Goal: Task Accomplishment & Management: Complete application form

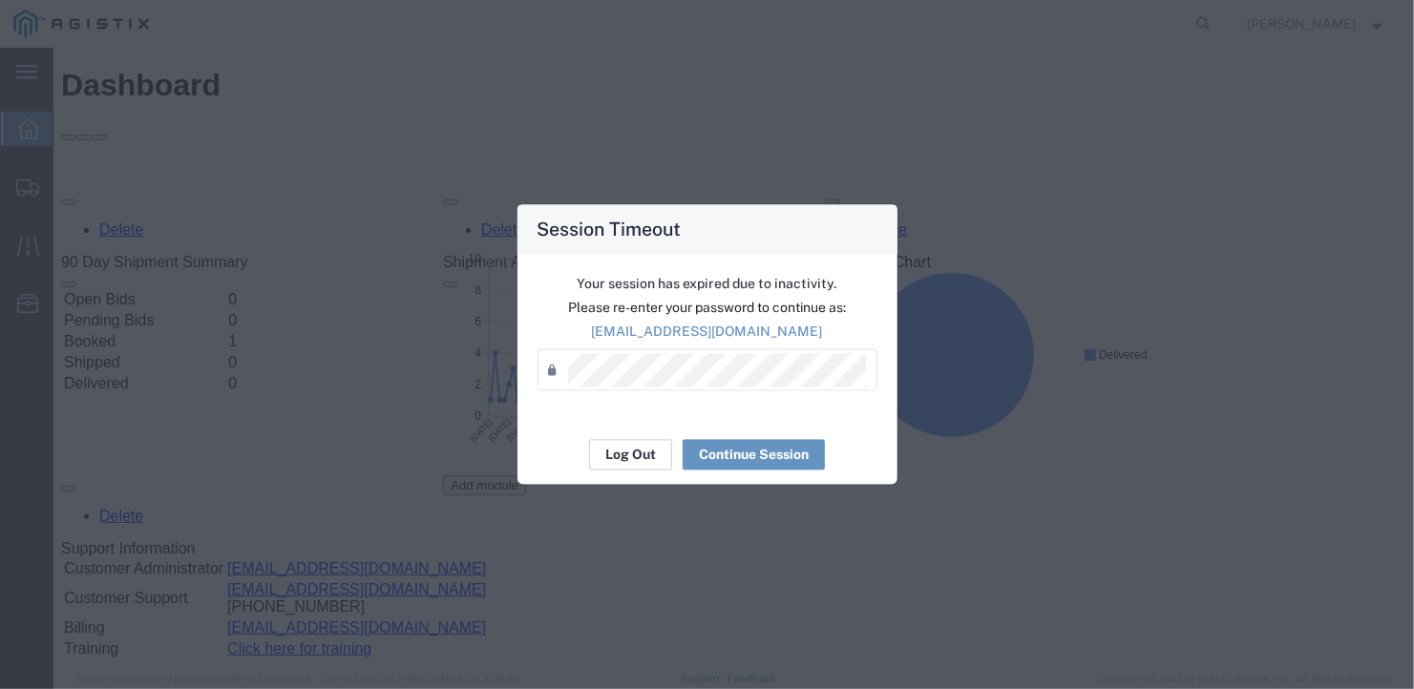
click at [631, 448] on button "Log Out" at bounding box center [630, 455] width 83 height 31
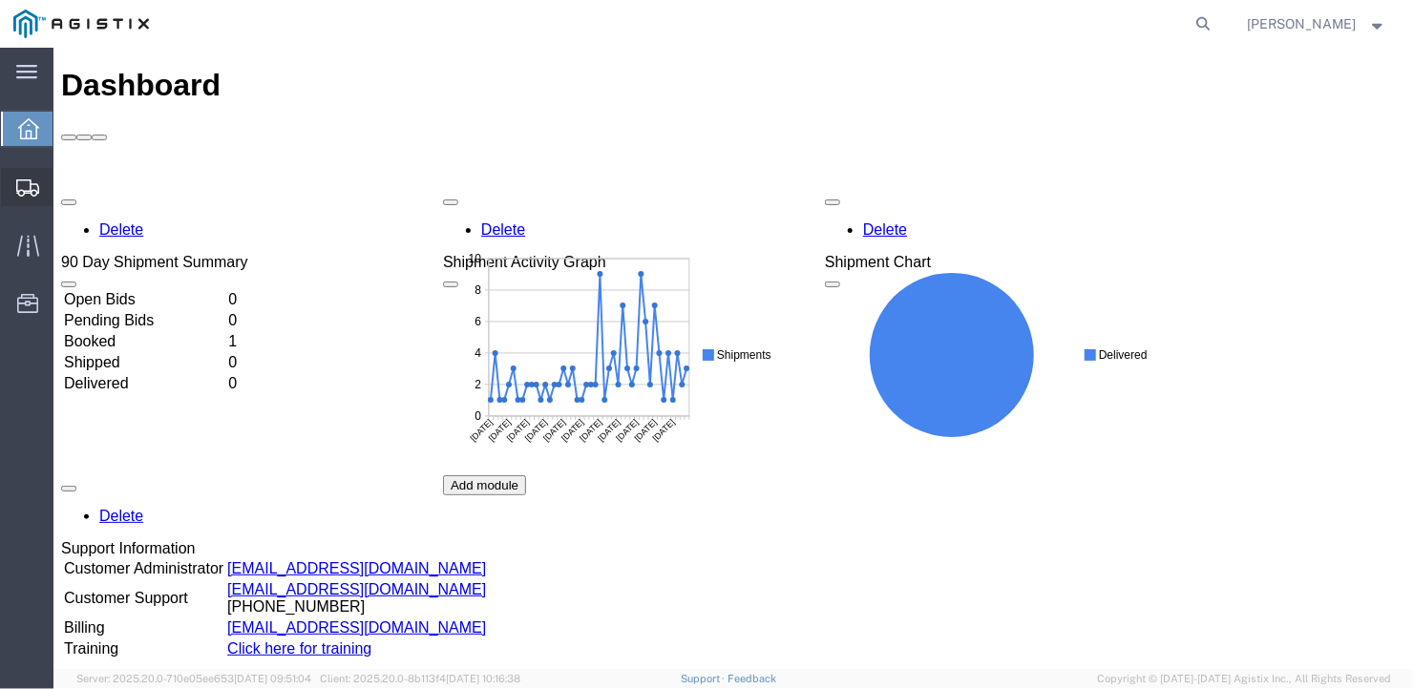
click at [0, 0] on span "Create Shipment" at bounding box center [0, 0] width 0 height 0
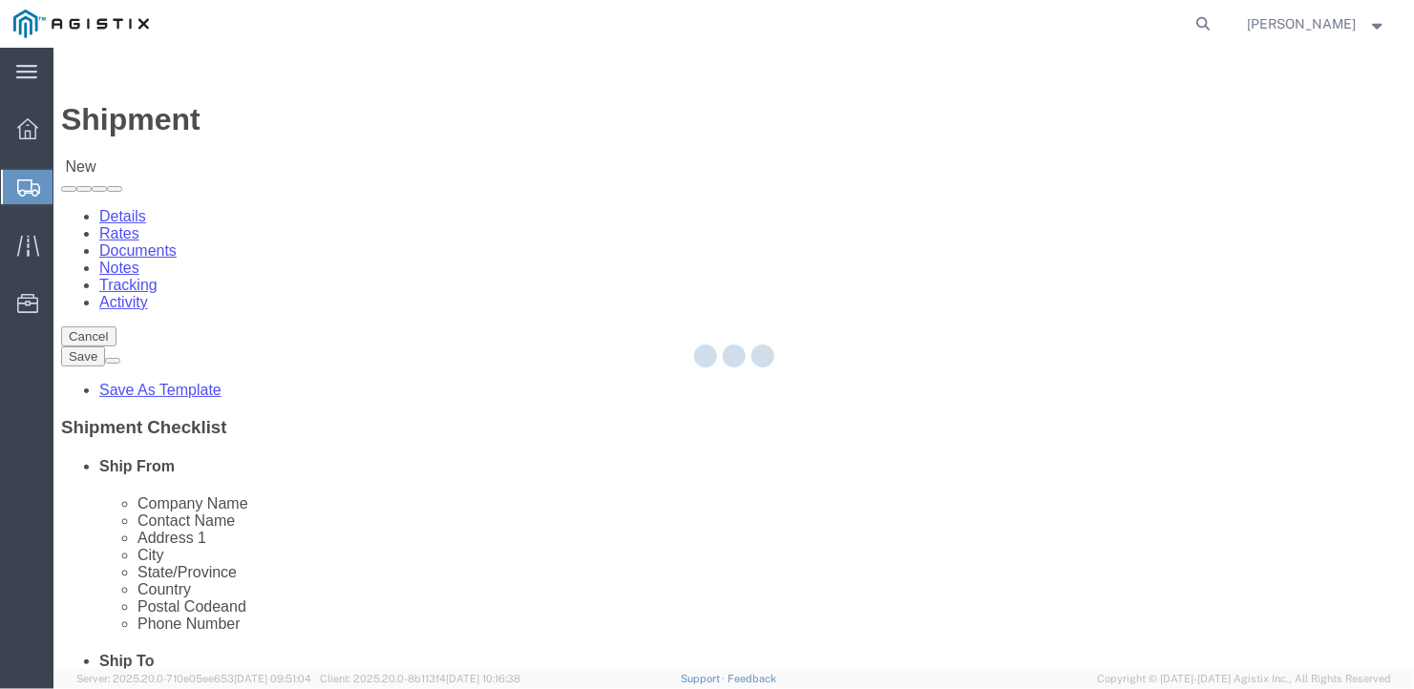
select select
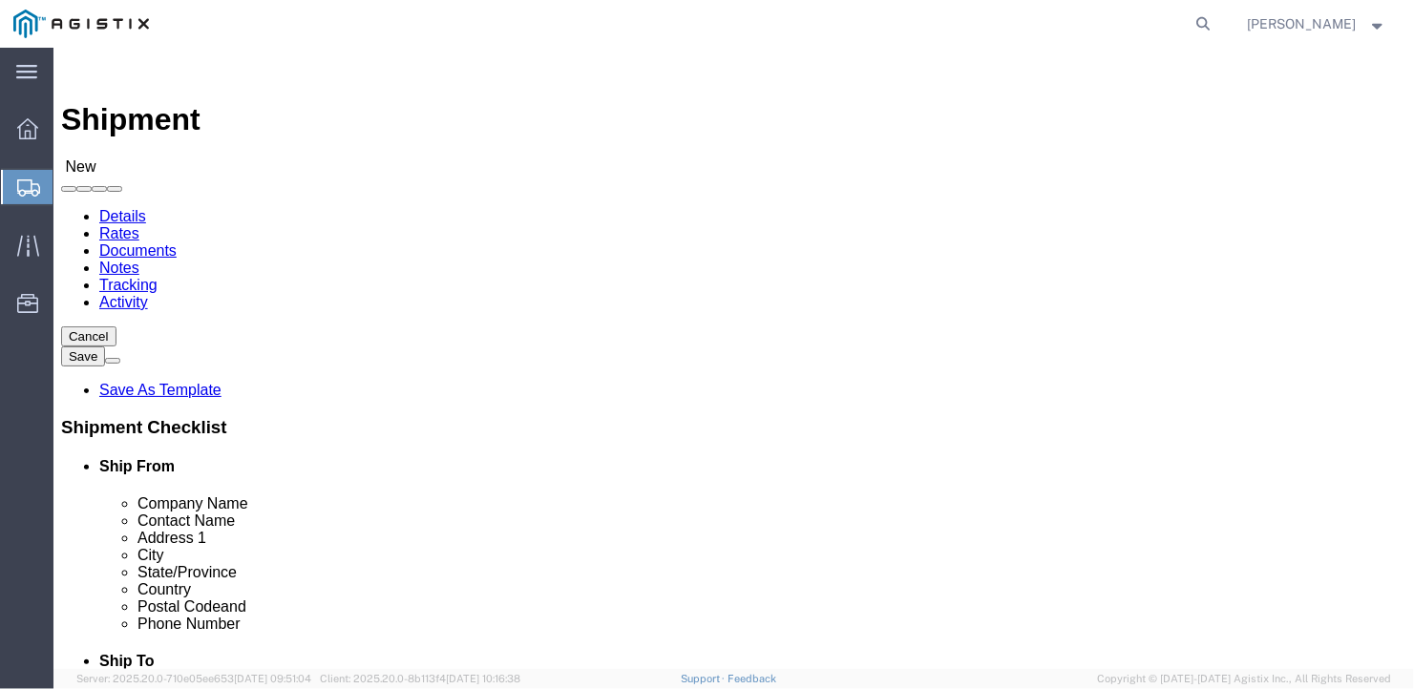
click select "Select General Dynamics Bath Iron Works"
select select "8114"
click select "Select General Dynamics Bath Iron Works"
select select
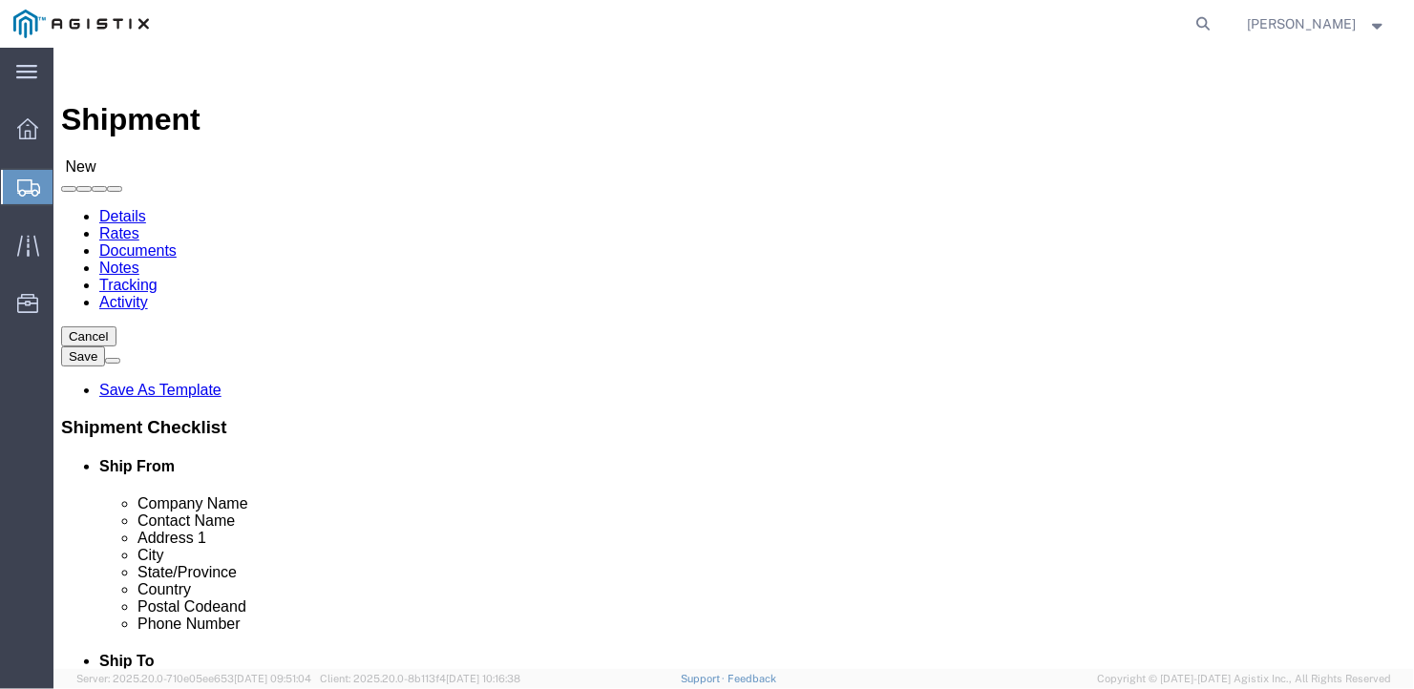
click input "text"
type input "Monroe Cable"
type input "[PERSON_NAME]"
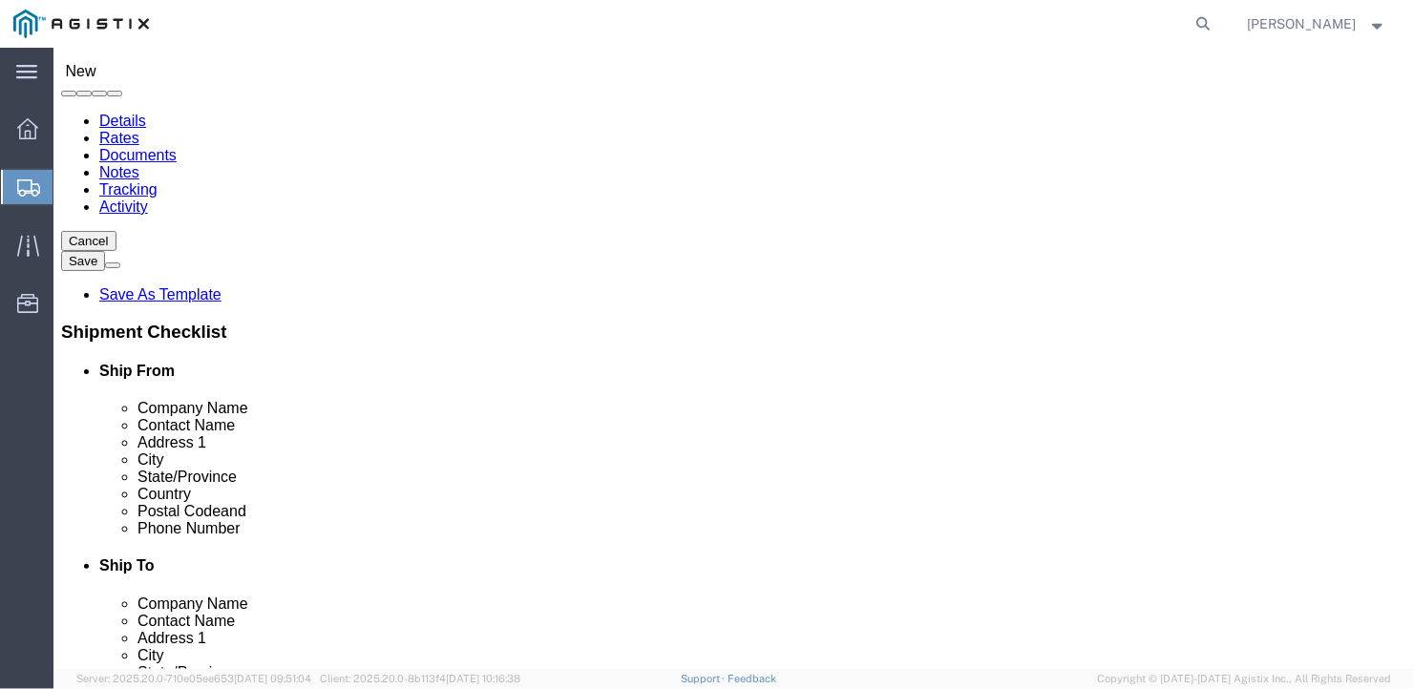
scroll to position [191, 0]
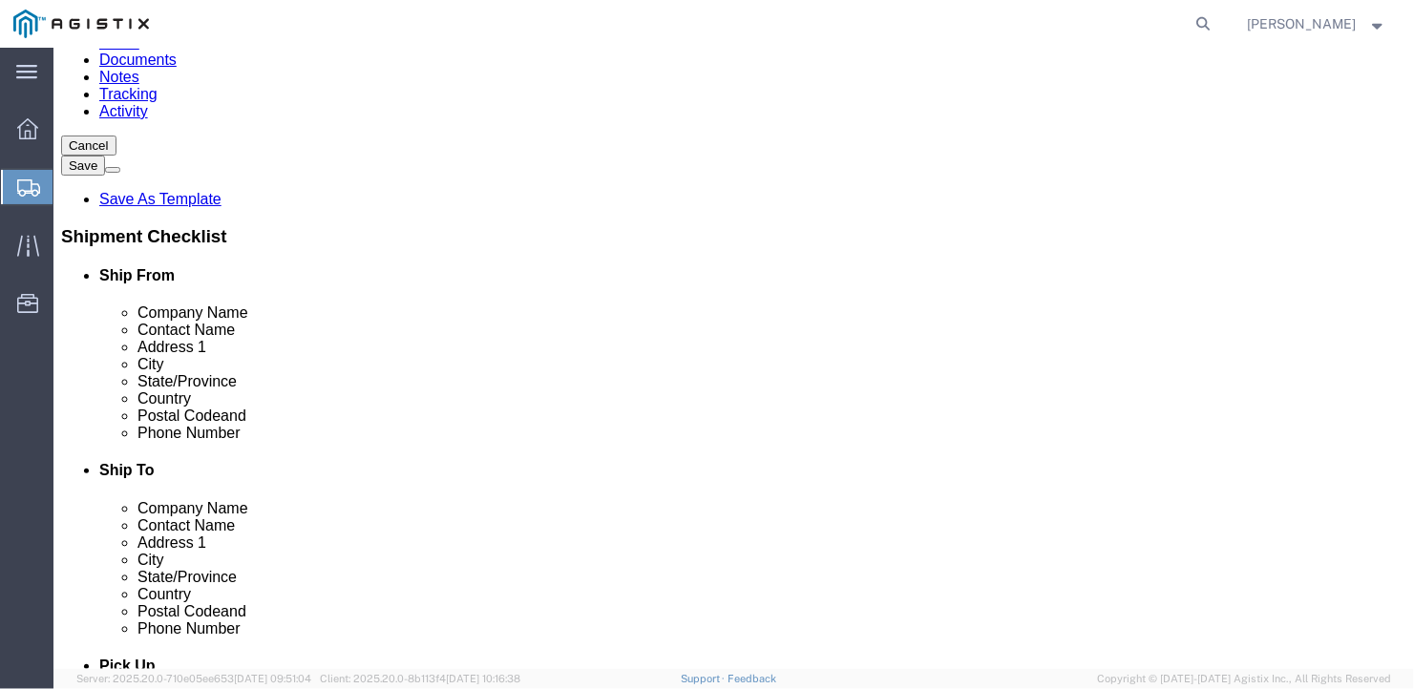
type input "4494 [US_STATE] 42"
type input "k"
type input "Kiamesh"
type input "N"
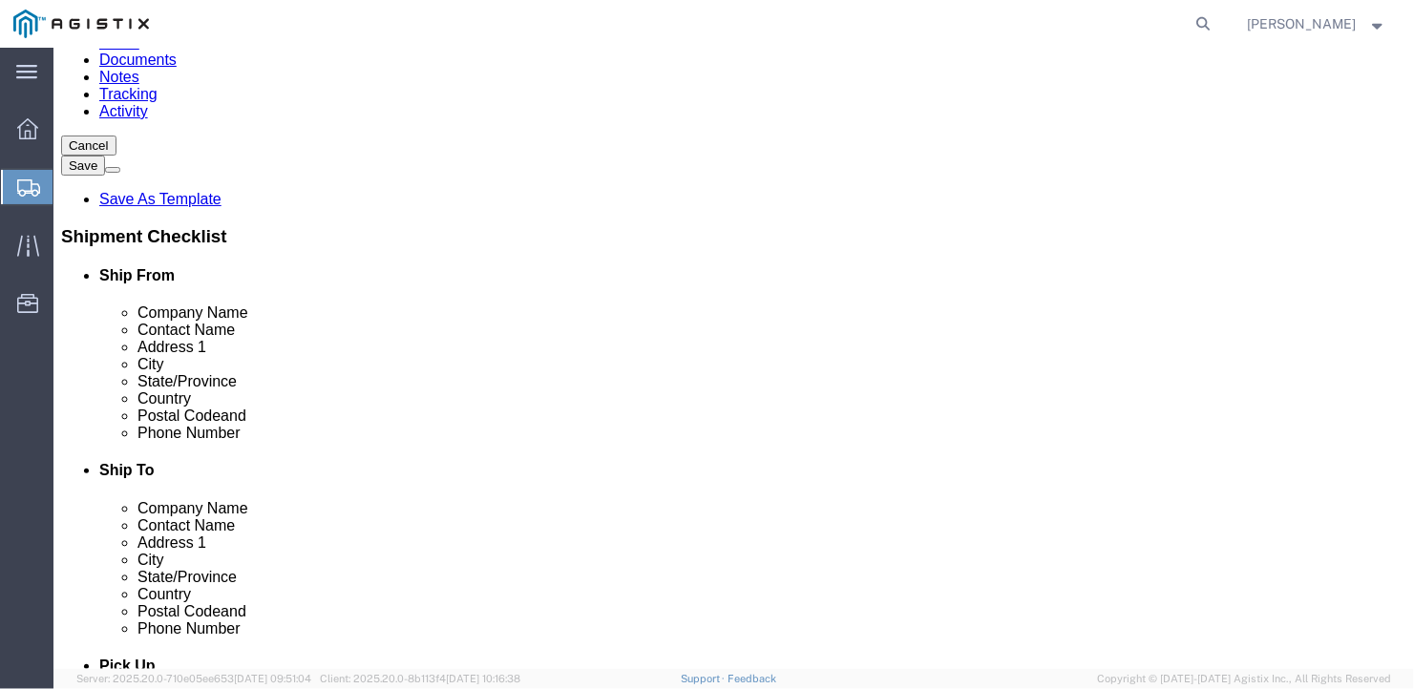
type input "New y"
type input "12751"
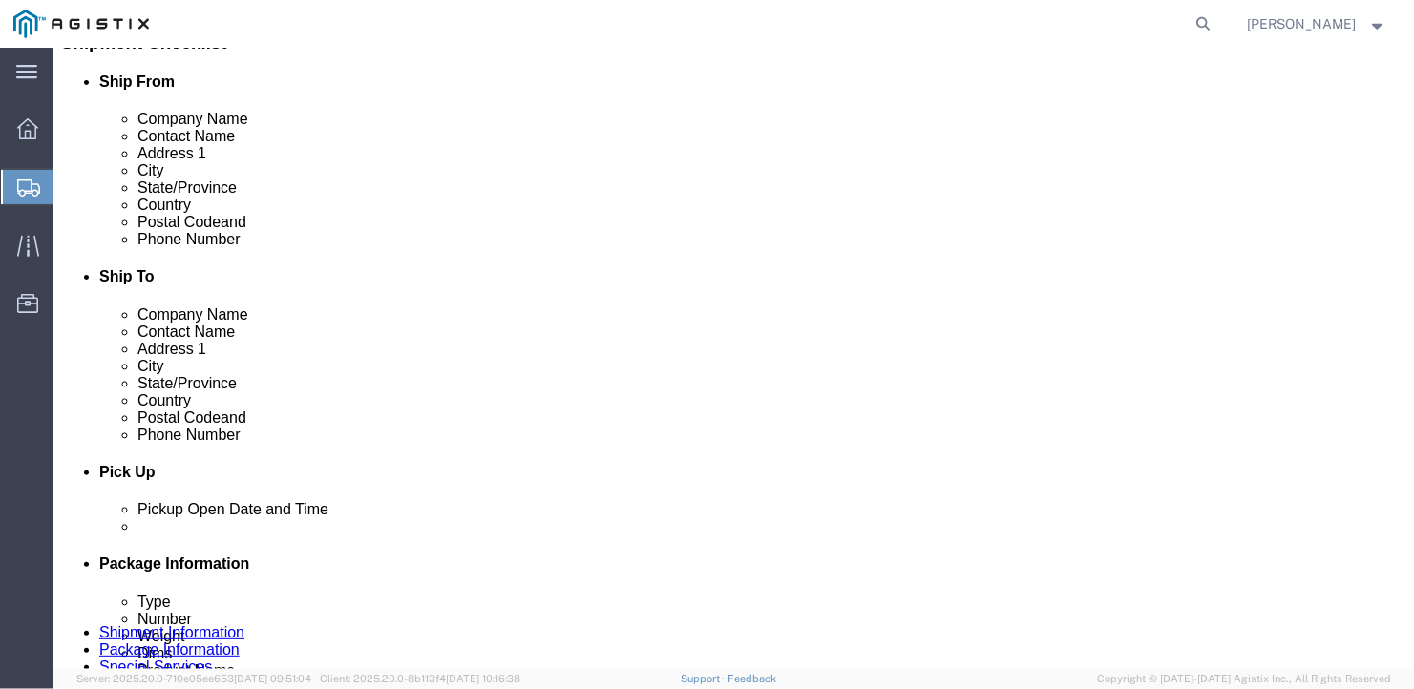
scroll to position [3, 0]
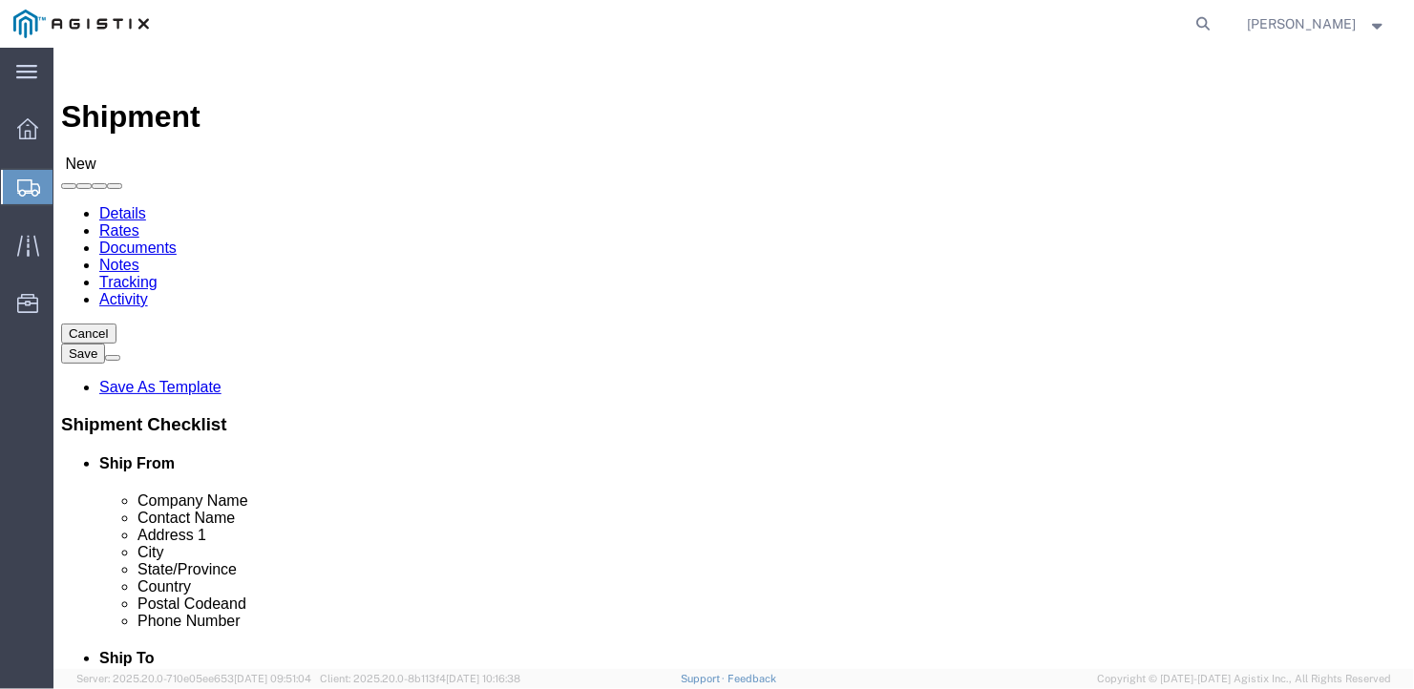
type input "[PHONE_NUMBER]"
click select "Select Bath - 50 YARD REC [US_STATE][GEOGRAPHIC_DATA] - 700 [US_STATE][GEOGRAPH…"
select select "15760"
click select "Select Bath - 50 YARD REC [US_STATE][GEOGRAPHIC_DATA] - 700 [US_STATE][GEOGRAPH…"
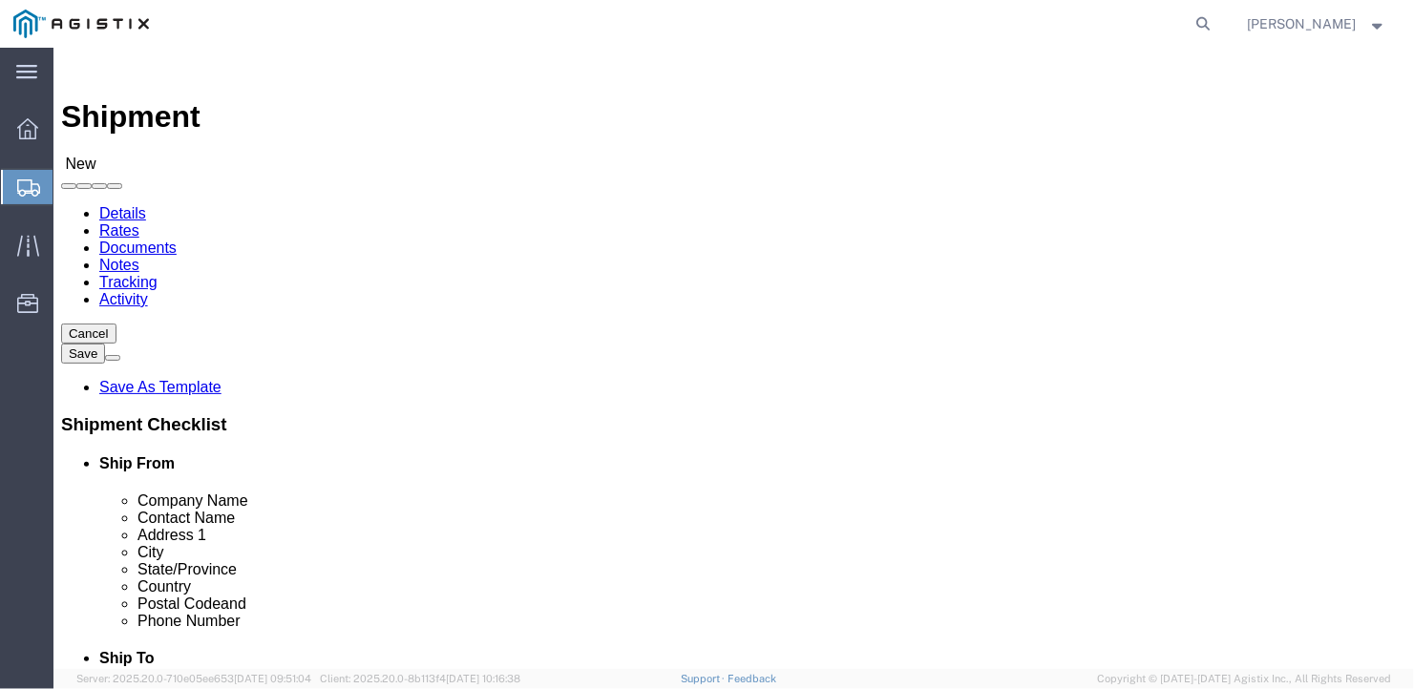
select select "15760"
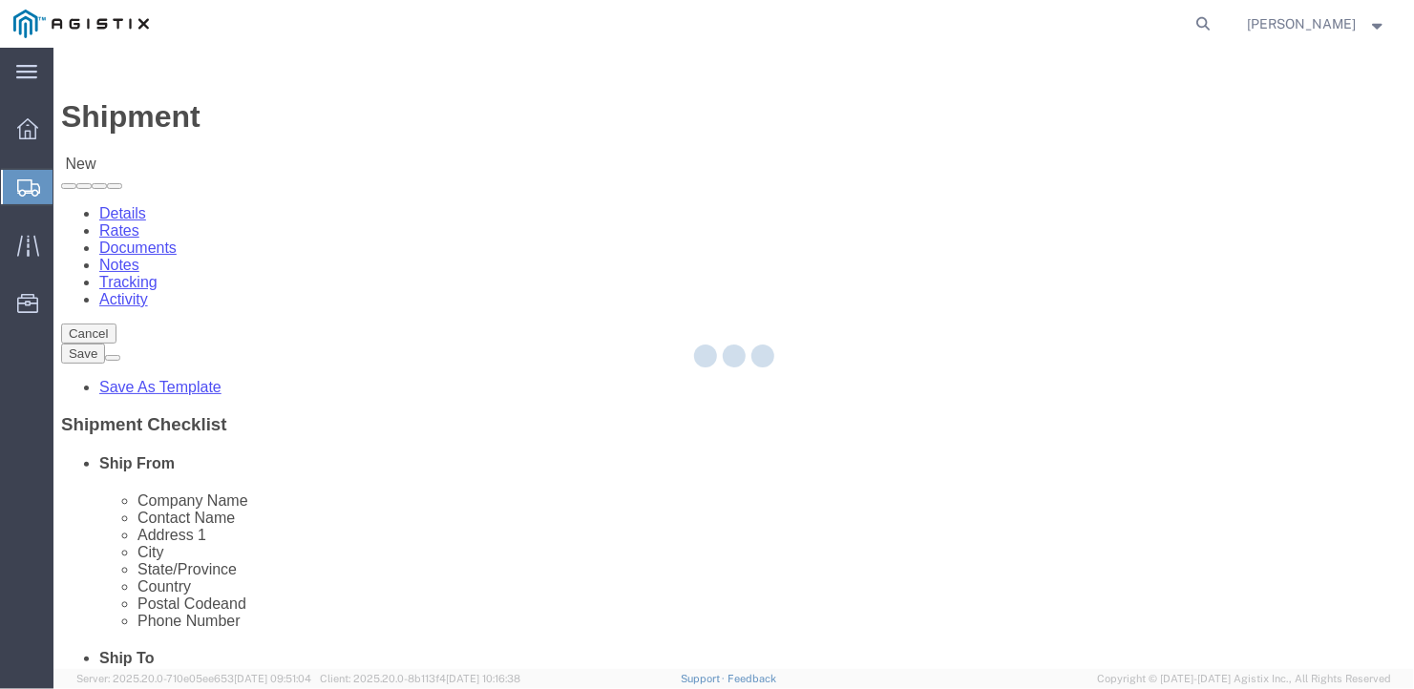
select select "ME"
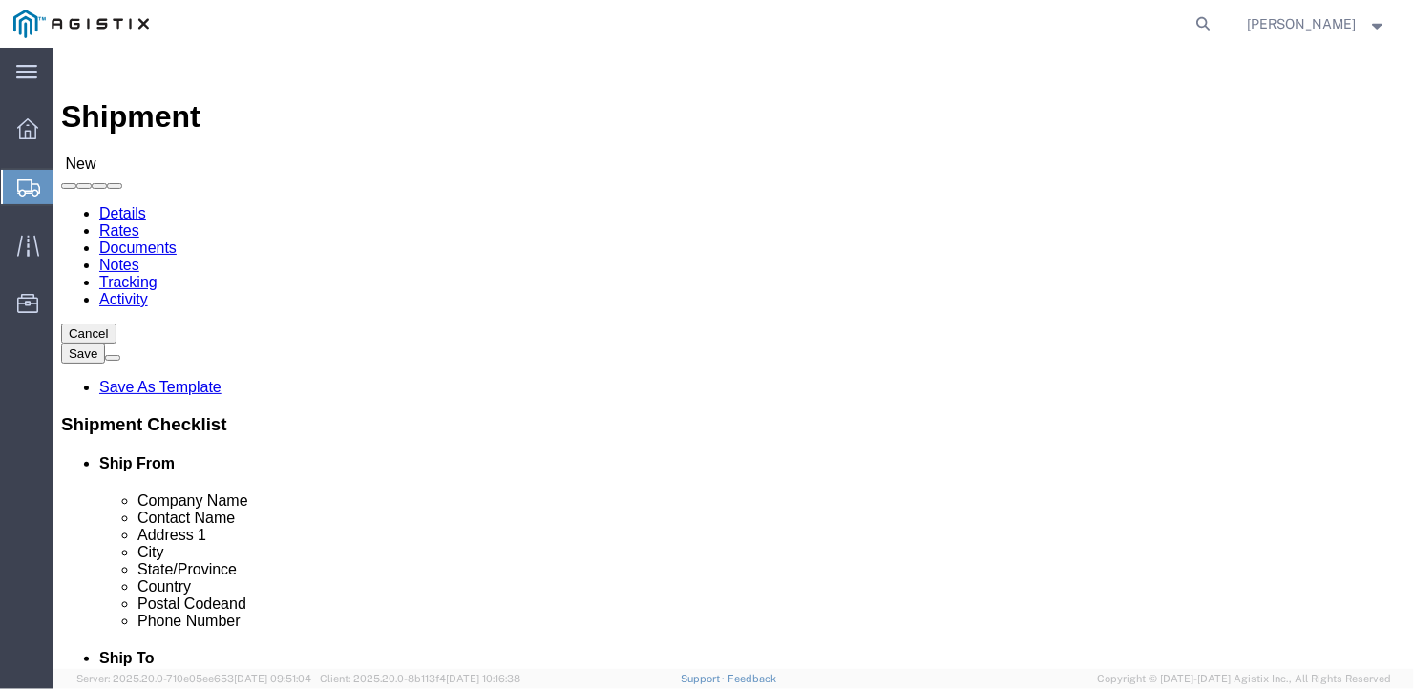
click input "text"
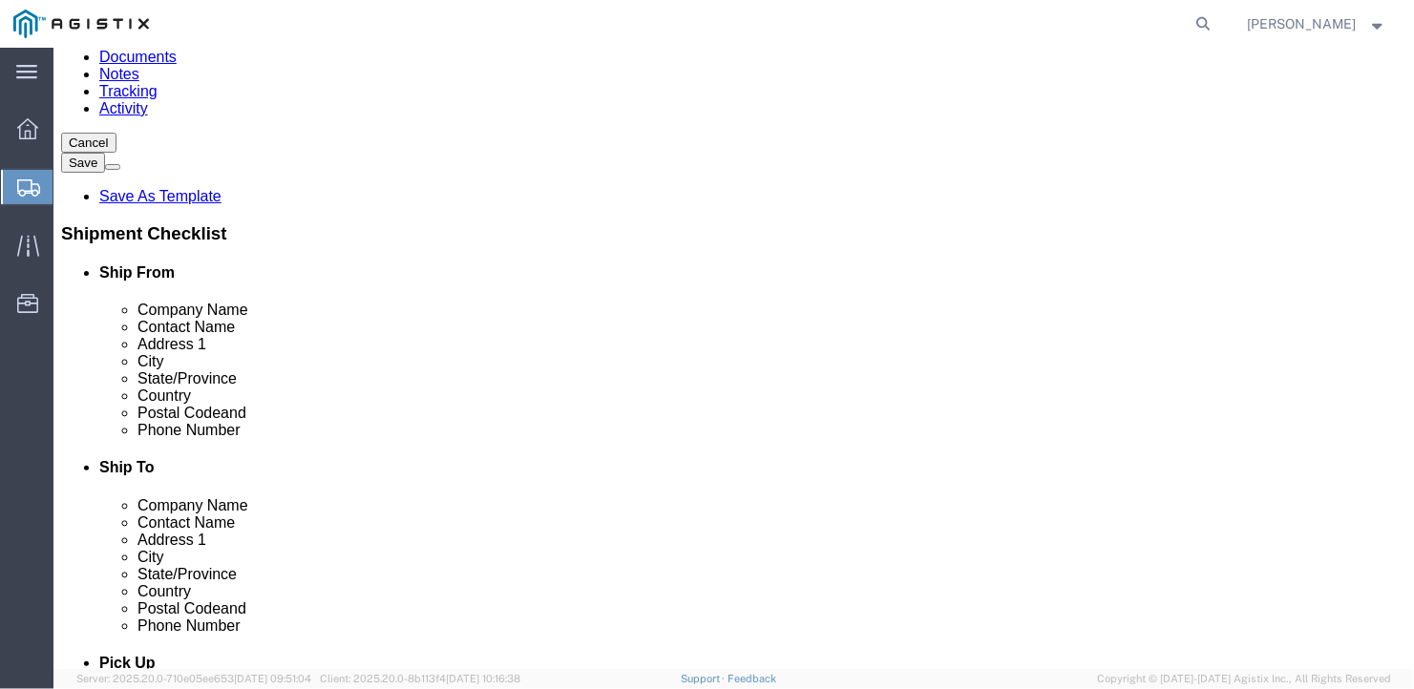
scroll to position [289, 0]
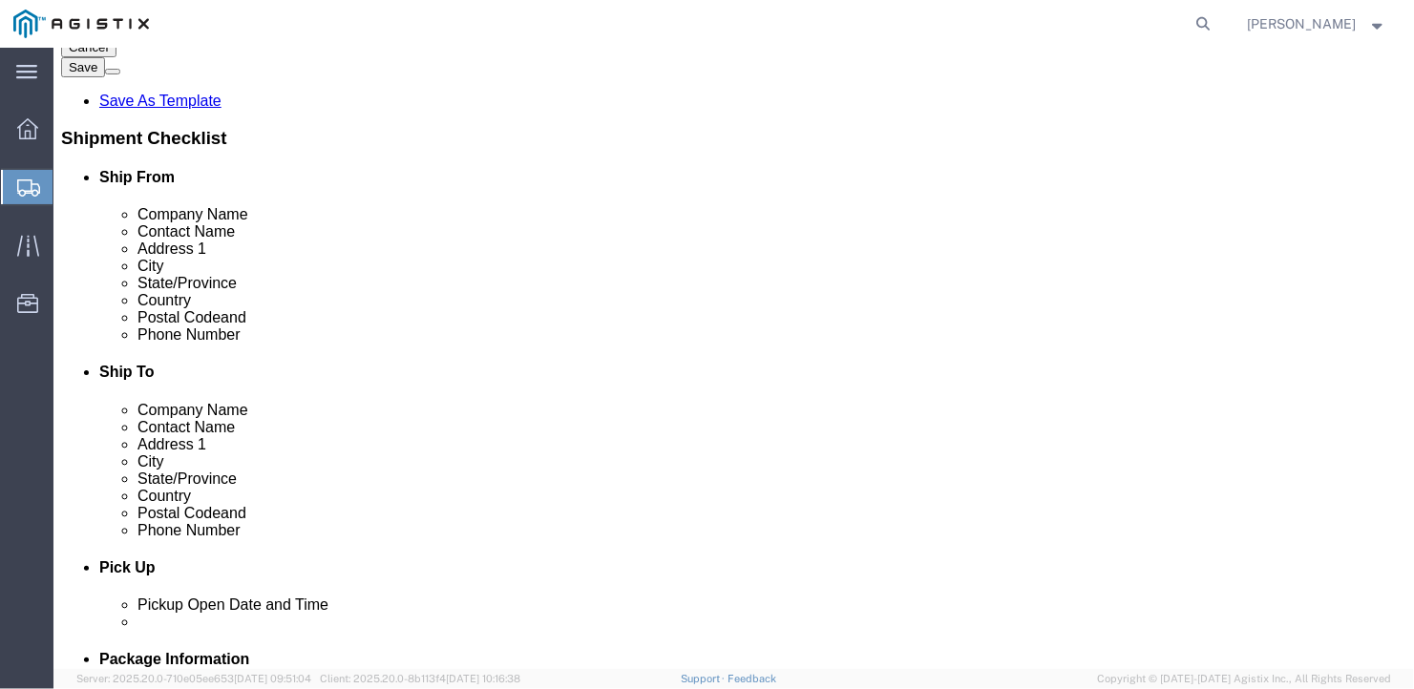
type input "Ben"
click input "text"
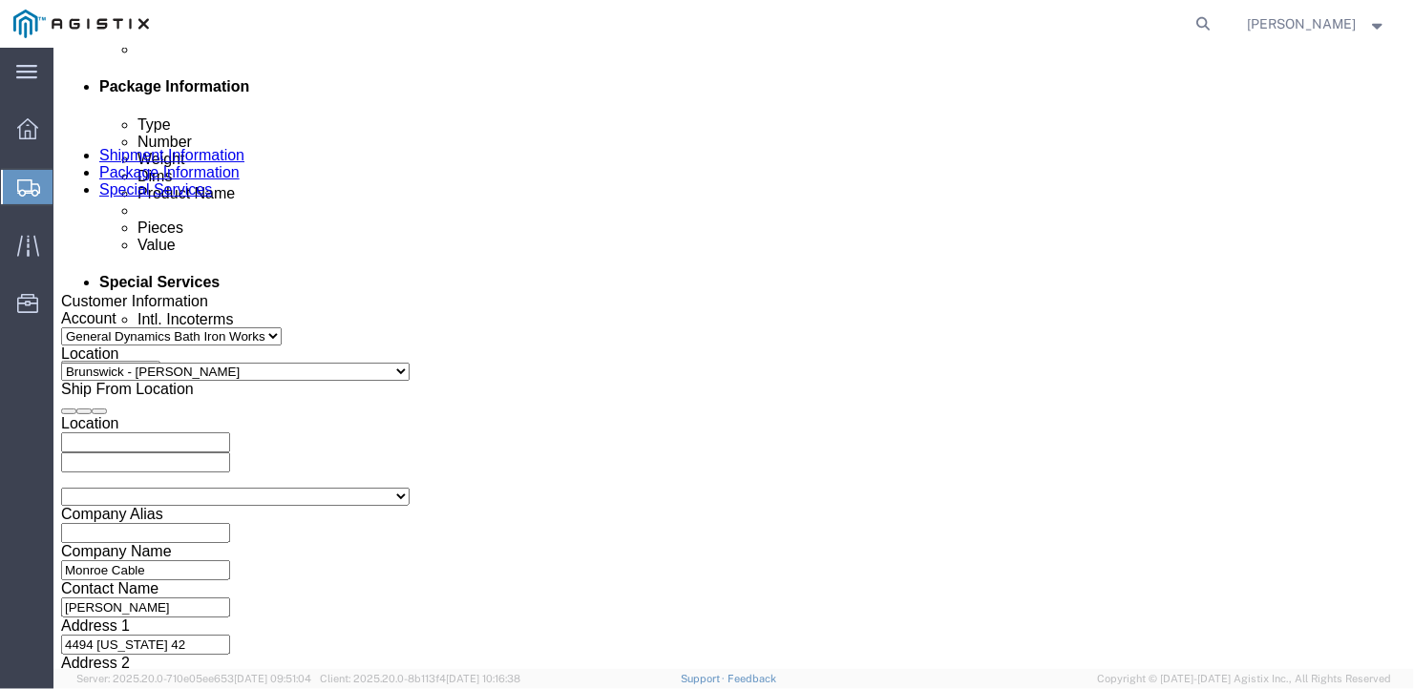
scroll to position [1244, 0]
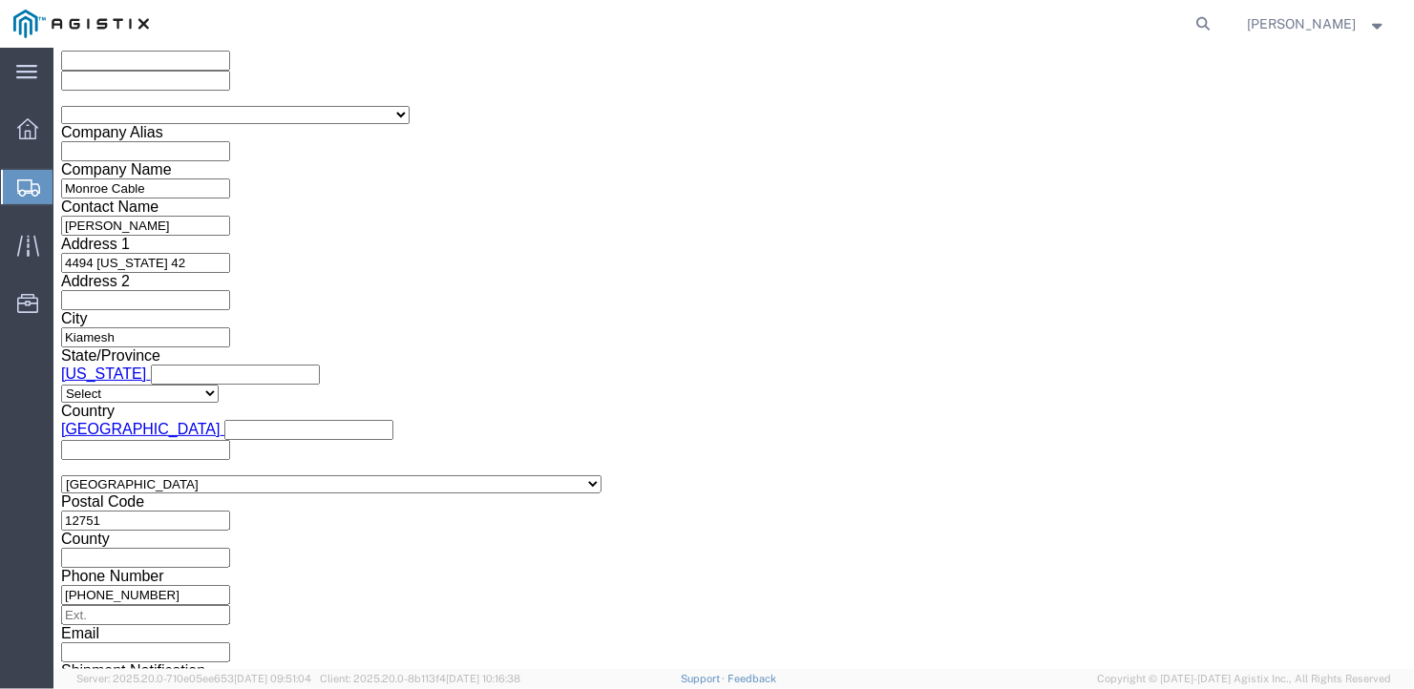
type input "[PHONE_NUMBER]"
click select "Select Air Less than Truckload Multi-Leg Ocean Freight Rail Small Parcel Truckl…"
select select "TL"
click select "Select Air Less than Truckload Multi-Leg Ocean Freight Rail Small Parcel Truckl…"
click select "Select 1-Ton (PSS) 10 Wheel 10 Yard Dump Truck 20 Yard Dump Truck Bobtail Botto…"
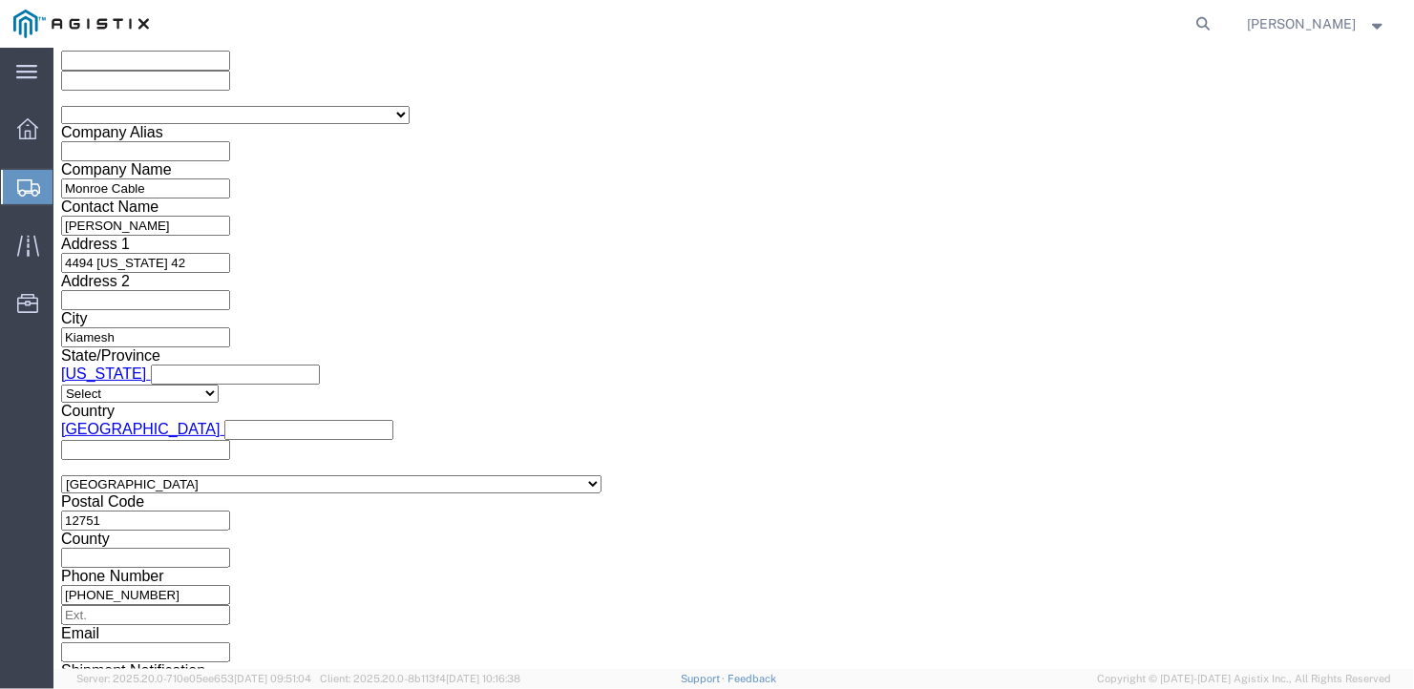
select select "FLBD"
click select "Select 1-Ton (PSS) 10 Wheel 10 Yard Dump Truck 20 Yard Dump Truck Bobtail Botto…"
click select "Select 35 Feet 20 Feet 28 Feet 53 Feet 40 Feet 48 Feet"
select select "53FT"
click select "Select 35 Feet 20 Feet 28 Feet 53 Feet 40 Feet 48 Feet"
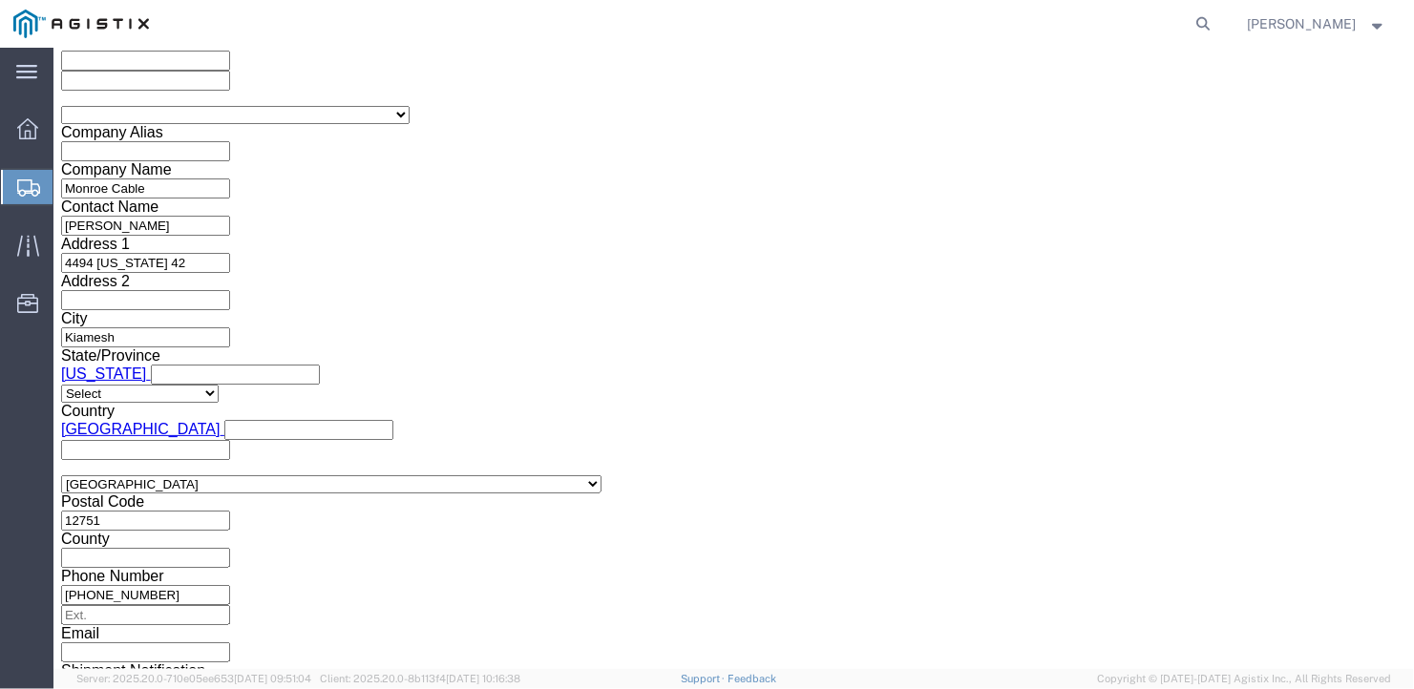
scroll to position [1326, 0]
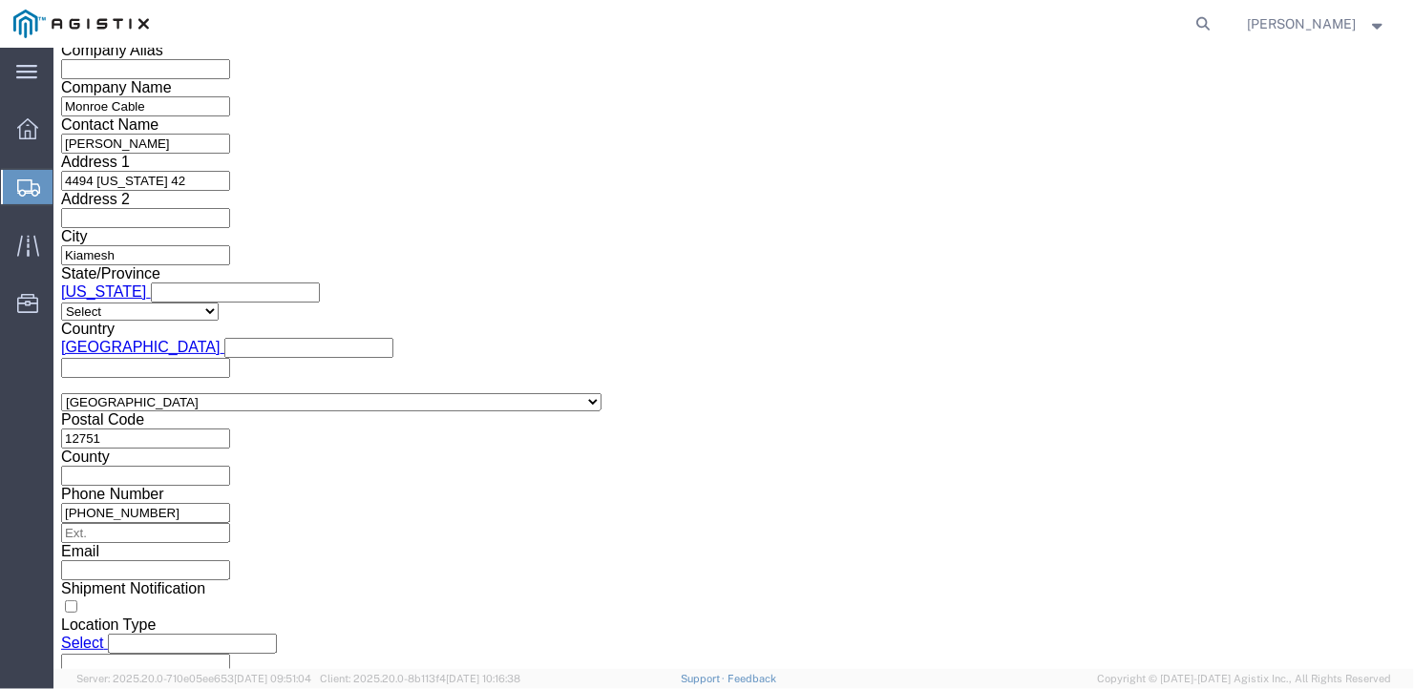
click button "Continue"
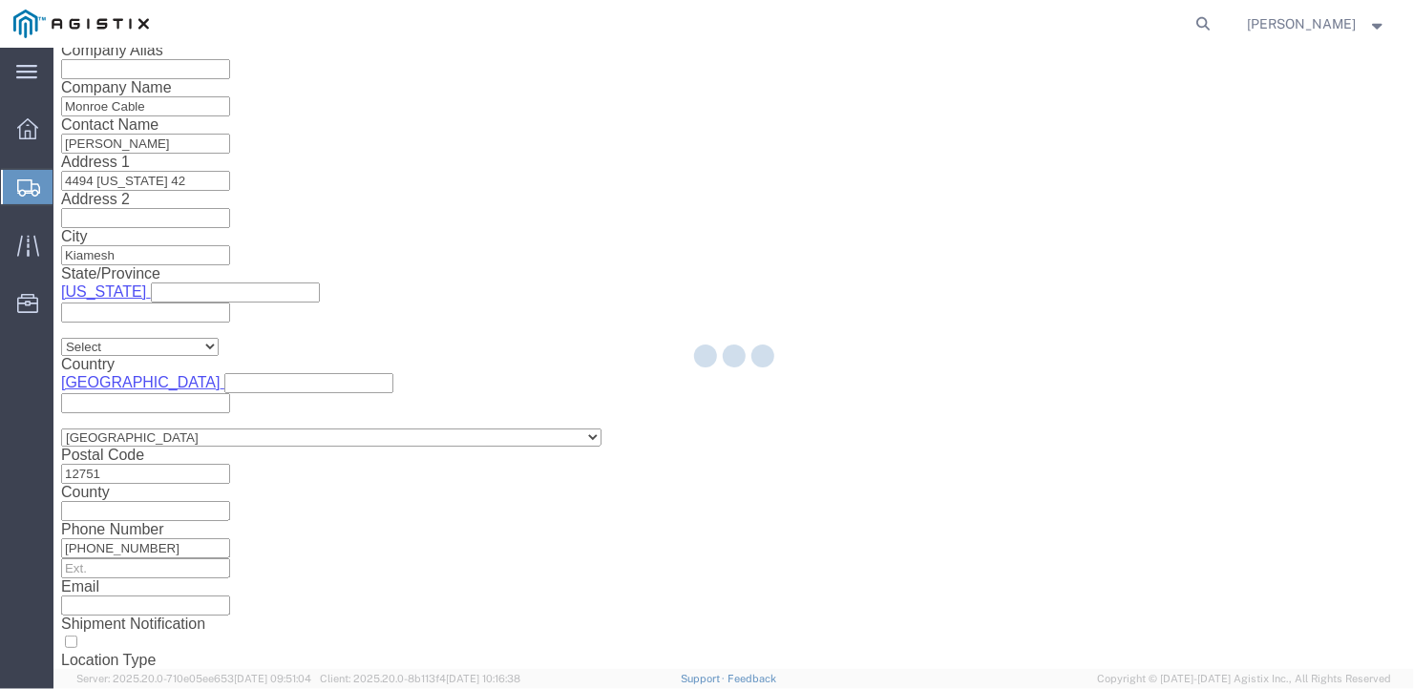
scroll to position [22, 0]
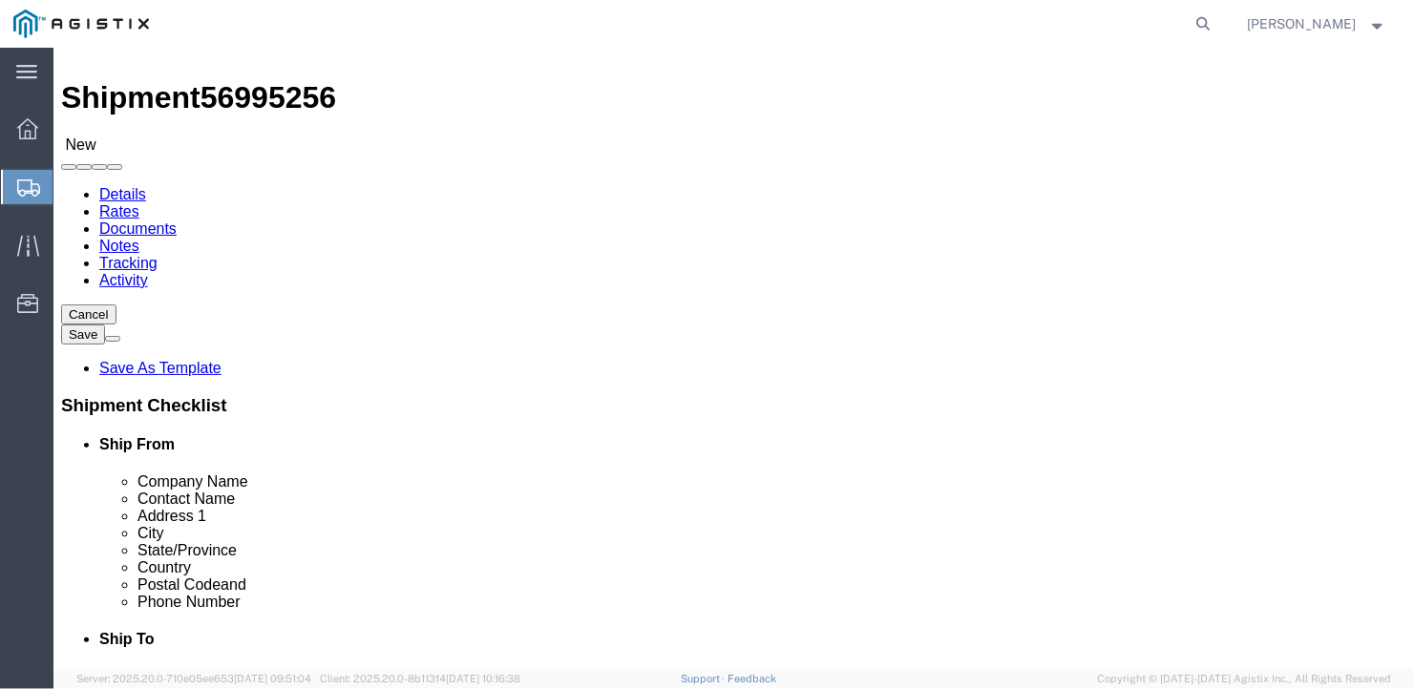
click select "Select Bale(s) Basket(s) Bolt(s) Bottle(s) Buckets Bulk Bundle(s) Can(s) Cardbo…"
select select "ROLL"
click select "Select Bale(s) Basket(s) Bolt(s) Bottle(s) Buckets Bulk Bundle(s) Can(s) Cardbo…"
click input "1"
drag, startPoint x: 225, startPoint y: 378, endPoint x: 152, endPoint y: 386, distance: 73.9
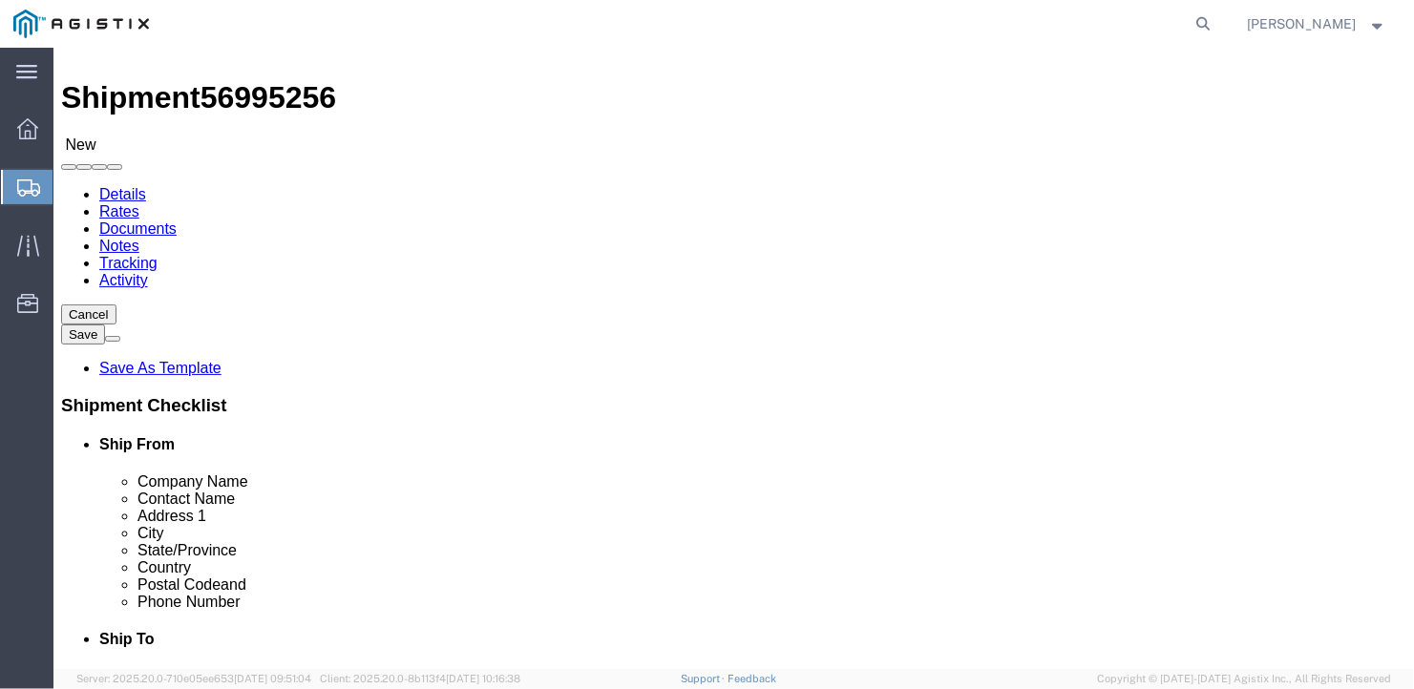
click div "Number Number of packages of specified package type and dimensions 1"
type input "8"
click input "text"
type input "480"
drag, startPoint x: 287, startPoint y: 420, endPoint x: 269, endPoint y: 408, distance: 22.0
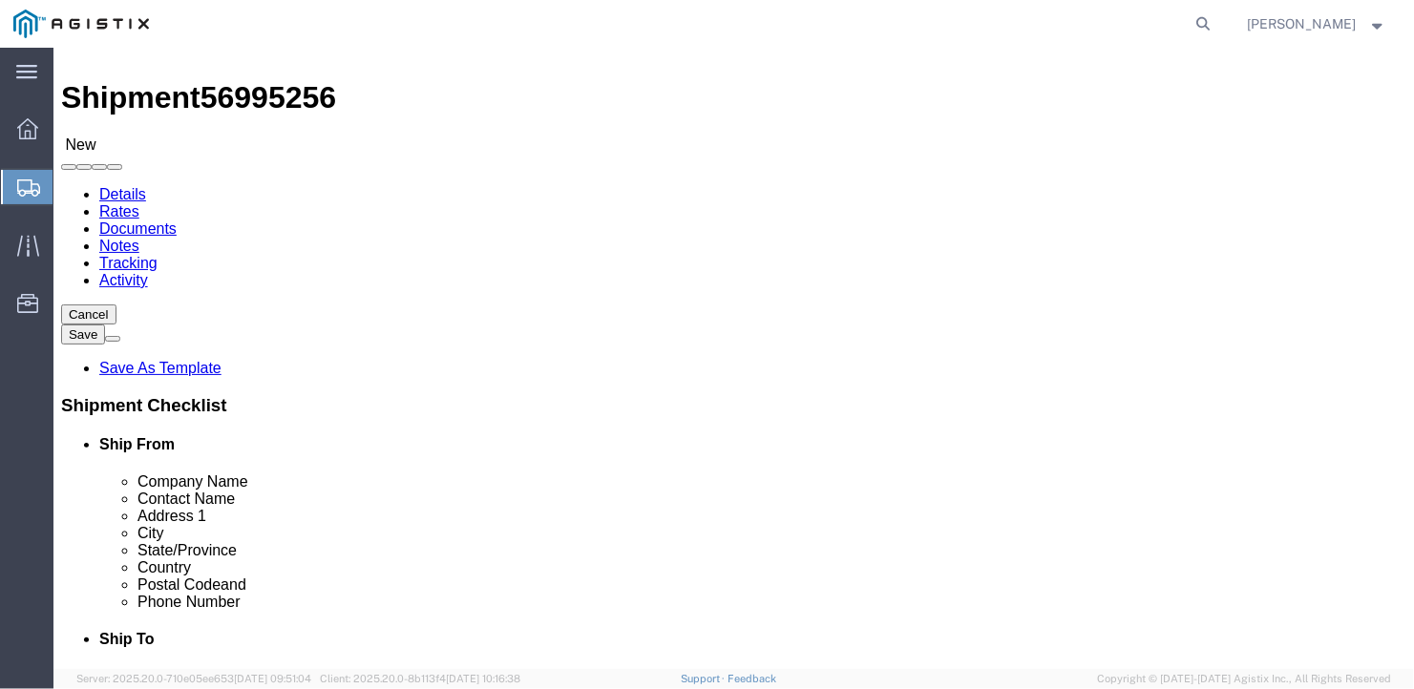
click input "text"
type input "102"
click input "text"
type input "36"
drag, startPoint x: 225, startPoint y: 454, endPoint x: 127, endPoint y: 450, distance: 98.4
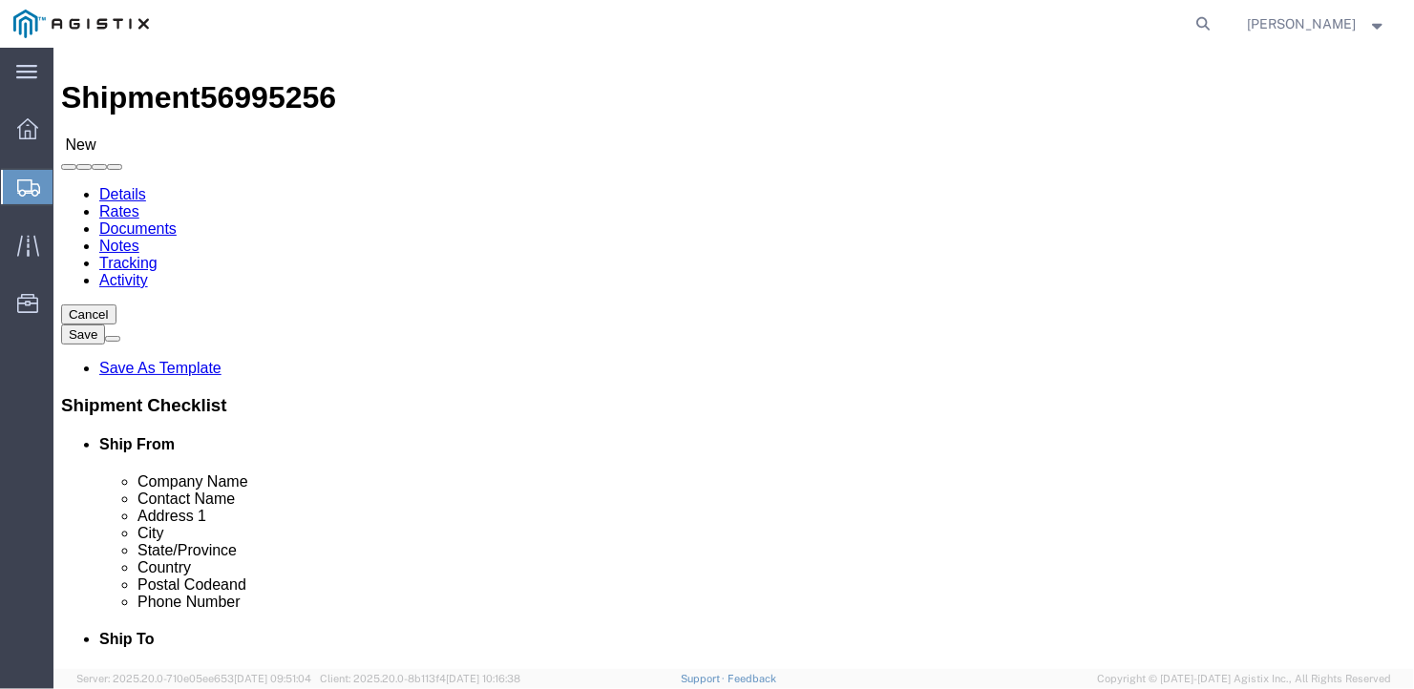
click div "Weight 0.00 Select kgs lbs Ship. t°"
type input "15375"
click div "8 x Roll(s) Package Type Select Bale(s) Basket(s) Bolt(s) Bottle(s) Buckets Bul…"
click link "Add Content"
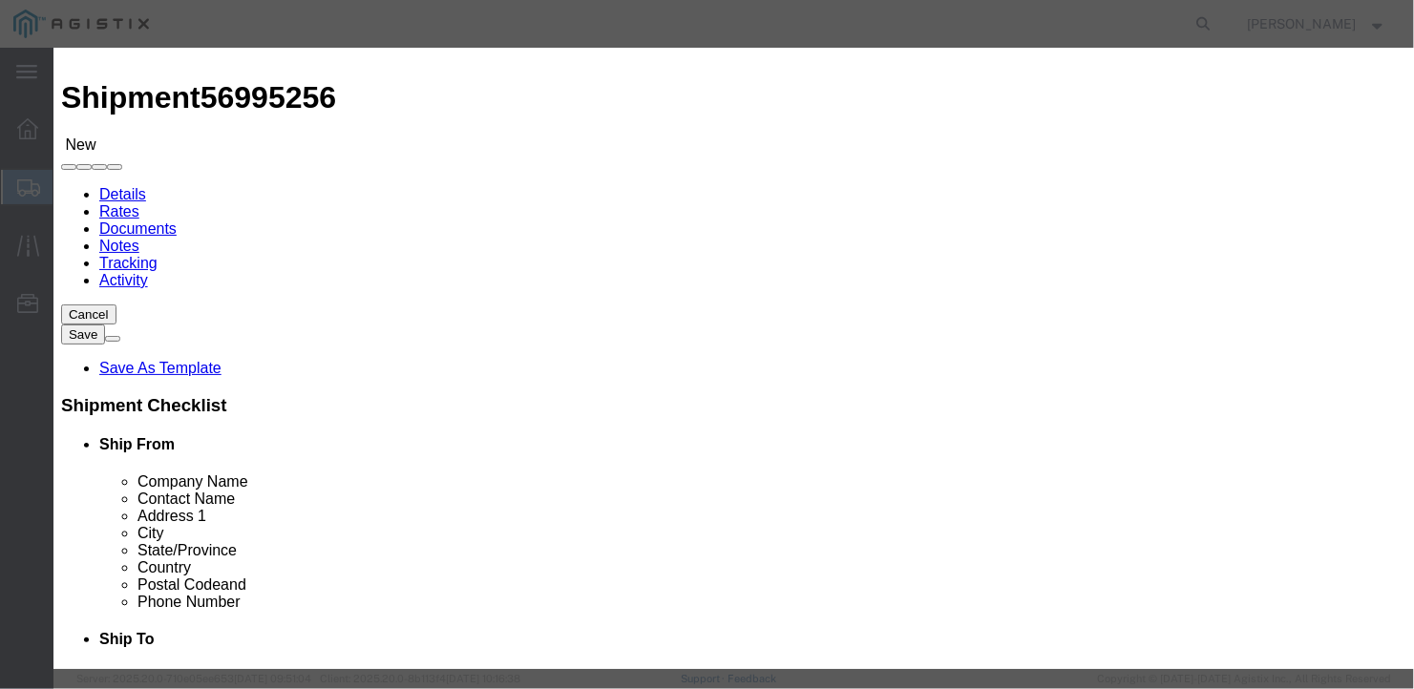
click input "text"
type input "Wire Reels"
type input "8"
click input "text"
type input "1"
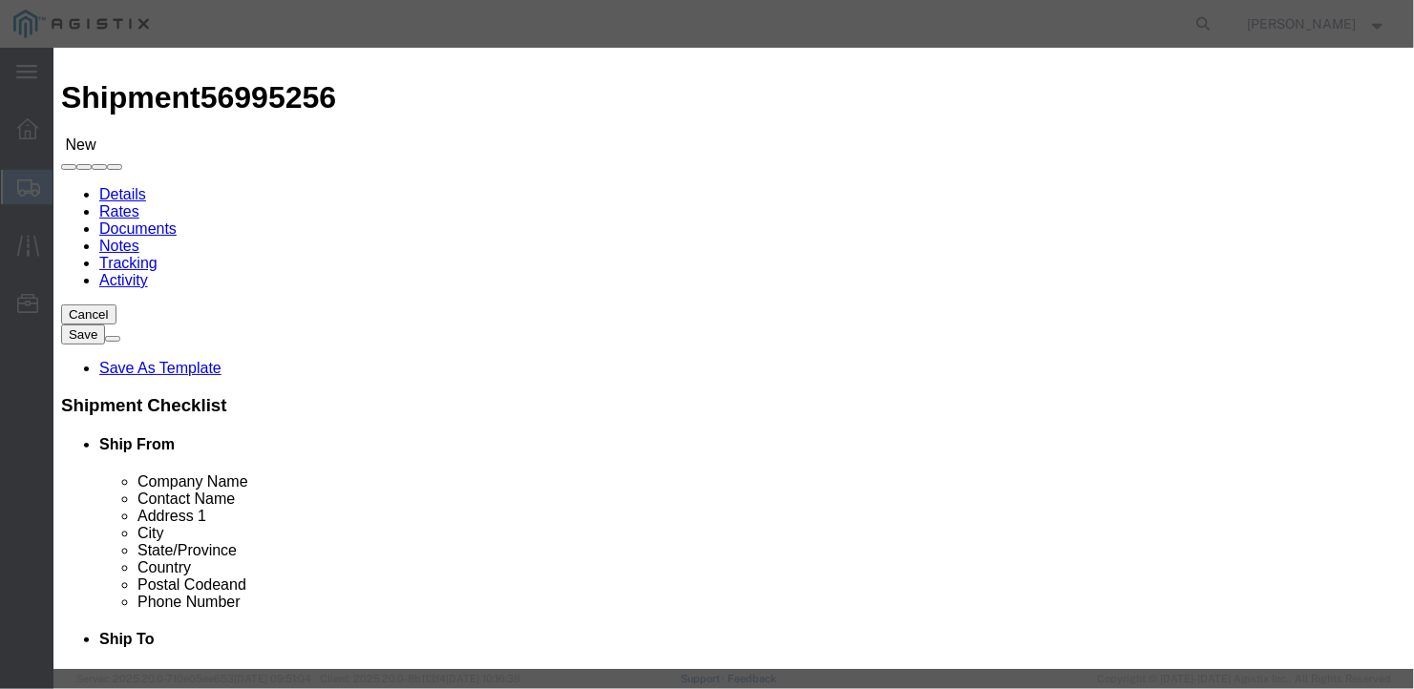
click button "Save & Close"
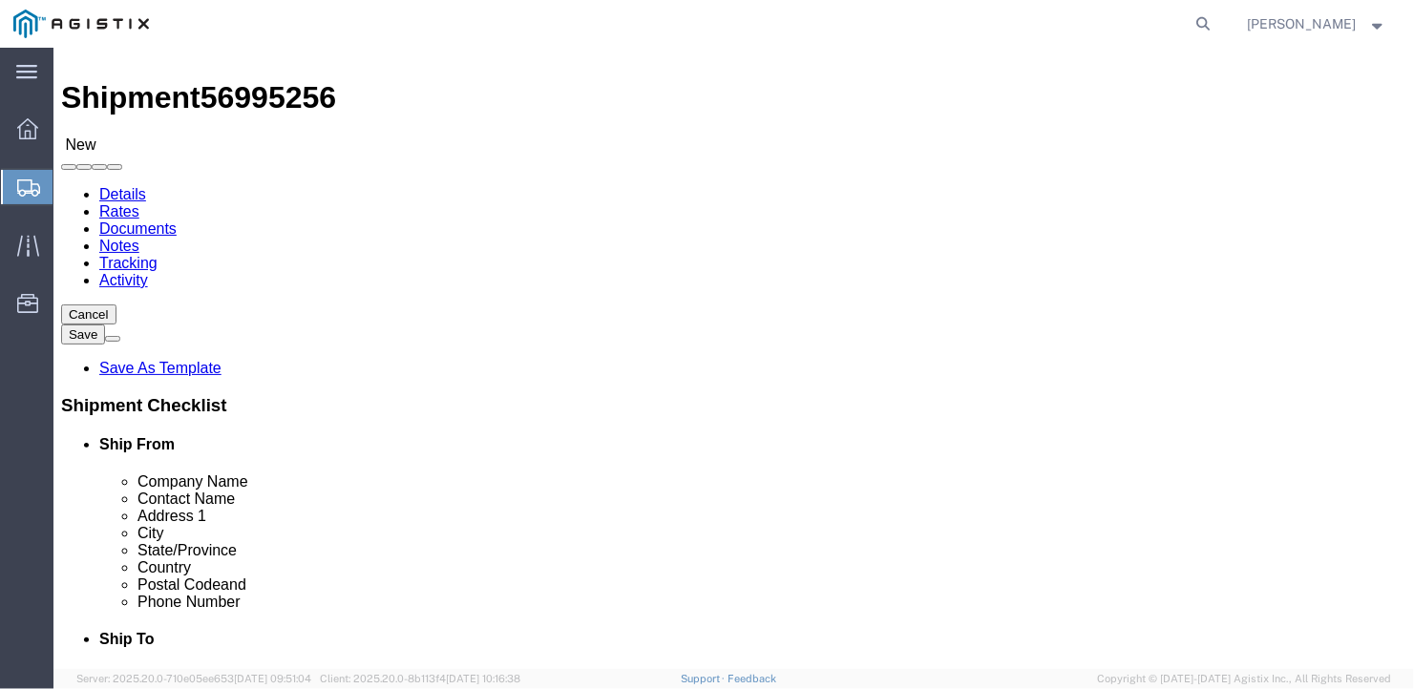
click button "Rate Shipment"
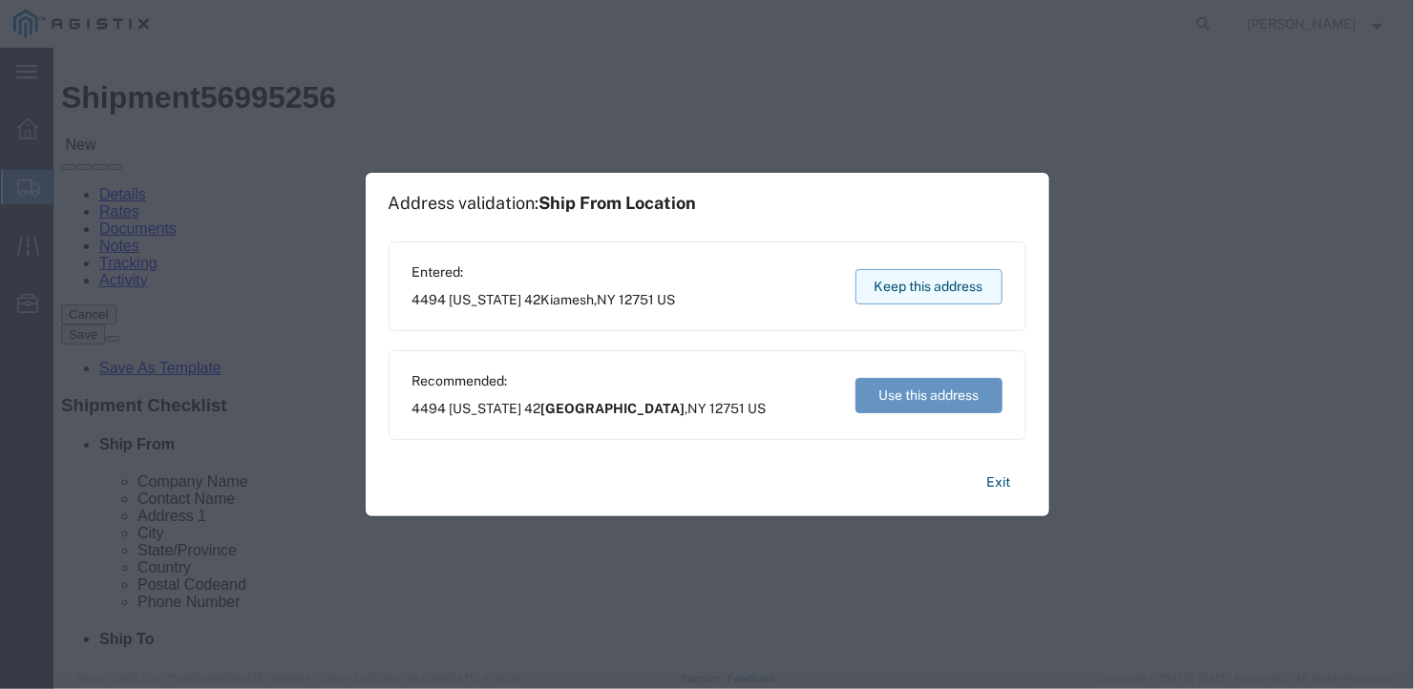
click at [918, 280] on button "Keep this address" at bounding box center [928, 286] width 147 height 35
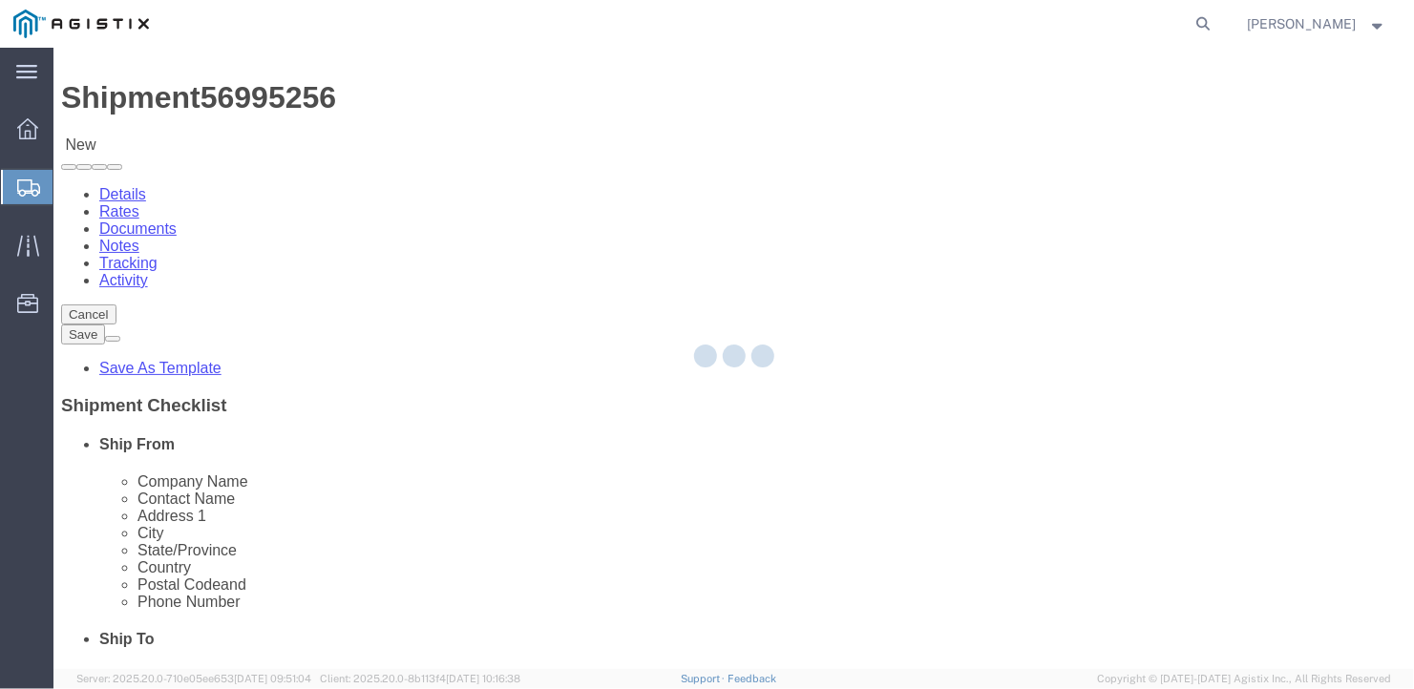
scroll to position [0, 0]
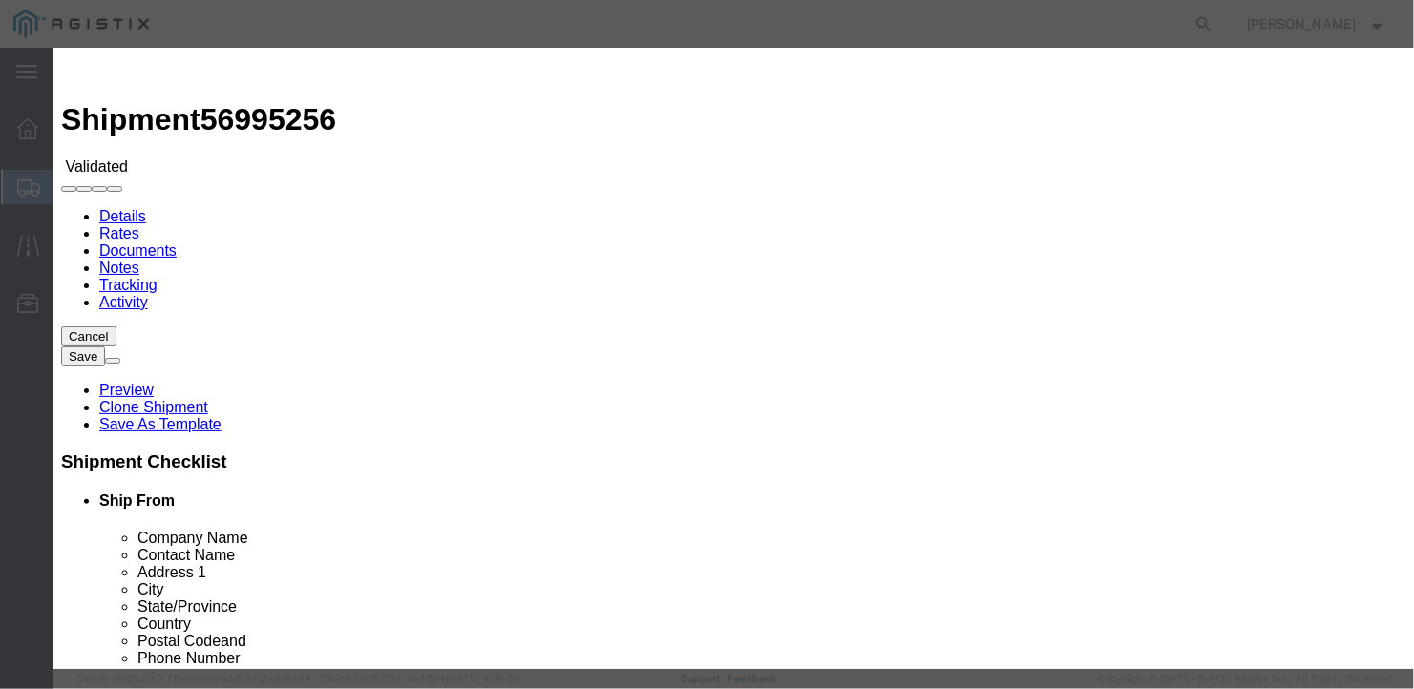
select select "6922"
select select "16774"
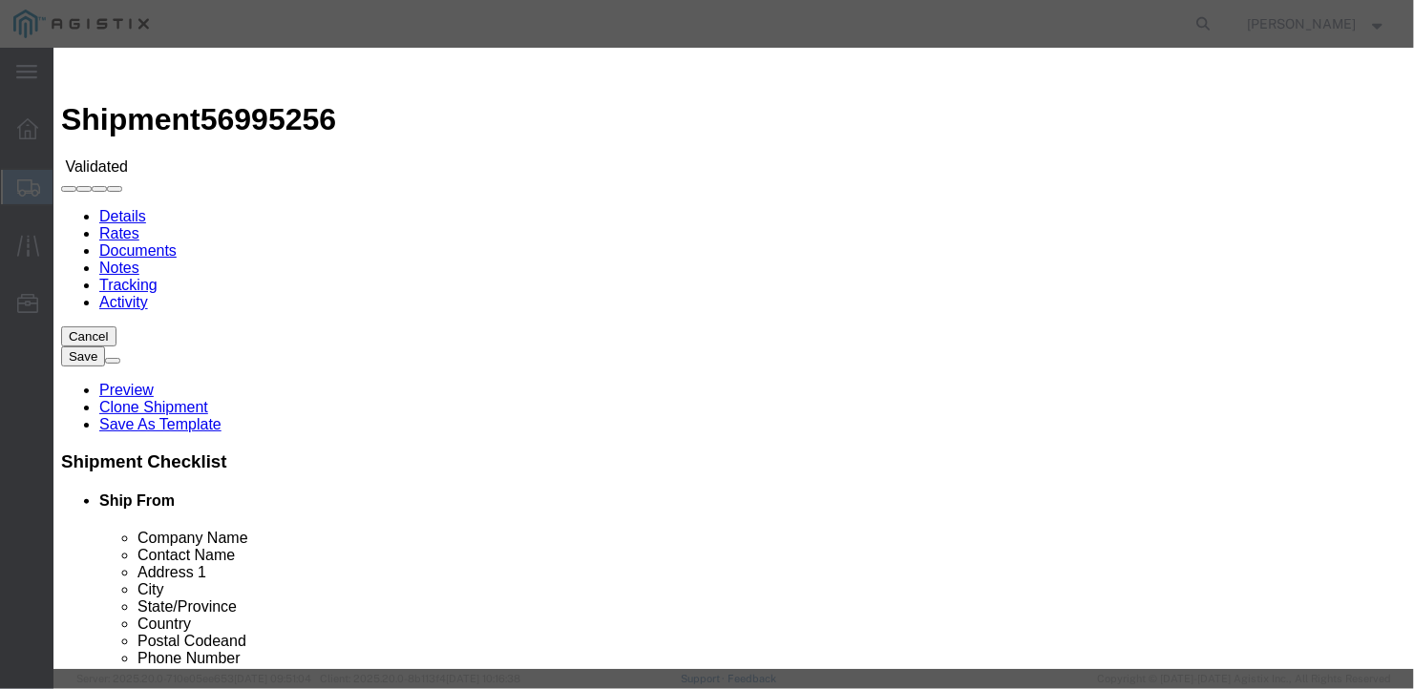
type input "1600"
type input "1,600.00"
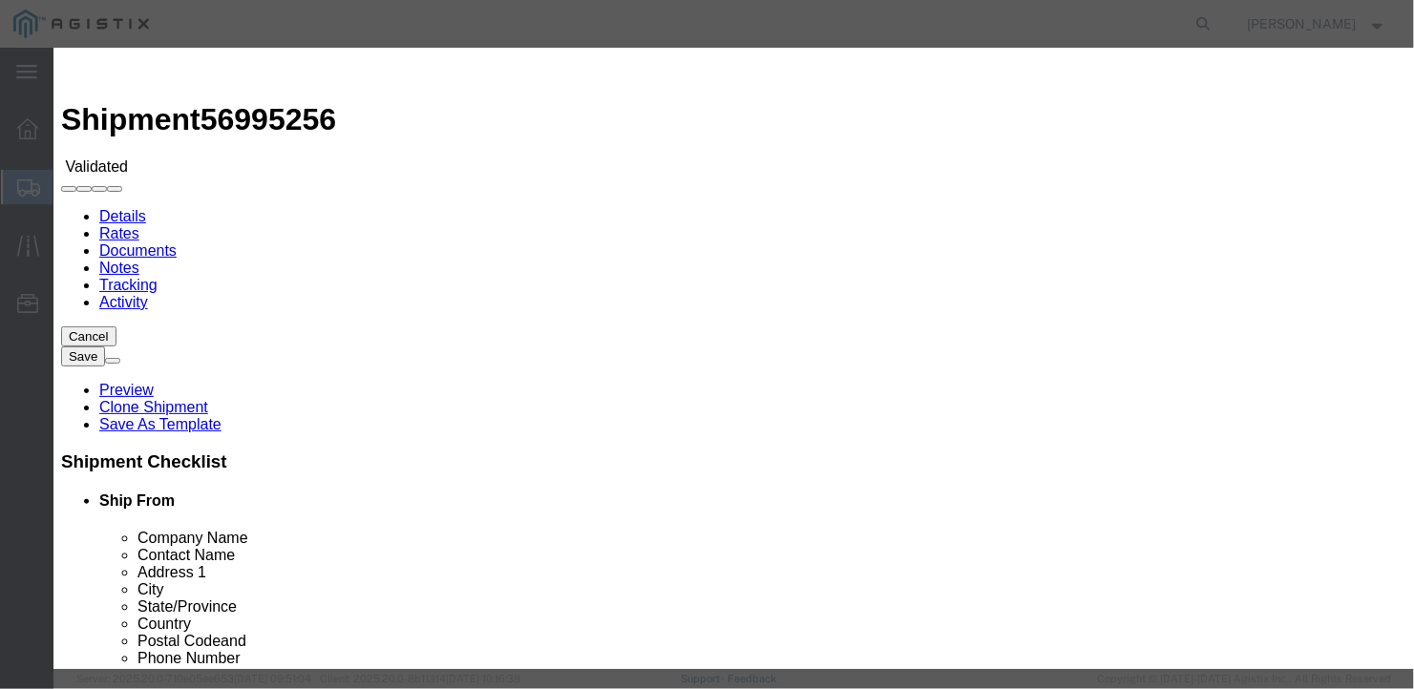
drag, startPoint x: 1029, startPoint y: 237, endPoint x: 1011, endPoint y: 228, distance: 20.1
type input "27272"
type input "[PERSON_NAME]"
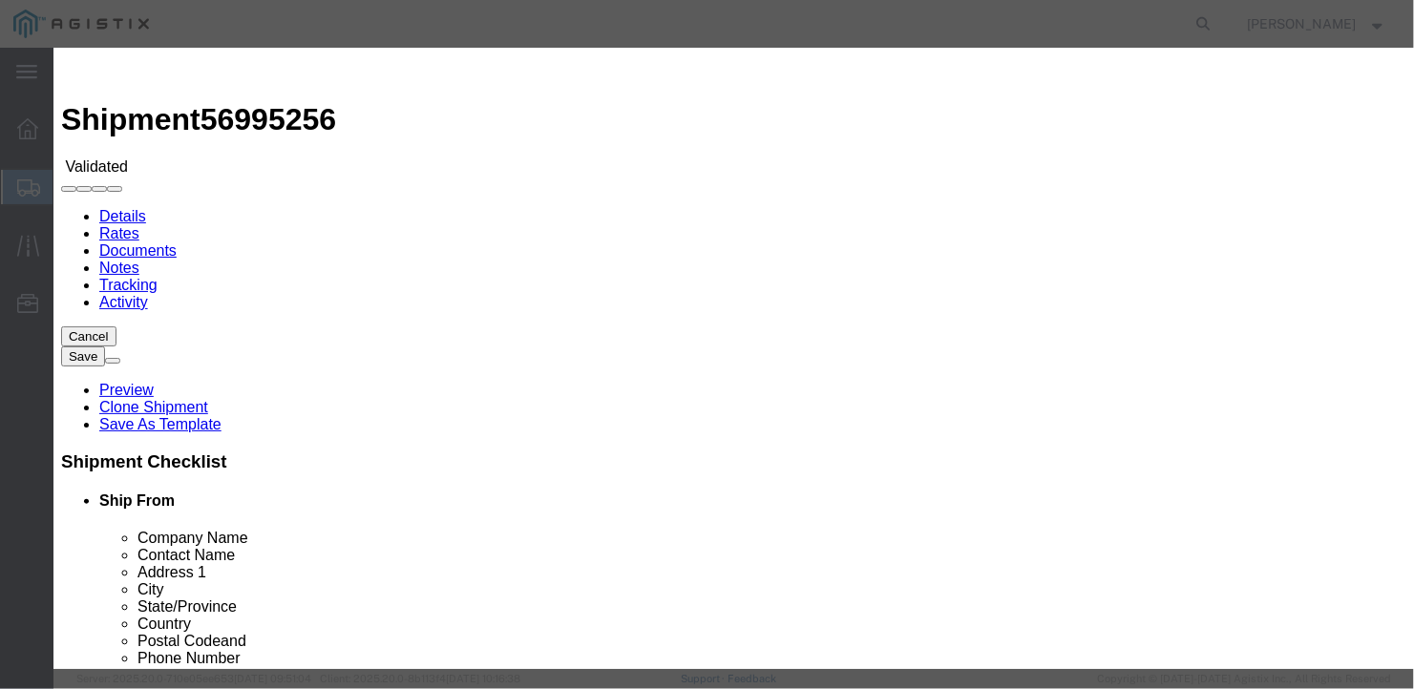
type input "[PHONE_NUMBER]"
type input "[DATE]"
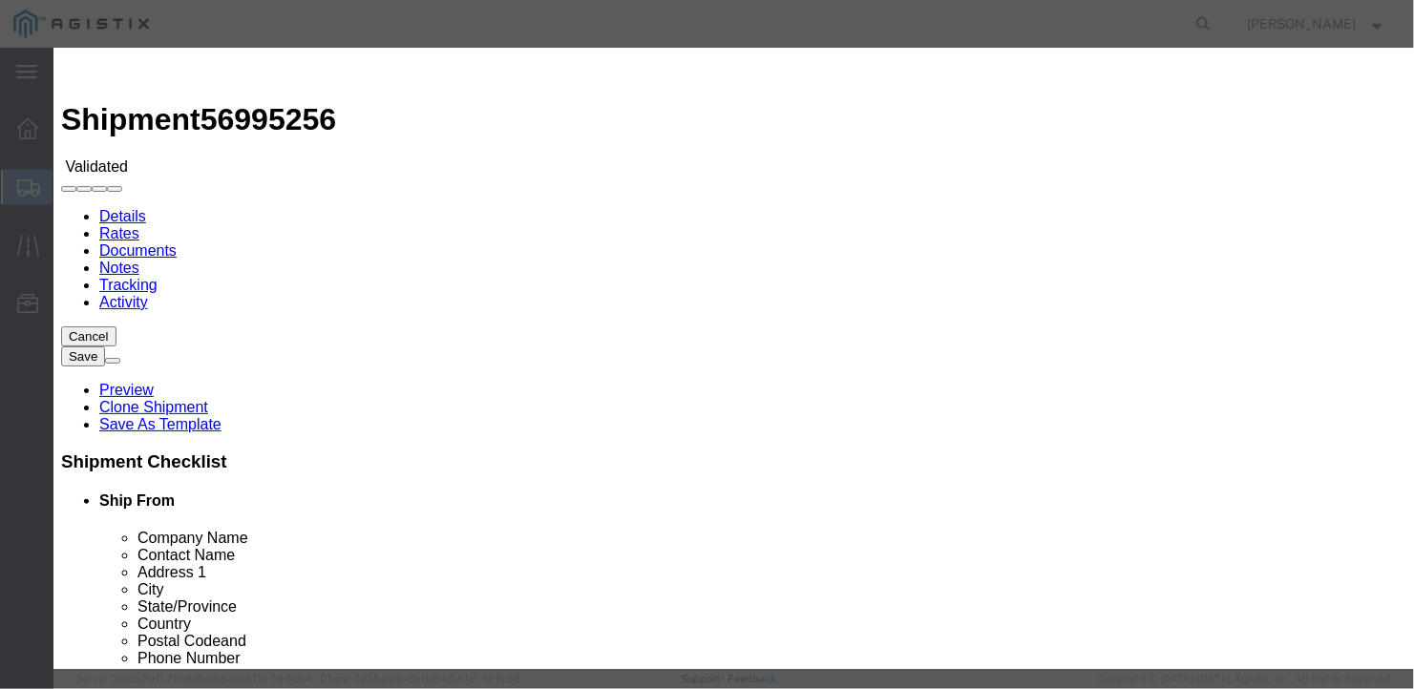
scroll to position [95, 0]
type input "[DATE]"
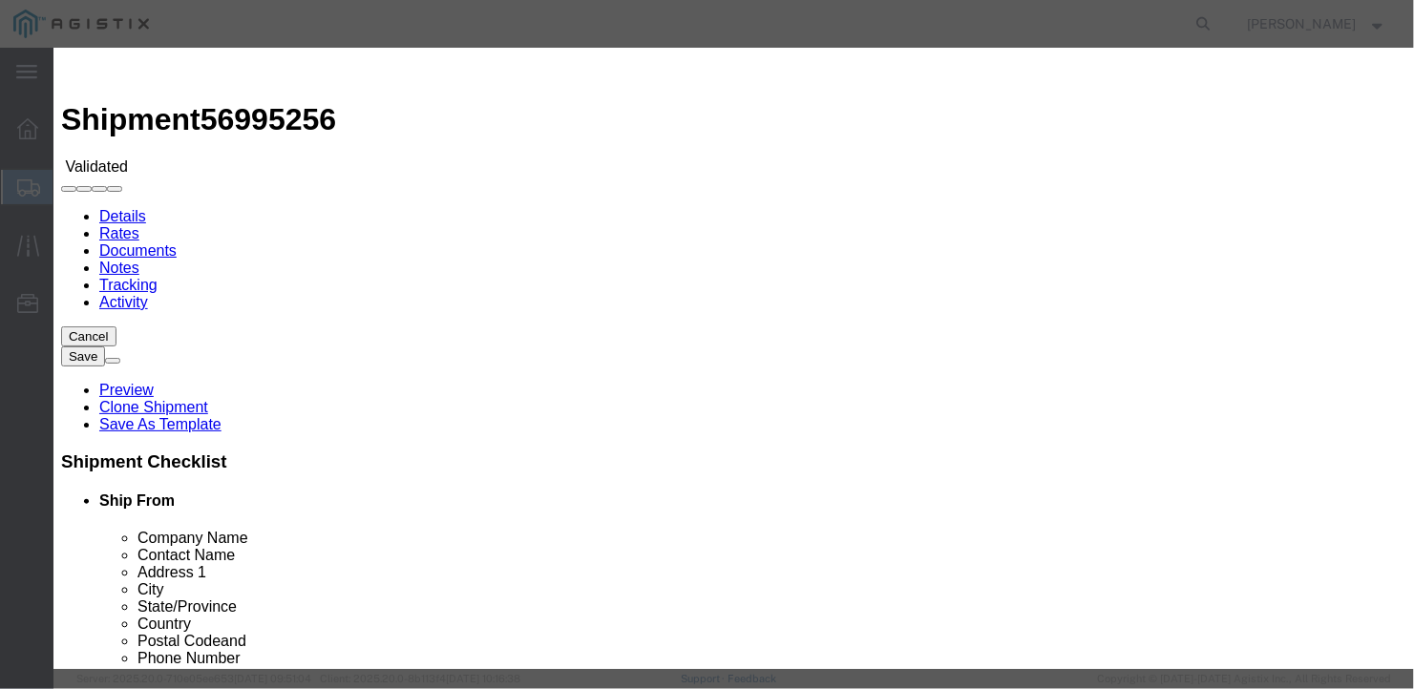
select select "0800"
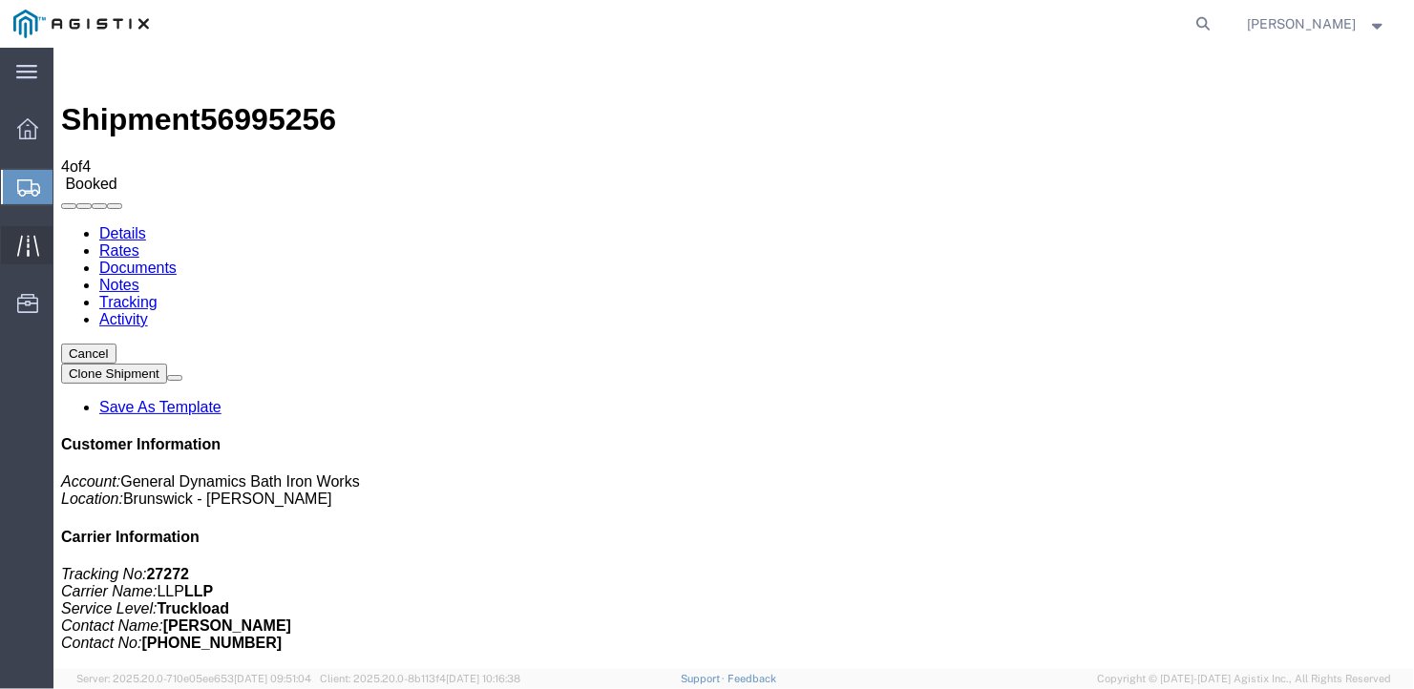
click at [66, 241] on span "Traffic" at bounding box center [59, 245] width 13 height 38
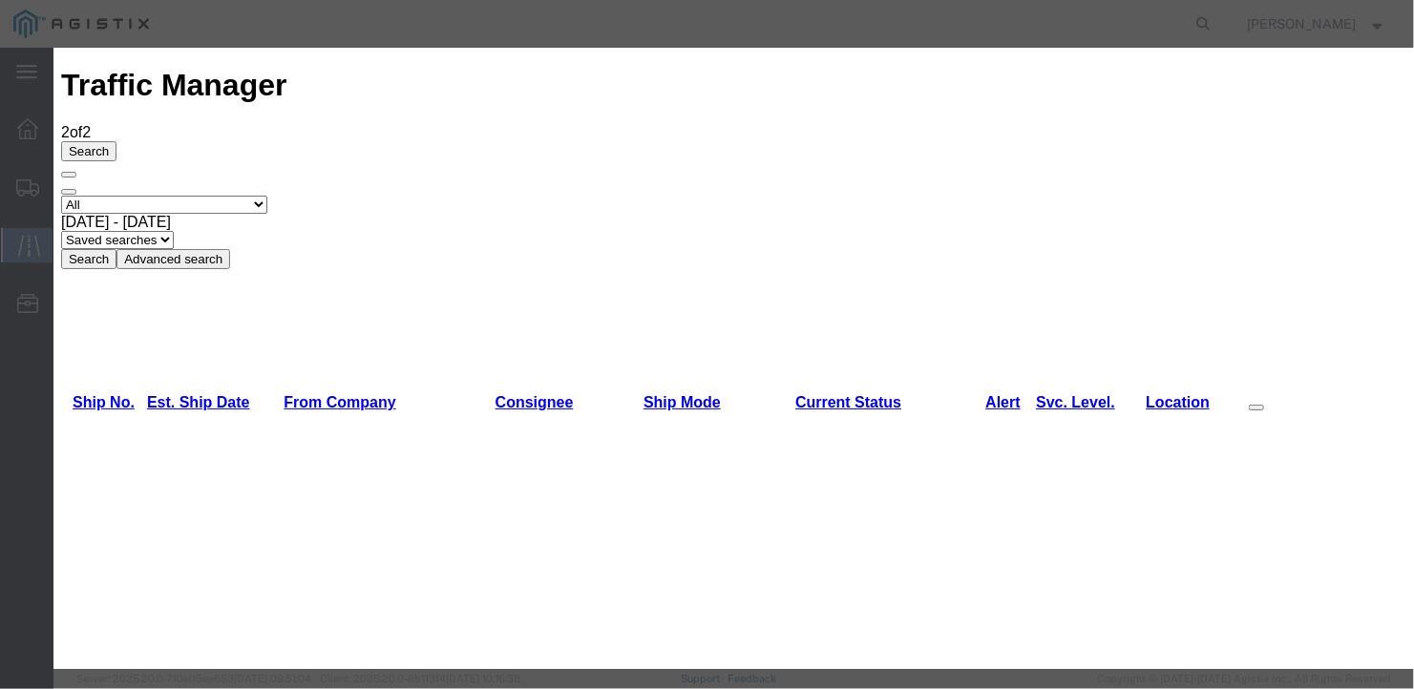
type input "[DATE]"
type input "12:00 PM"
select select "DELIVRED"
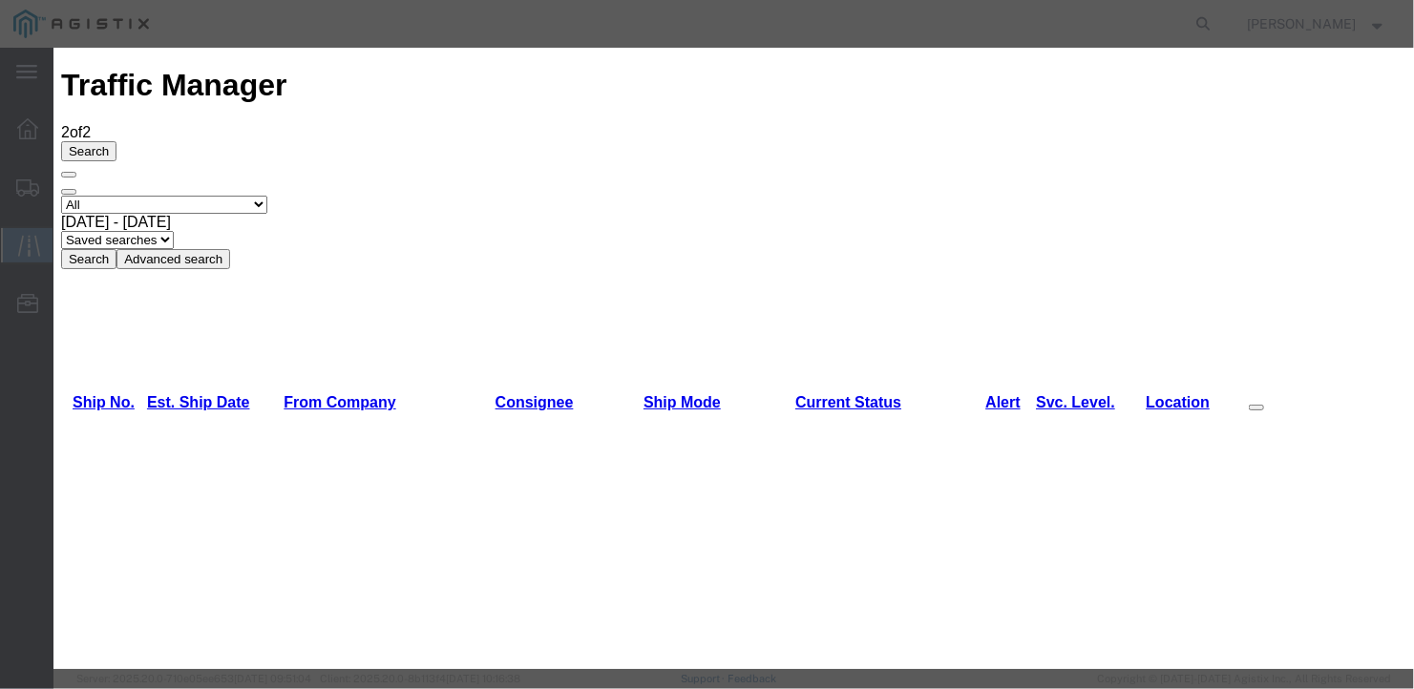
type input "[DATE]"
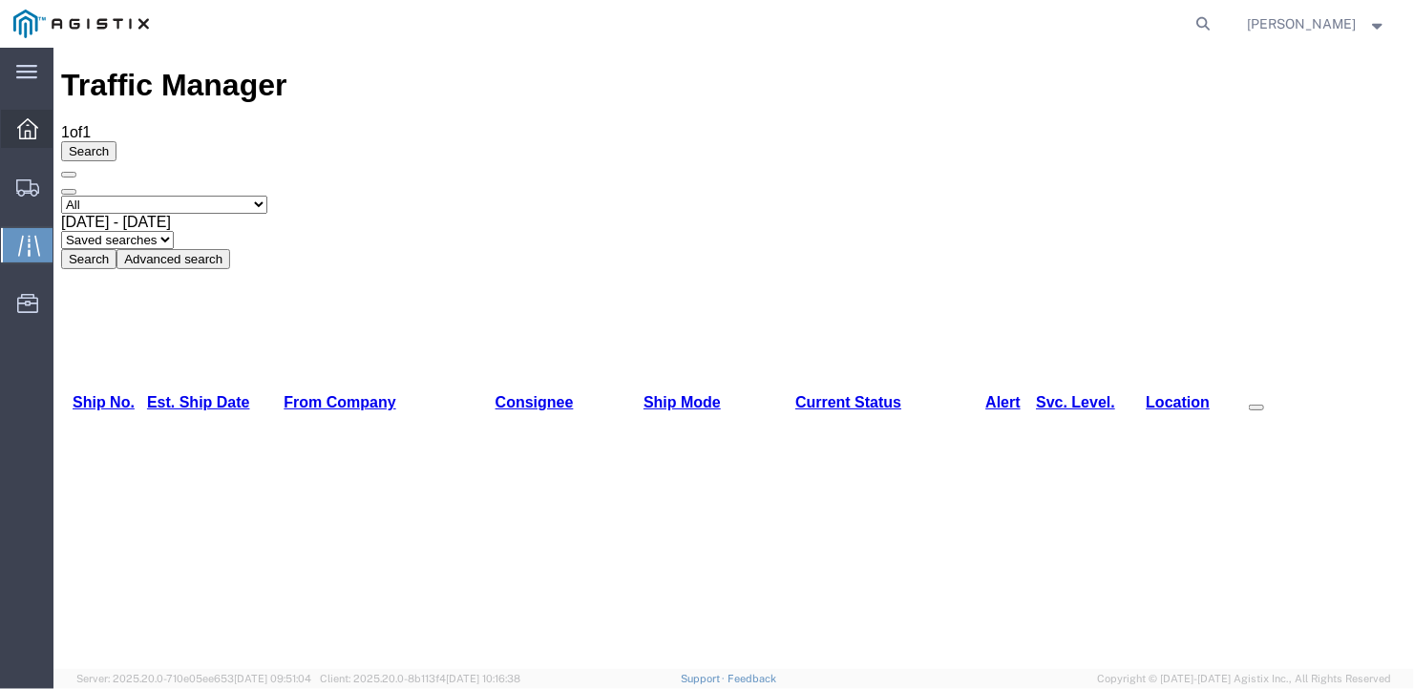
click at [27, 126] on icon at bounding box center [27, 128] width 21 height 21
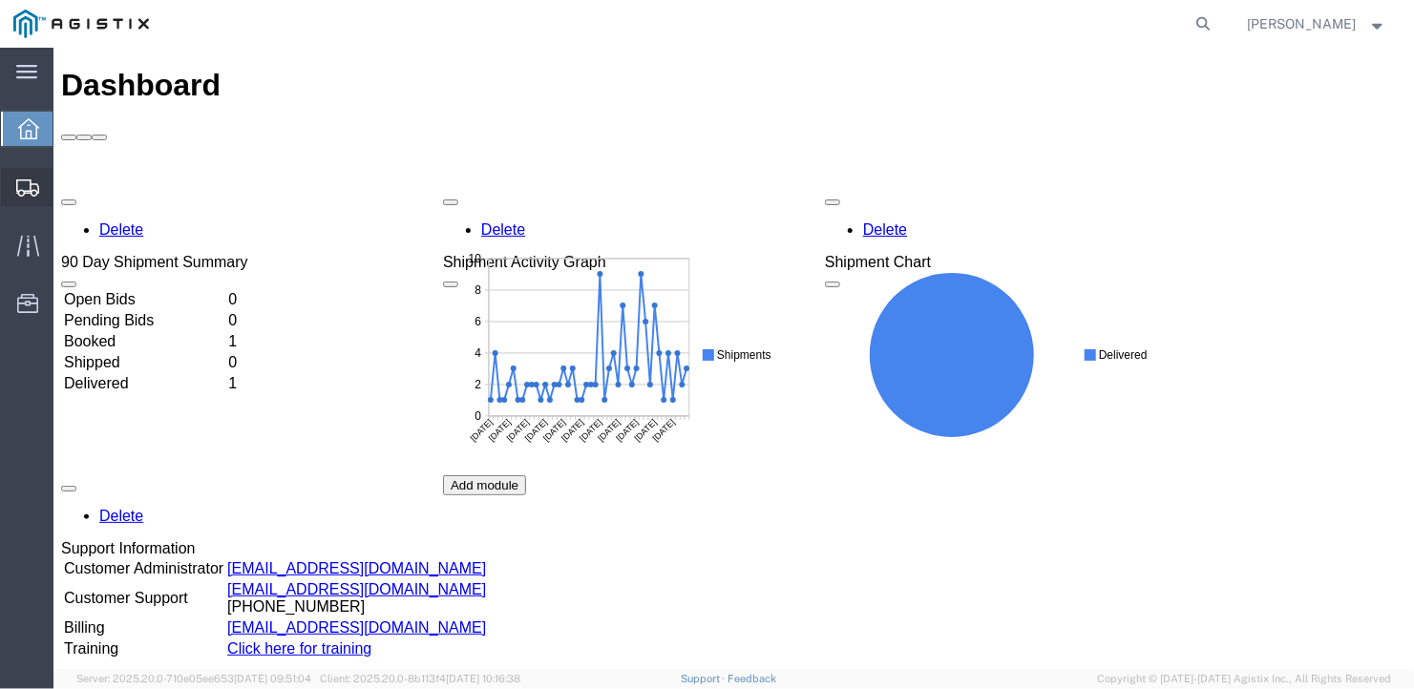
click at [0, 0] on span "Create Shipment" at bounding box center [0, 0] width 0 height 0
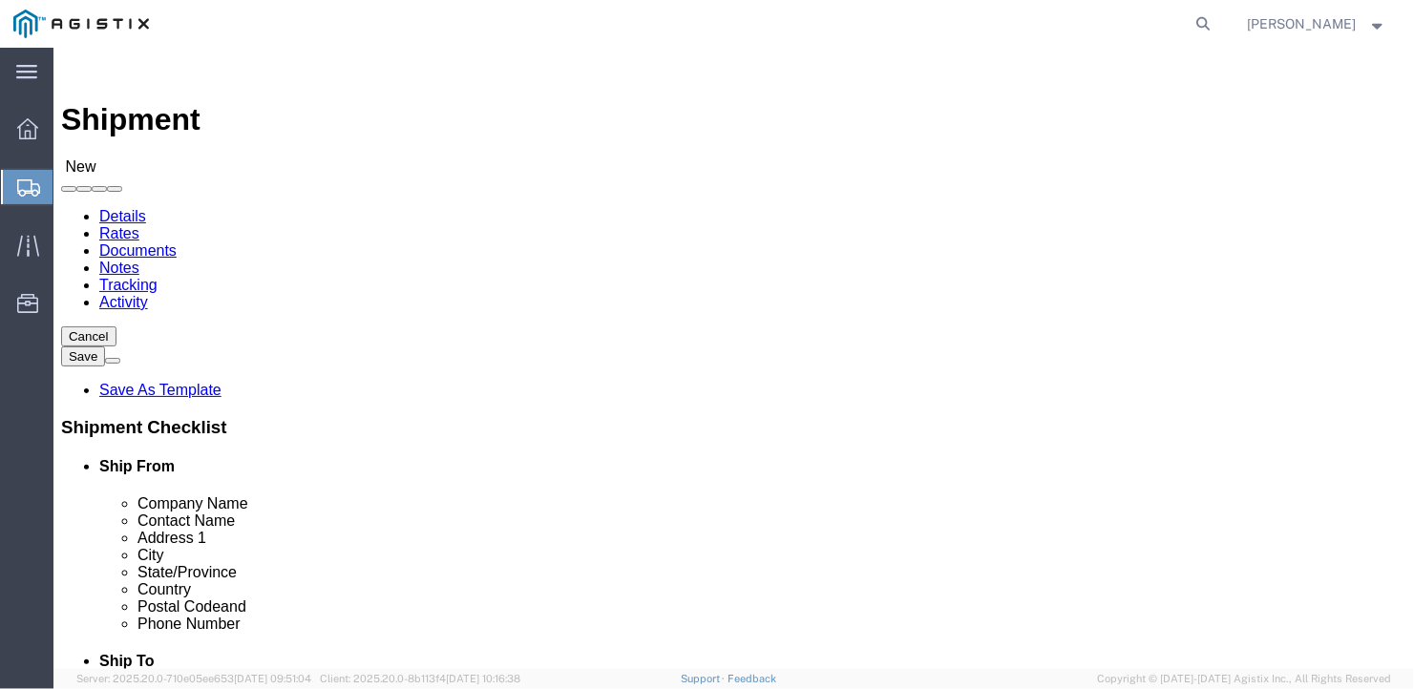
click select "Select General Dynamics Bath Iron Works"
select select "8114"
click select "Select General Dynamics Bath Iron Works"
select select
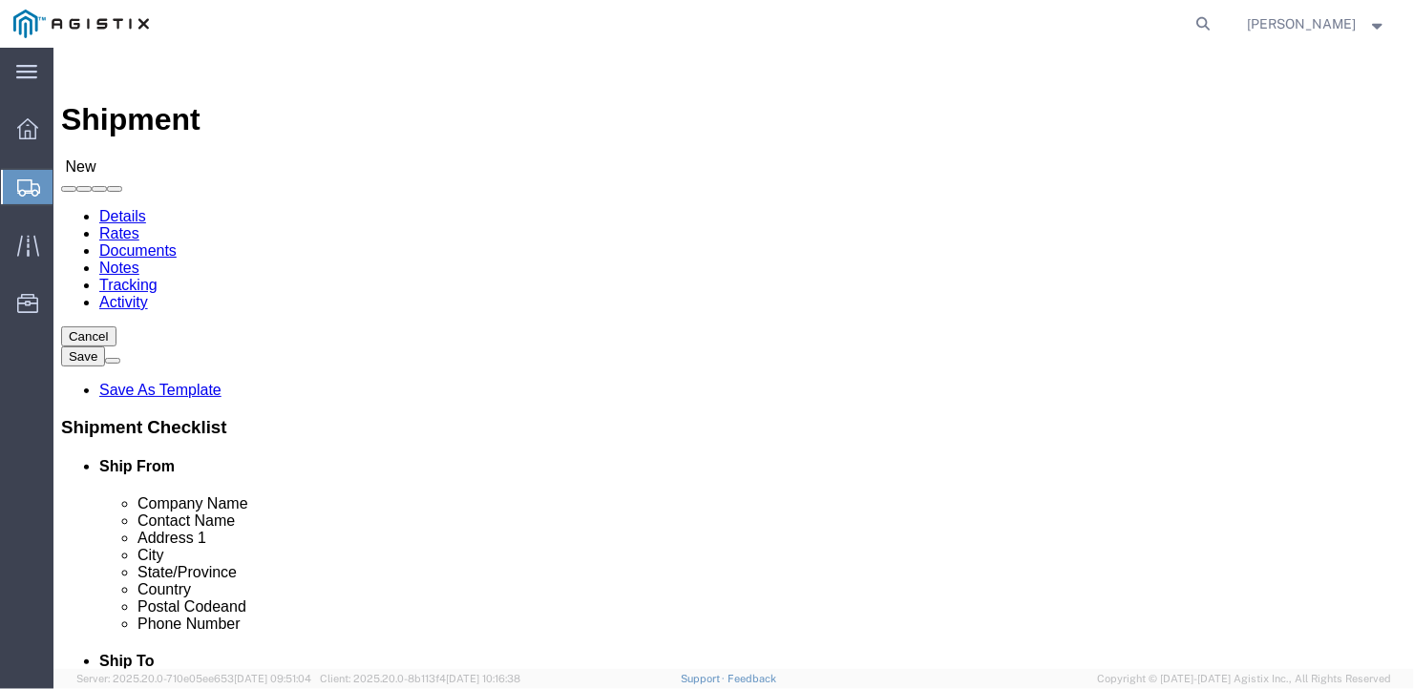
click input "text"
type input "[PERSON_NAME] Devices"
type input "Ben"
type input "90 [PERSON_NAME] Dr"
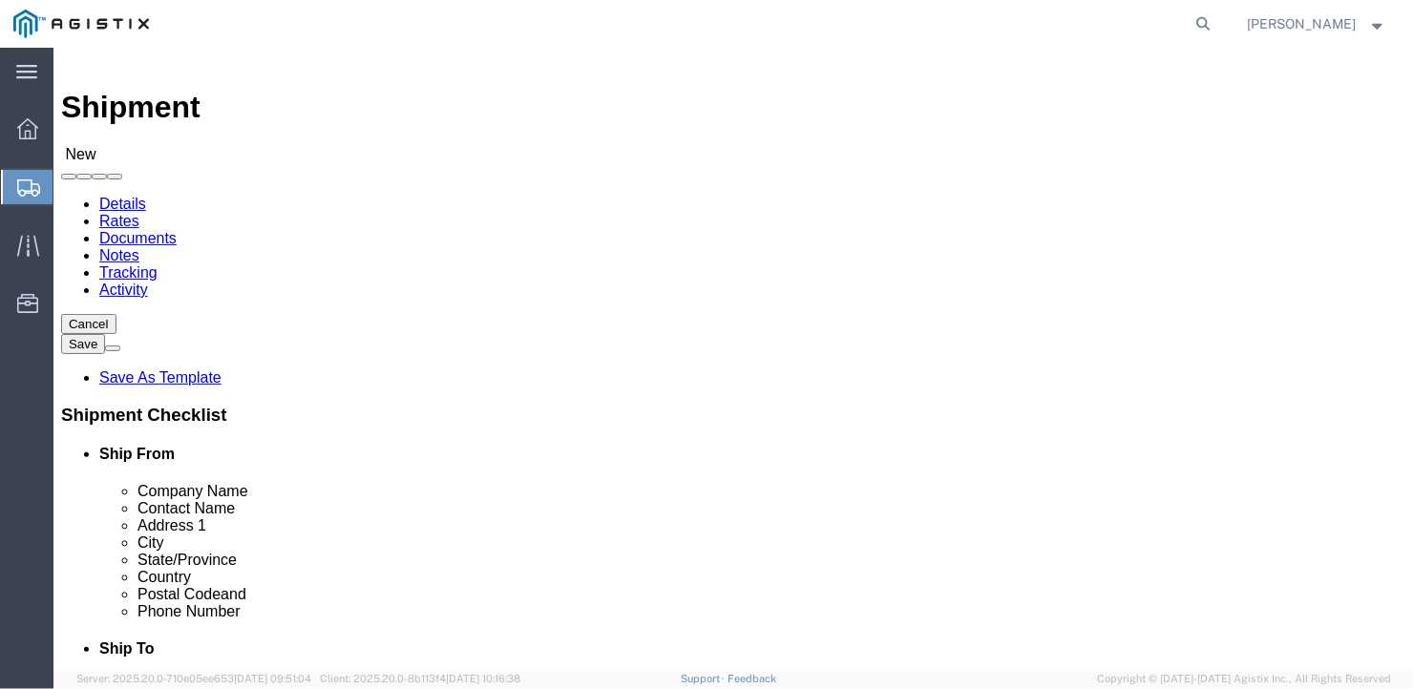
scroll to position [347, 0]
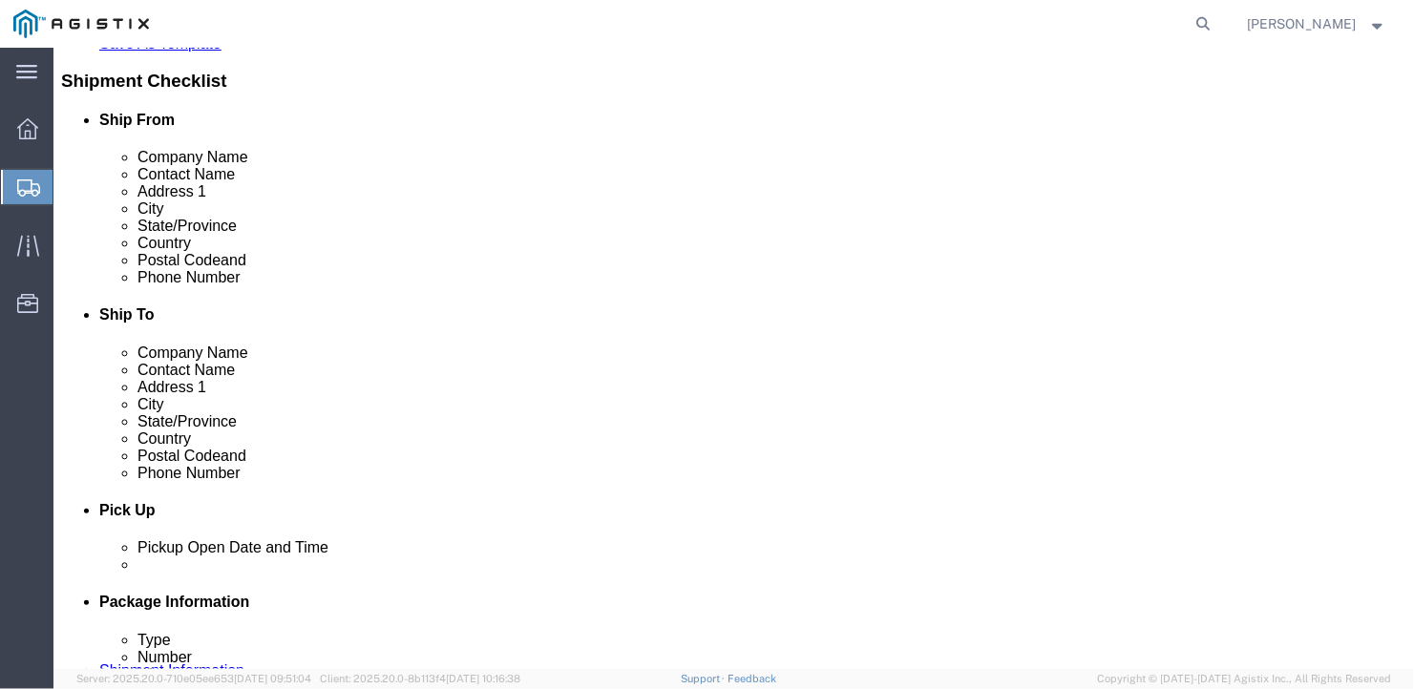
type input "[GEOGRAPHIC_DATA]"
type input "N"
type input "New Y"
type input "14120"
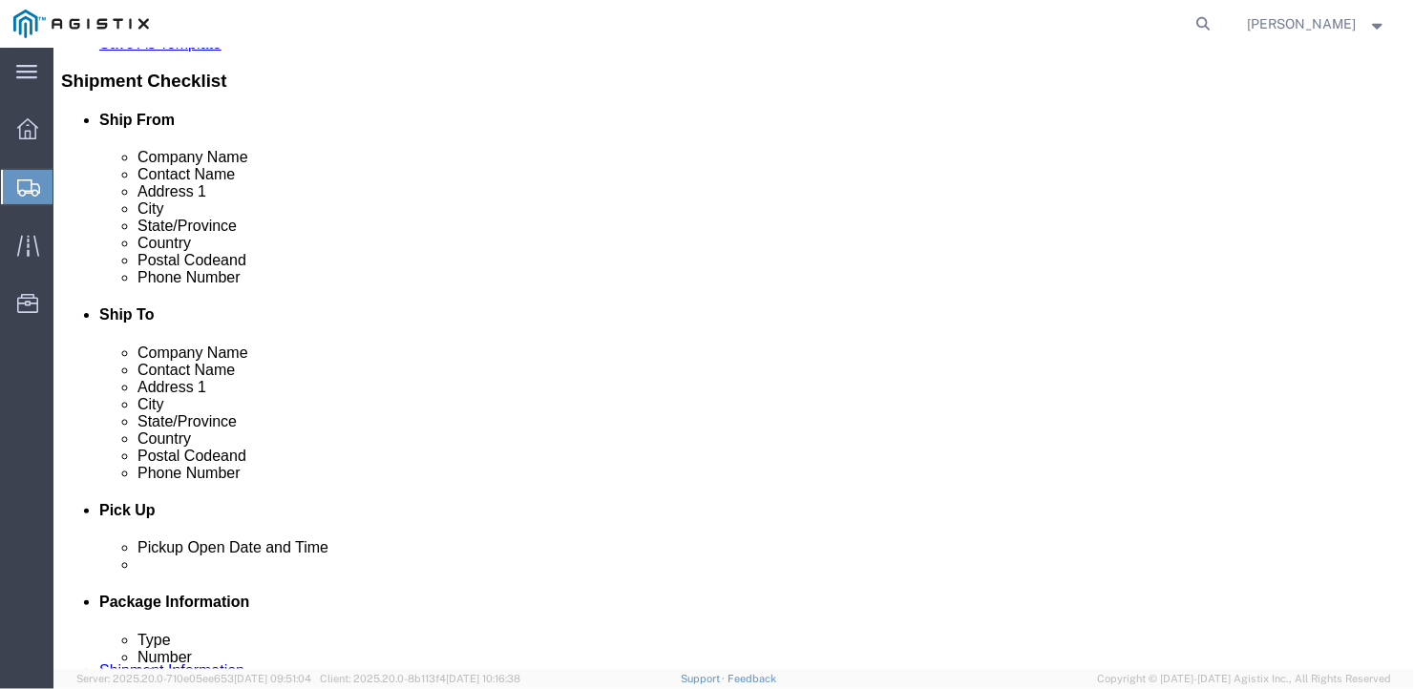
click input "text"
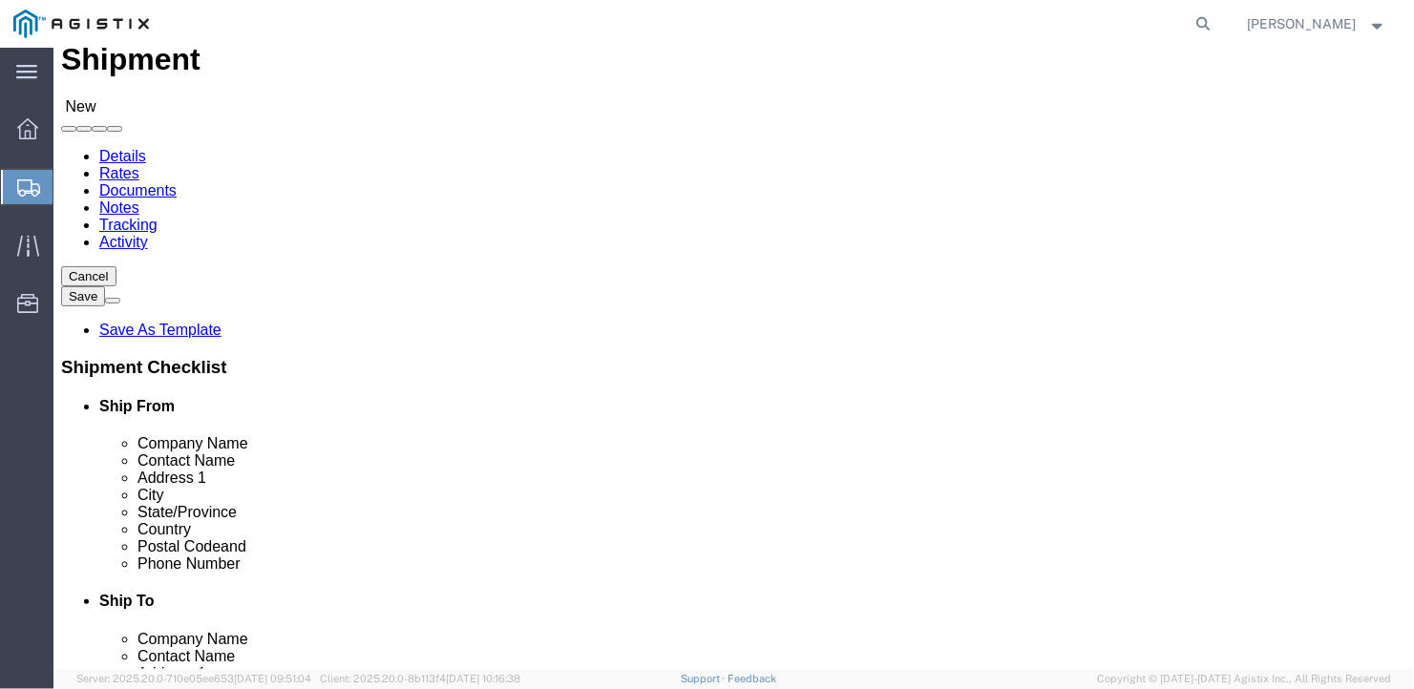
scroll to position [0, 0]
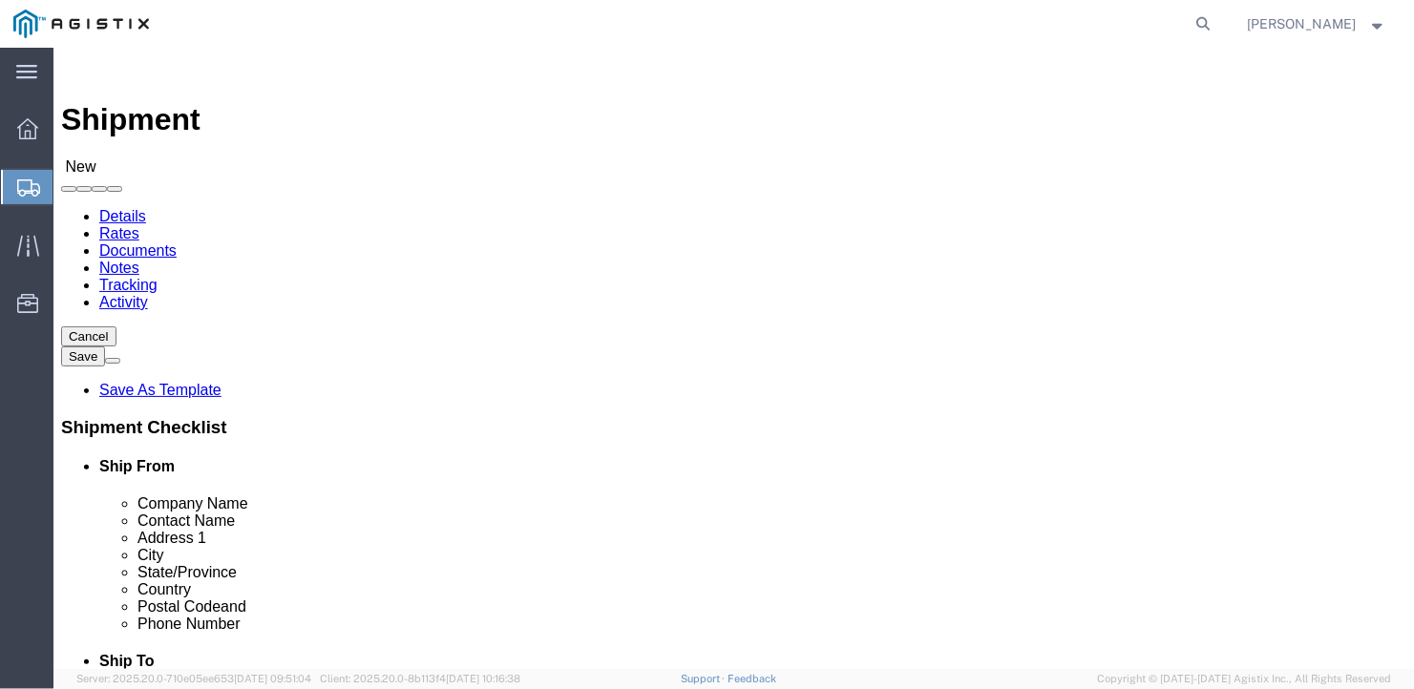
type input "[PHONE_NUMBER]"
click select "Select Bath - 50 YARD REC [US_STATE][GEOGRAPHIC_DATA] - 700 [US_STATE][GEOGRAPH…"
select select "34312"
click select "Select Bath - 50 YARD REC [US_STATE][GEOGRAPHIC_DATA] - 700 [US_STATE][GEOGRAPH…"
click input "text"
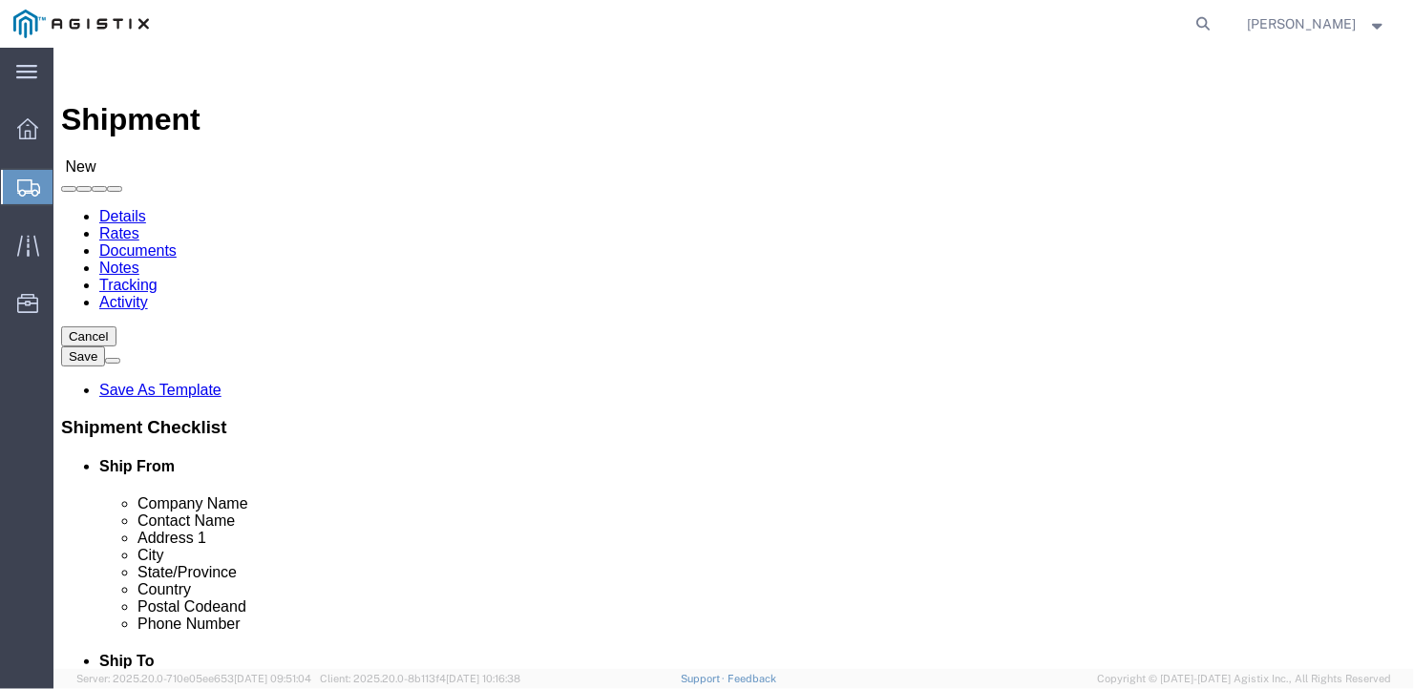
type input "b"
type input "BIW"
type input "bEN"
type input "[STREET_ADDRESS]"
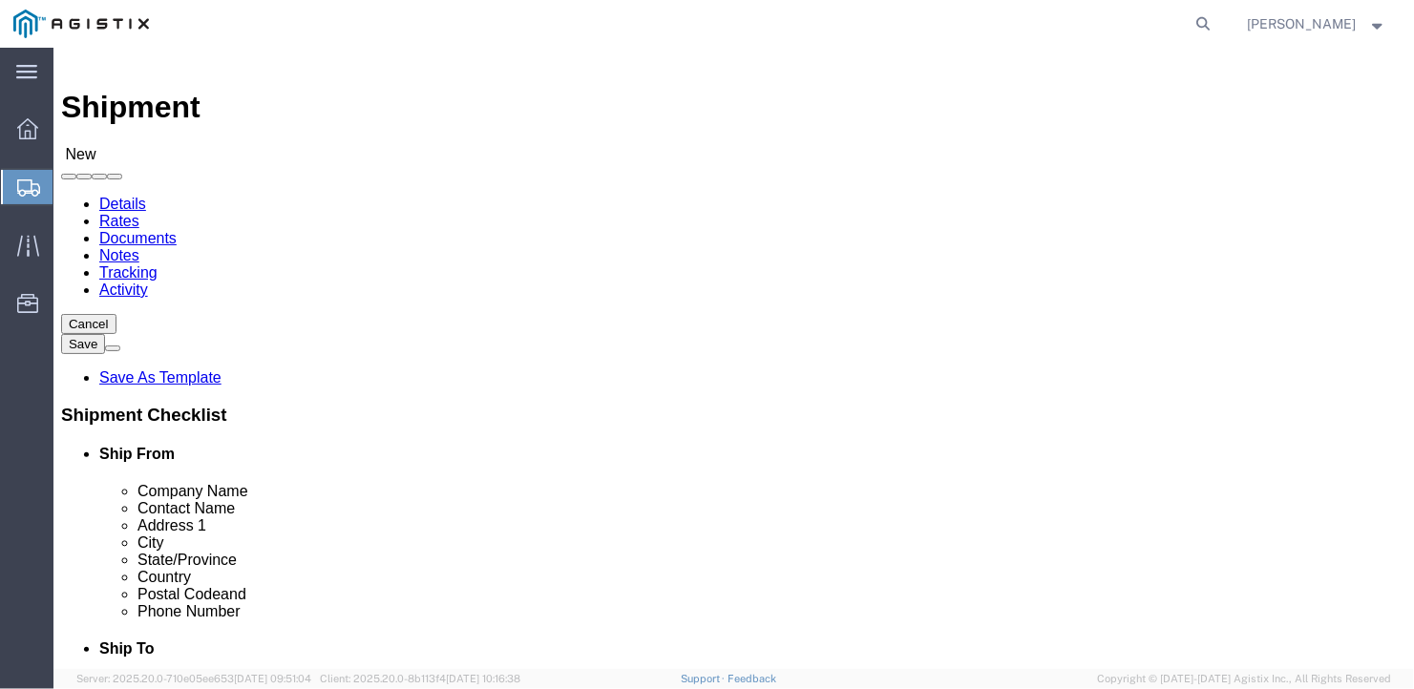
scroll to position [347, 0]
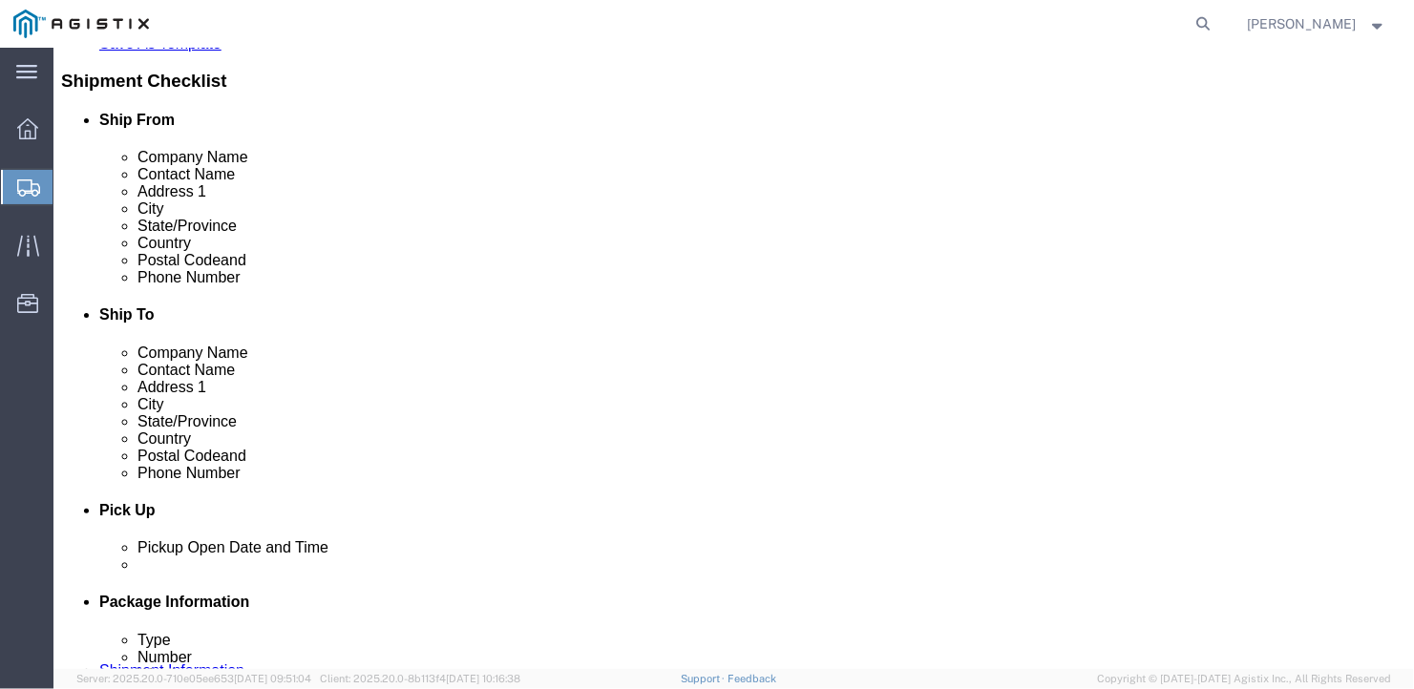
type input "[GEOGRAPHIC_DATA]"
type input "M"
type input "Main"
type input "04103"
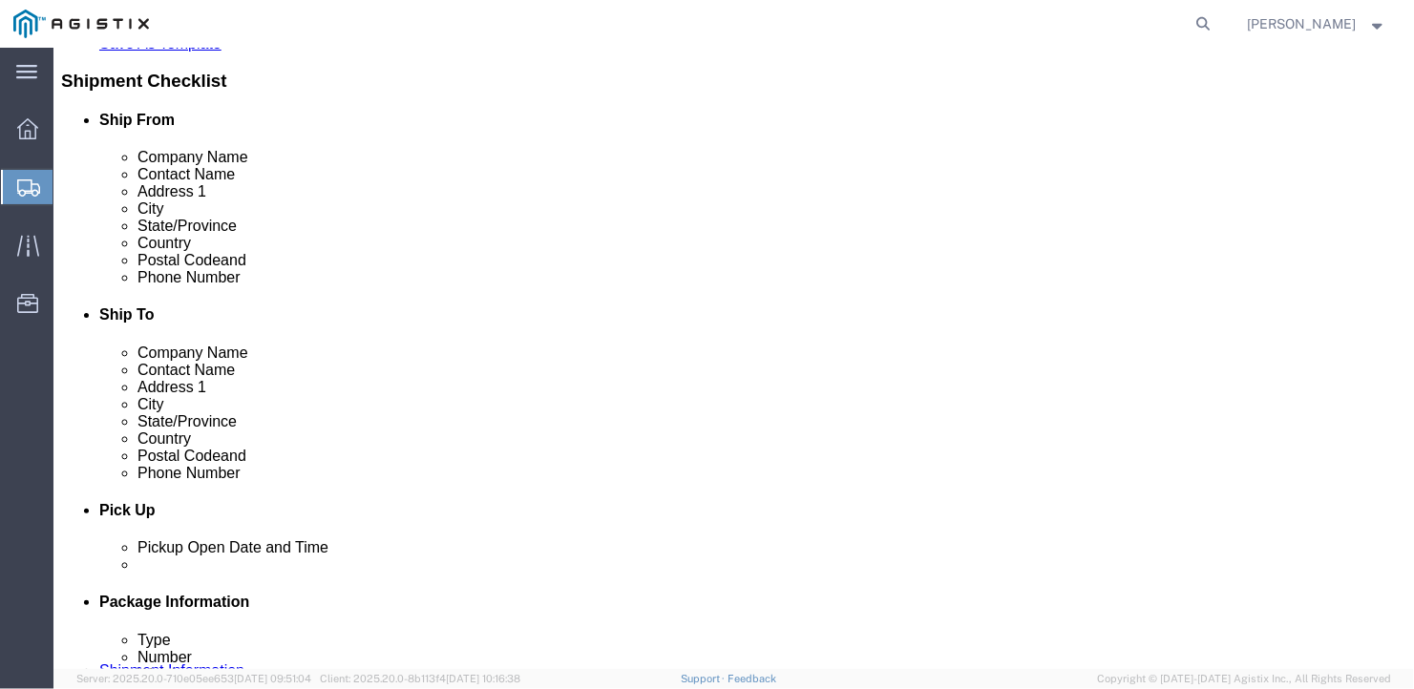
click input "text"
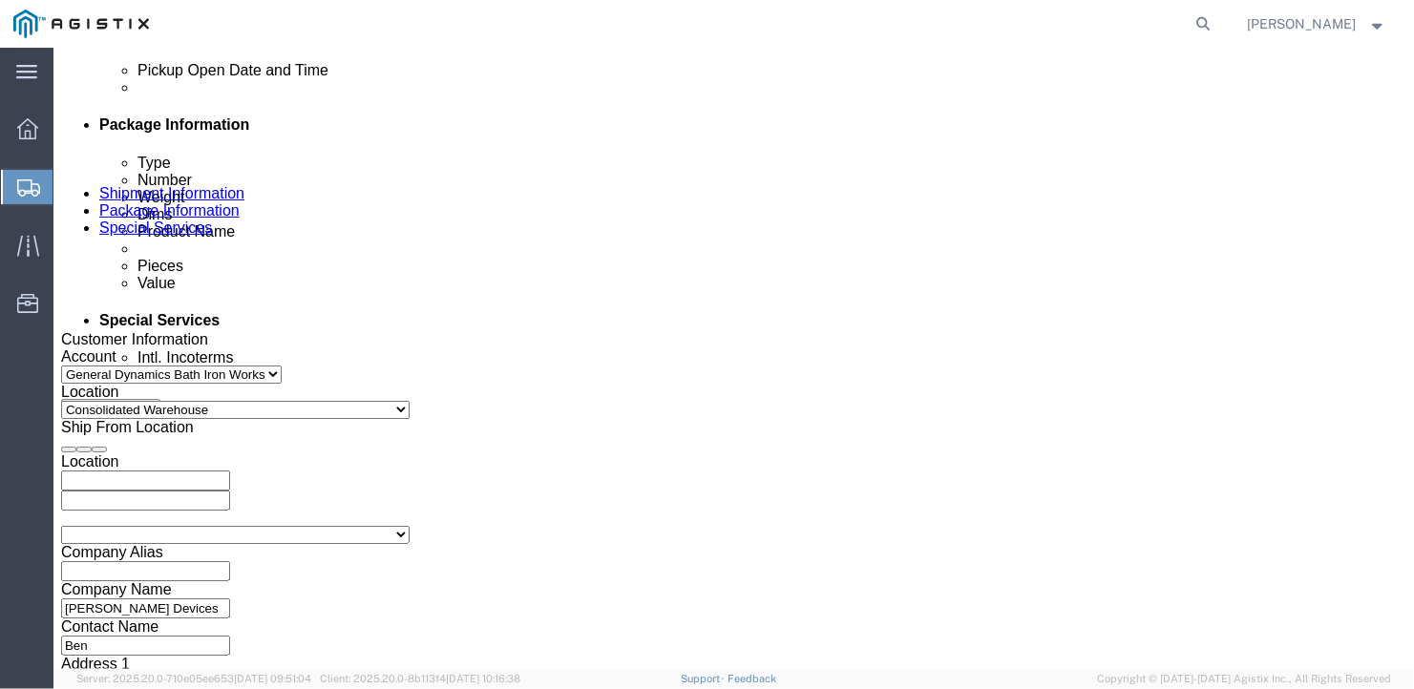
scroll to position [1206, 0]
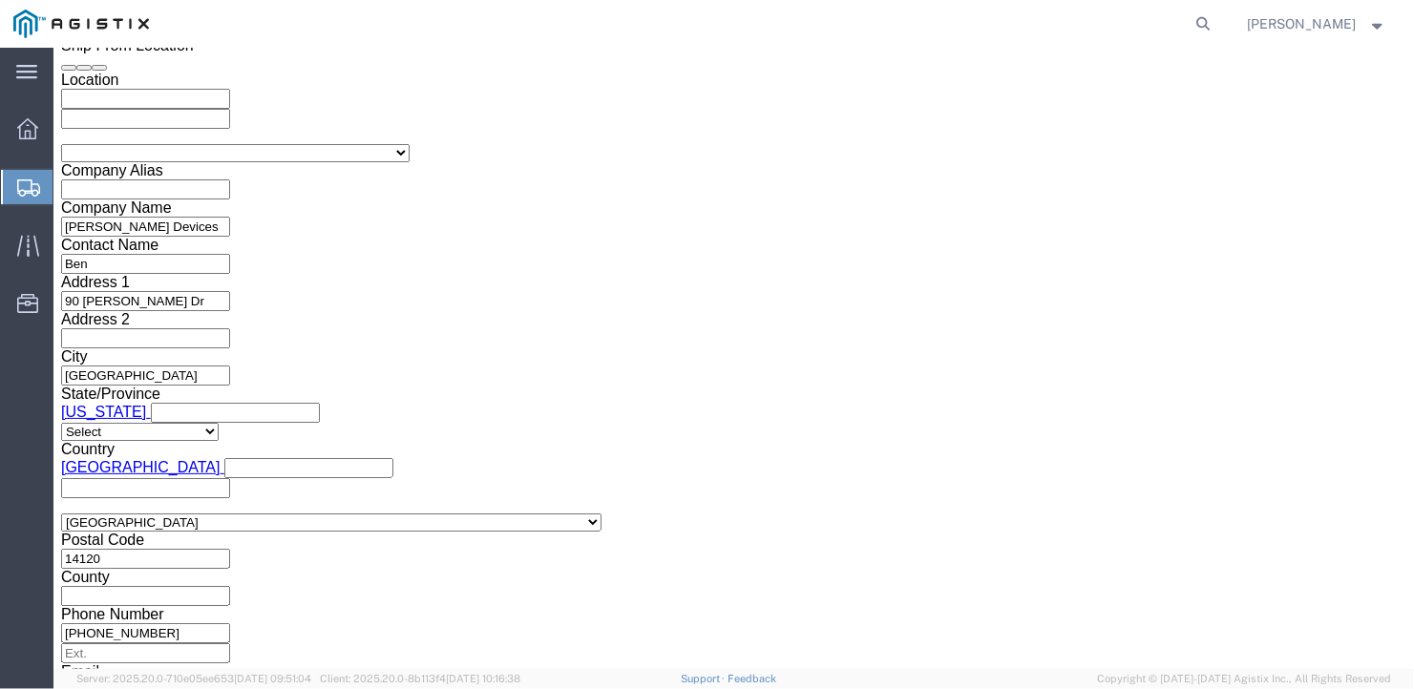
type input "[PHONE_NUMBER]"
click select "Select Air Less than Truckload Multi-Leg Ocean Freight Rail Small Parcel Truckl…"
select select "TL"
click select "Select Air Less than Truckload Multi-Leg Ocean Freight Rail Small Parcel Truckl…"
click select "Select 1-Ton (PSS) 10 Wheel 10 Yard Dump Truck 20 Yard Dump Truck Bobtail Botto…"
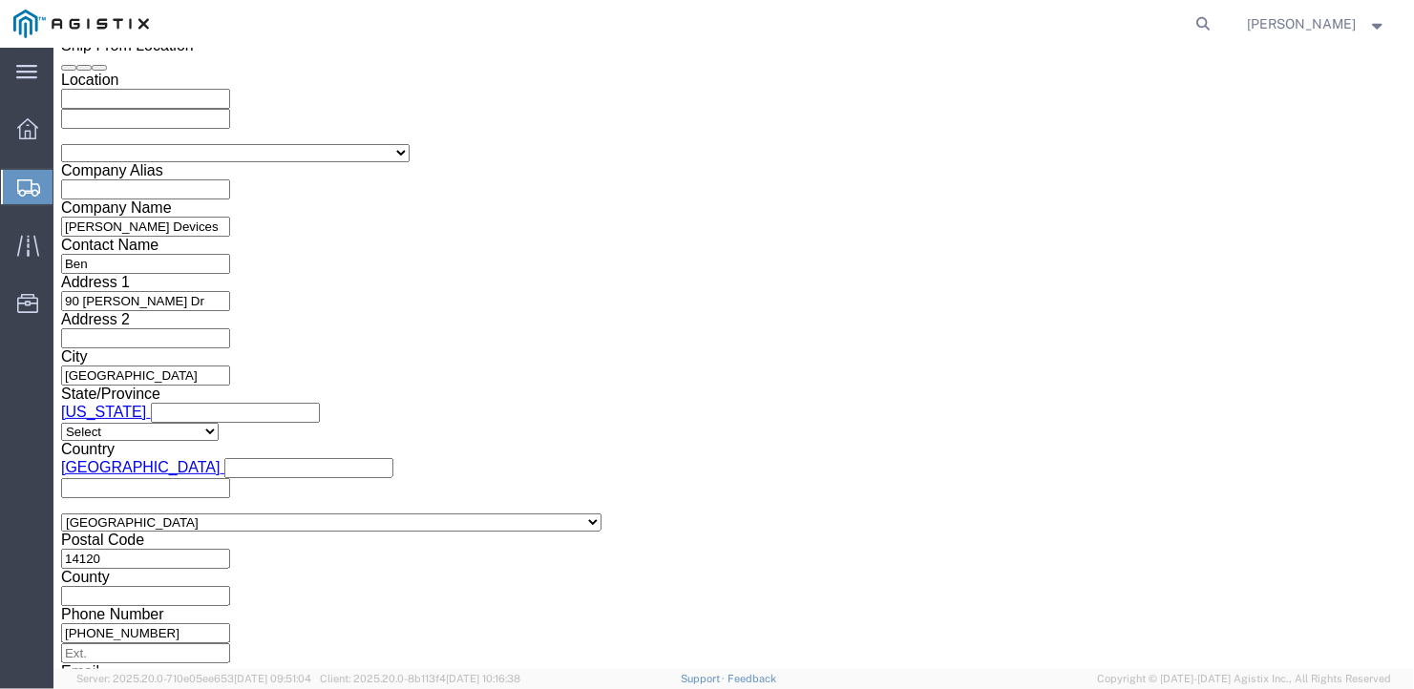
select select "FLBD"
click select "Select 1-Ton (PSS) 10 Wheel 10 Yard Dump Truck 20 Yard Dump Truck Bobtail Botto…"
click select "Select 35 Feet 20 Feet 28 Feet 53 Feet 40 Feet 48 Feet"
select select "53FT"
click select "Select 35 Feet 20 Feet 28 Feet 53 Feet 40 Feet 48 Feet"
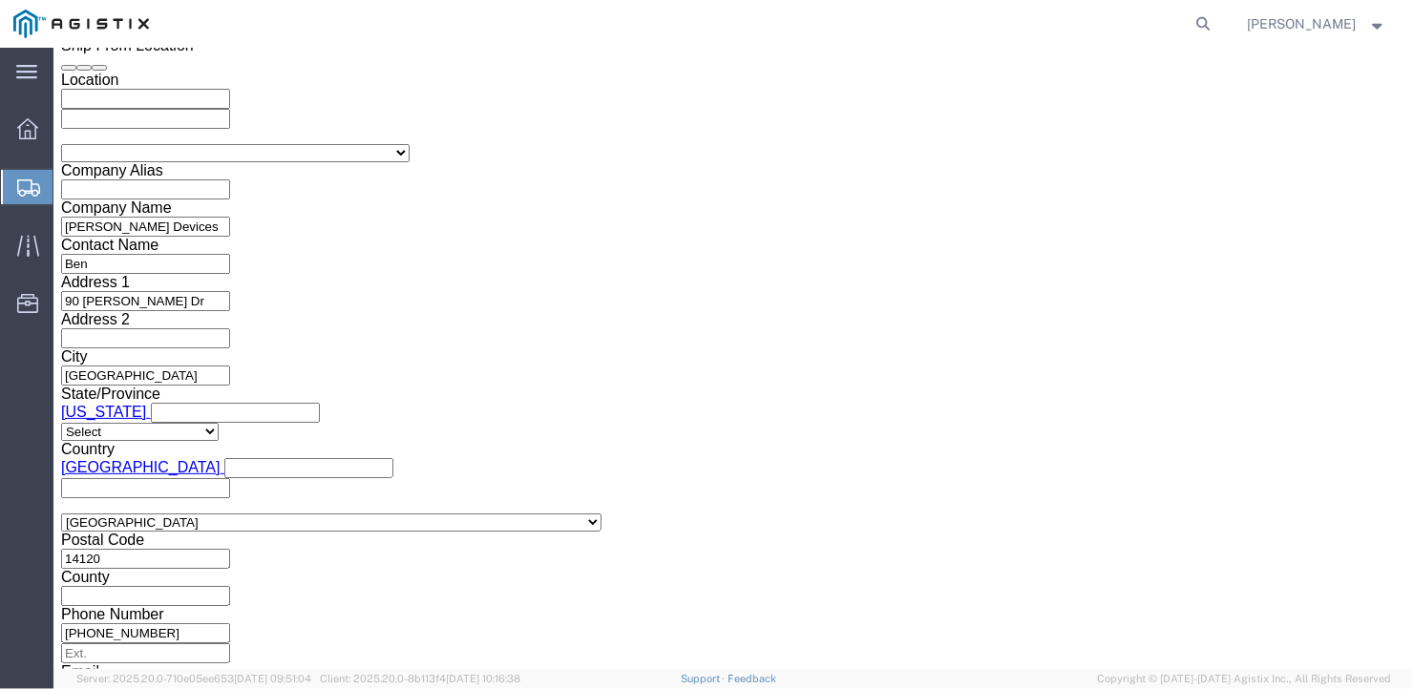
scroll to position [1326, 0]
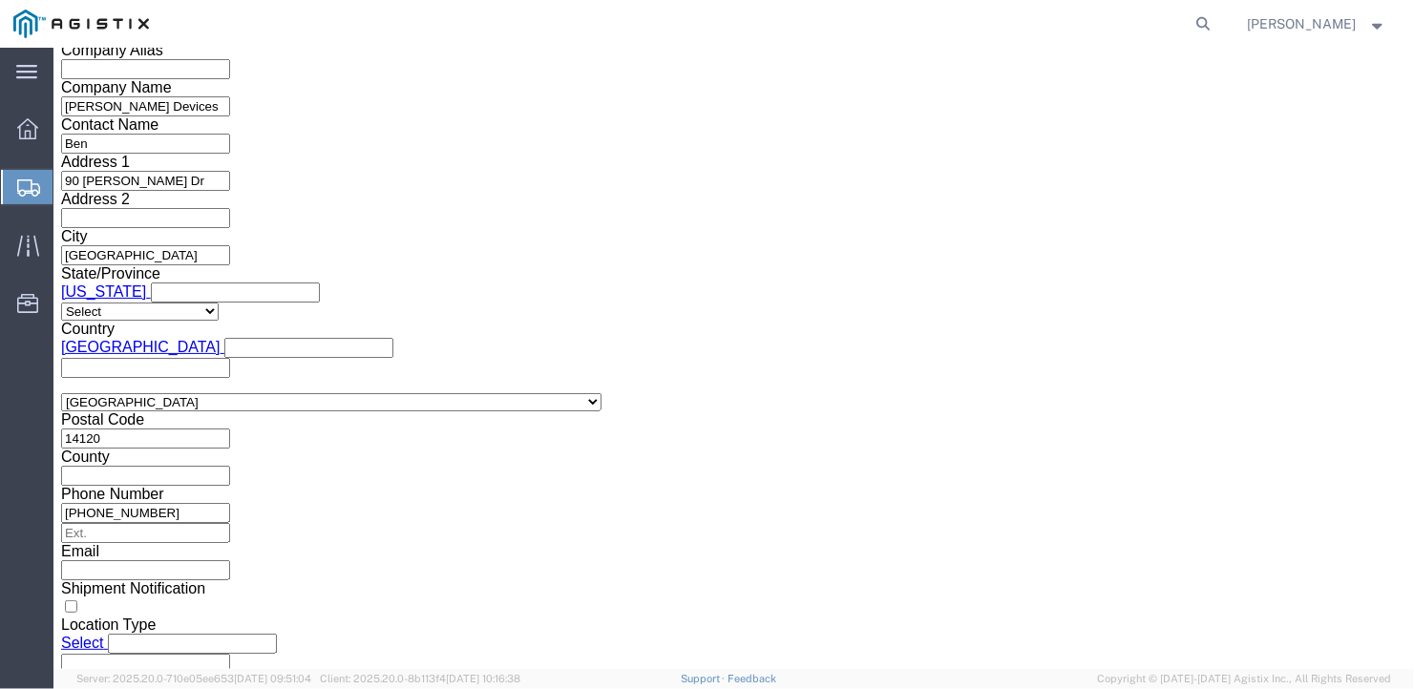
click button "Continue"
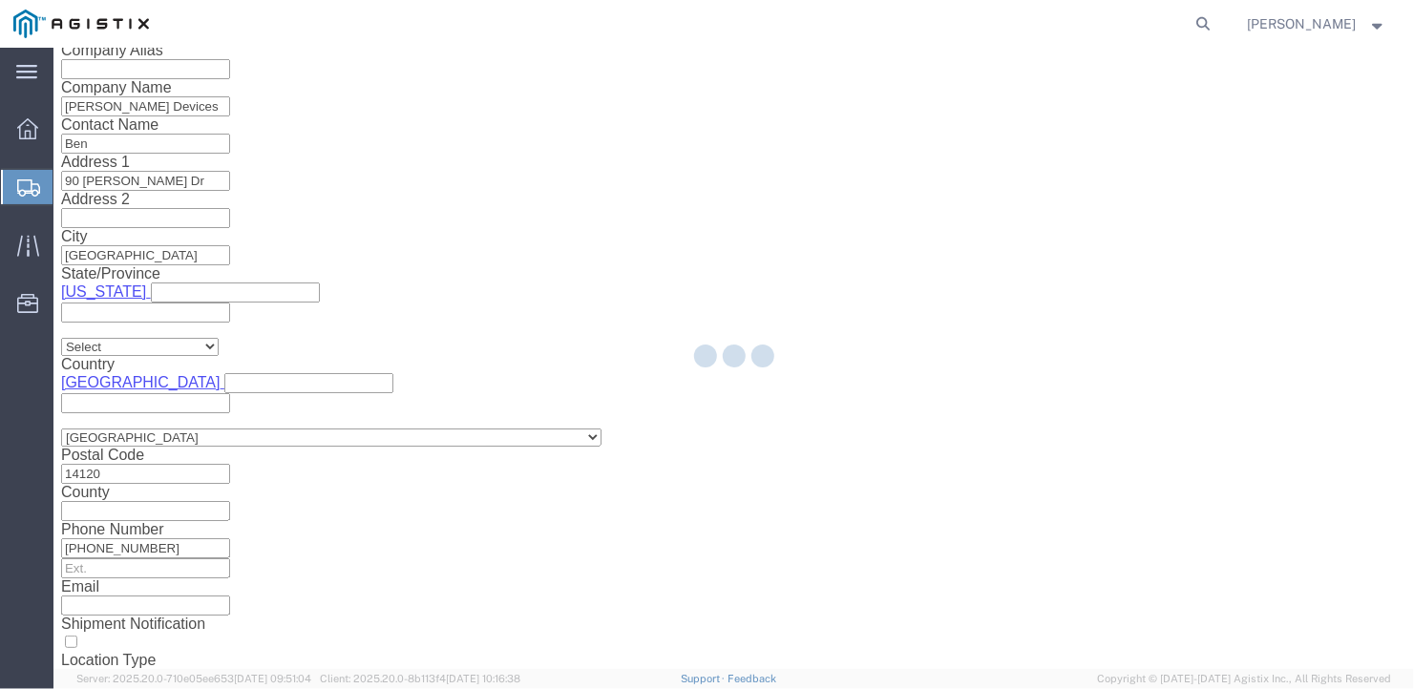
scroll to position [22, 0]
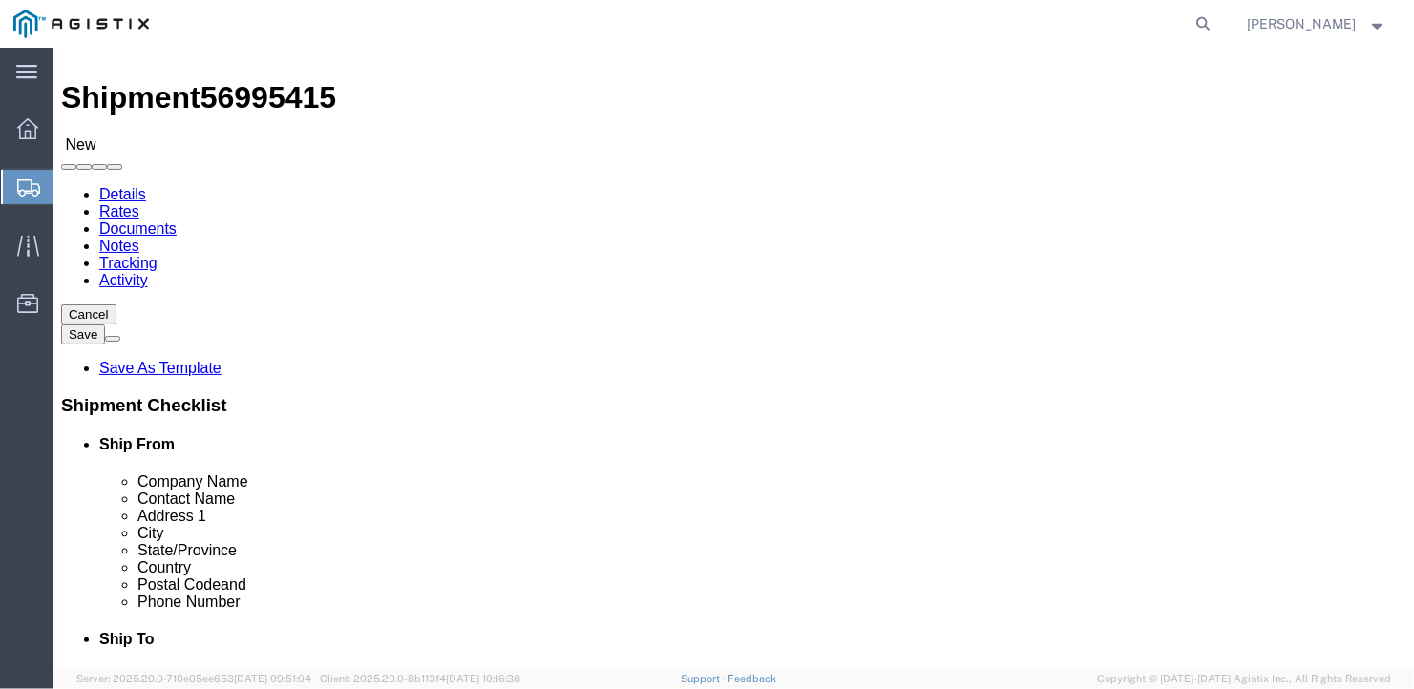
click select "Select Bale(s) Basket(s) Bolt(s) Bottle(s) Buckets Bulk Bundle(s) Can(s) Cardbo…"
select select "CRAT"
click select "Select Bale(s) Basket(s) Bolt(s) Bottle(s) Buckets Bulk Bundle(s) Can(s) Cardbo…"
click div "Number 1"
type input "16"
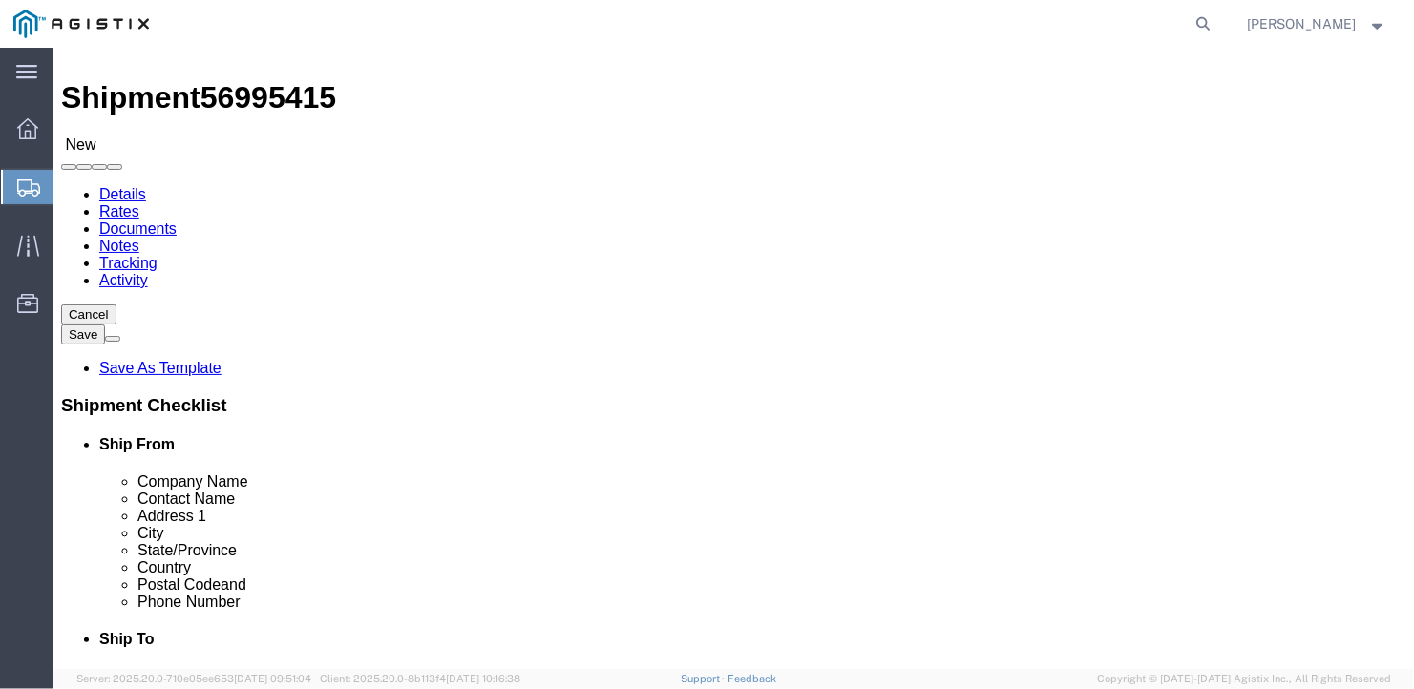
click input "text"
type input "61"
click input "text"
type input "29"
click input "text"
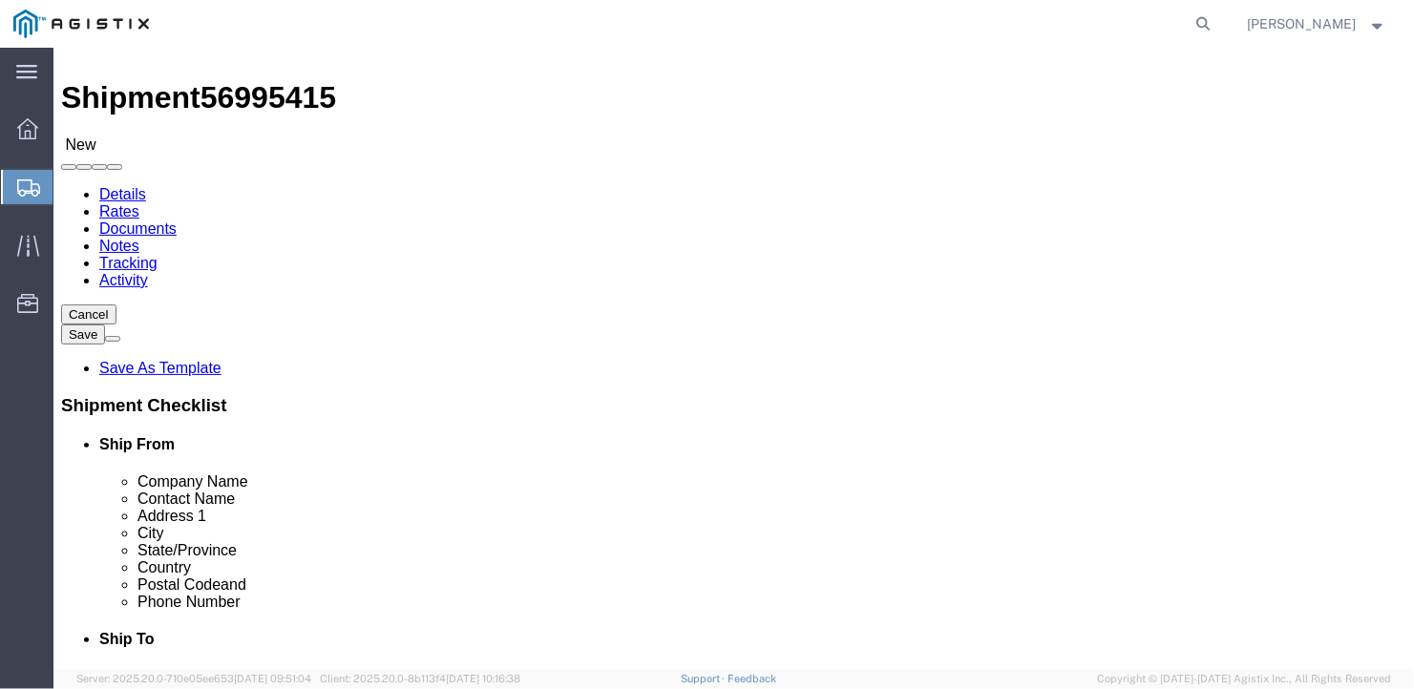
type input "30"
drag, startPoint x: 200, startPoint y: 453, endPoint x: 145, endPoint y: 458, distance: 55.7
click div "Weight 0.00 Select kgs lbs Ship. t°"
type input "20160"
click div "16 x Crate(s) Package Type Select Bale(s) Basket(s) Bolt(s) Bottle(s) Buckets B…"
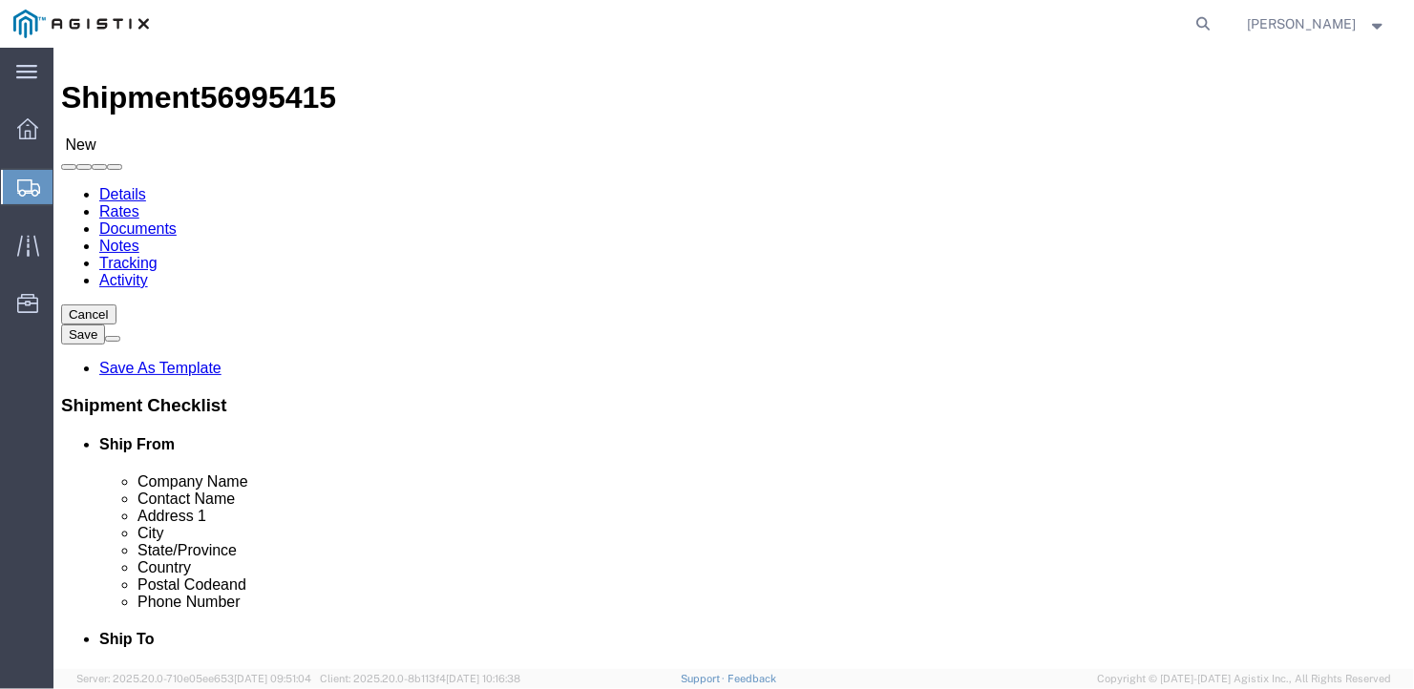
click link "Add Content"
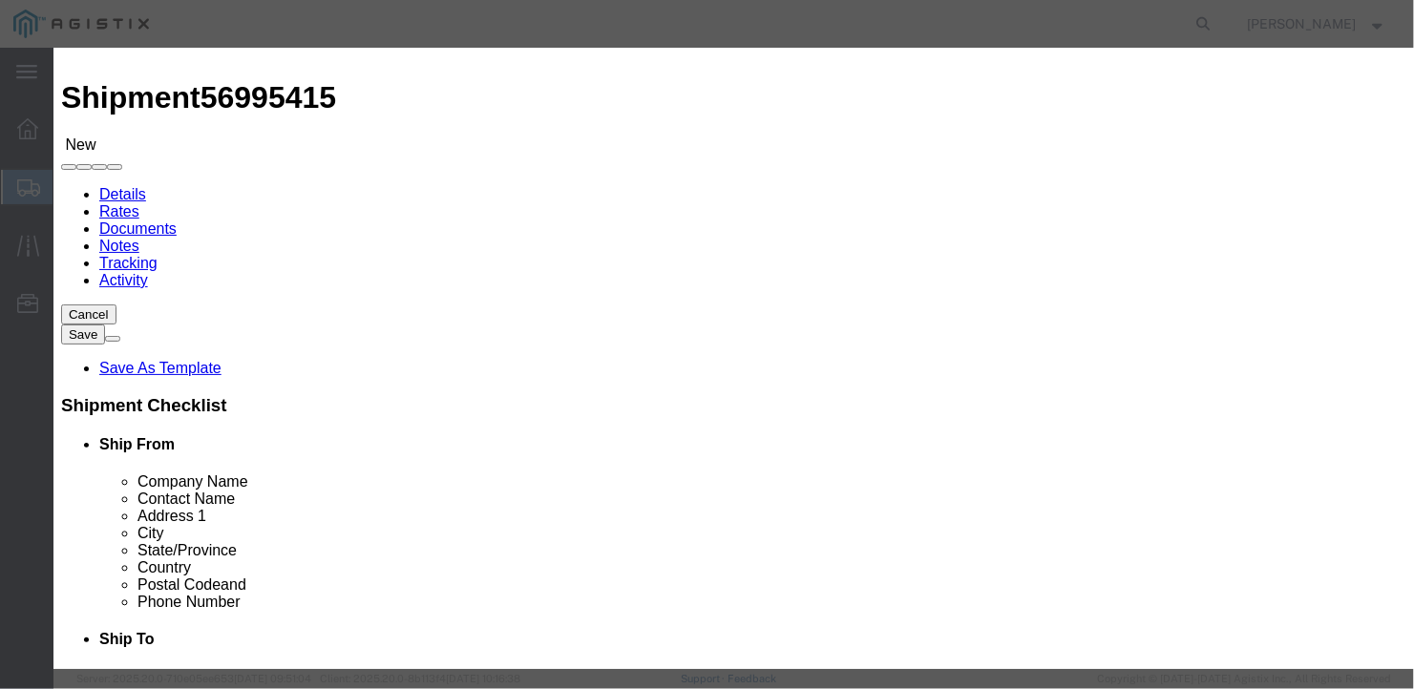
click input "text"
type input "lmvls shock isolation systems Hardware"
type input "16"
click input "text"
type input "1"
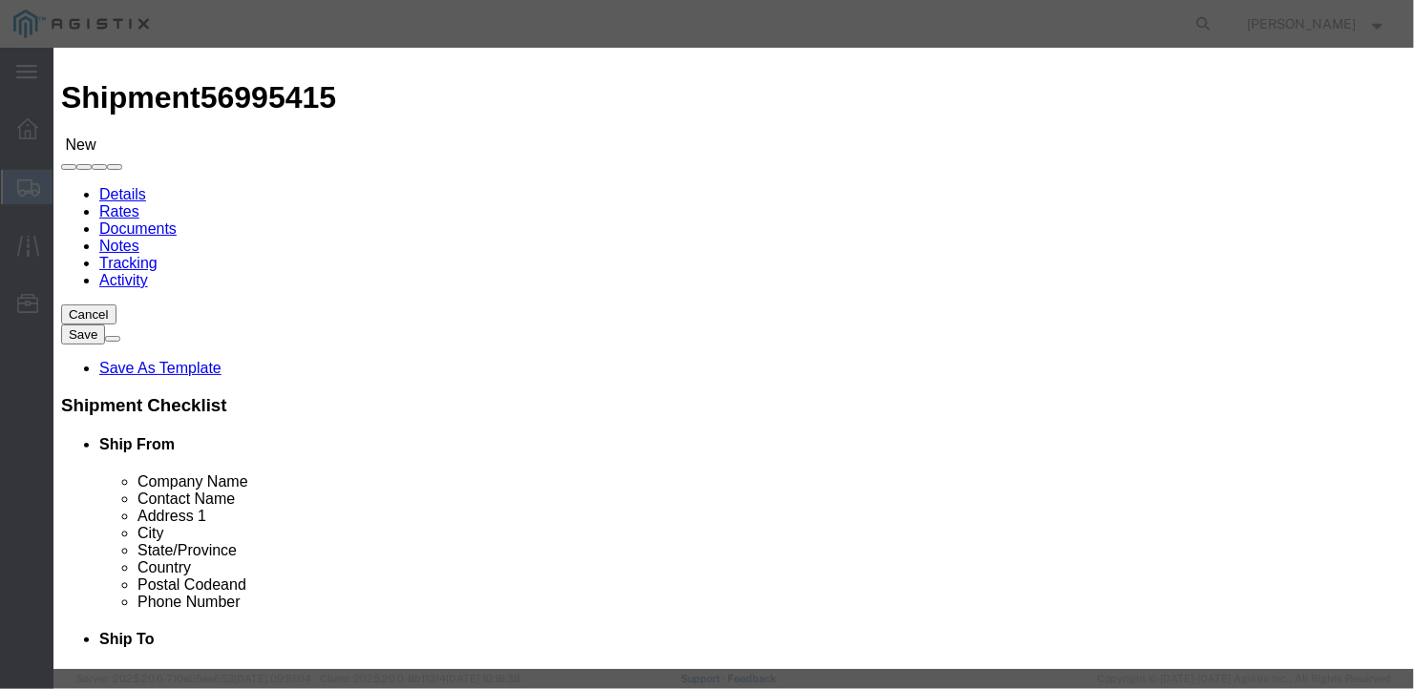
click button "Save & Close"
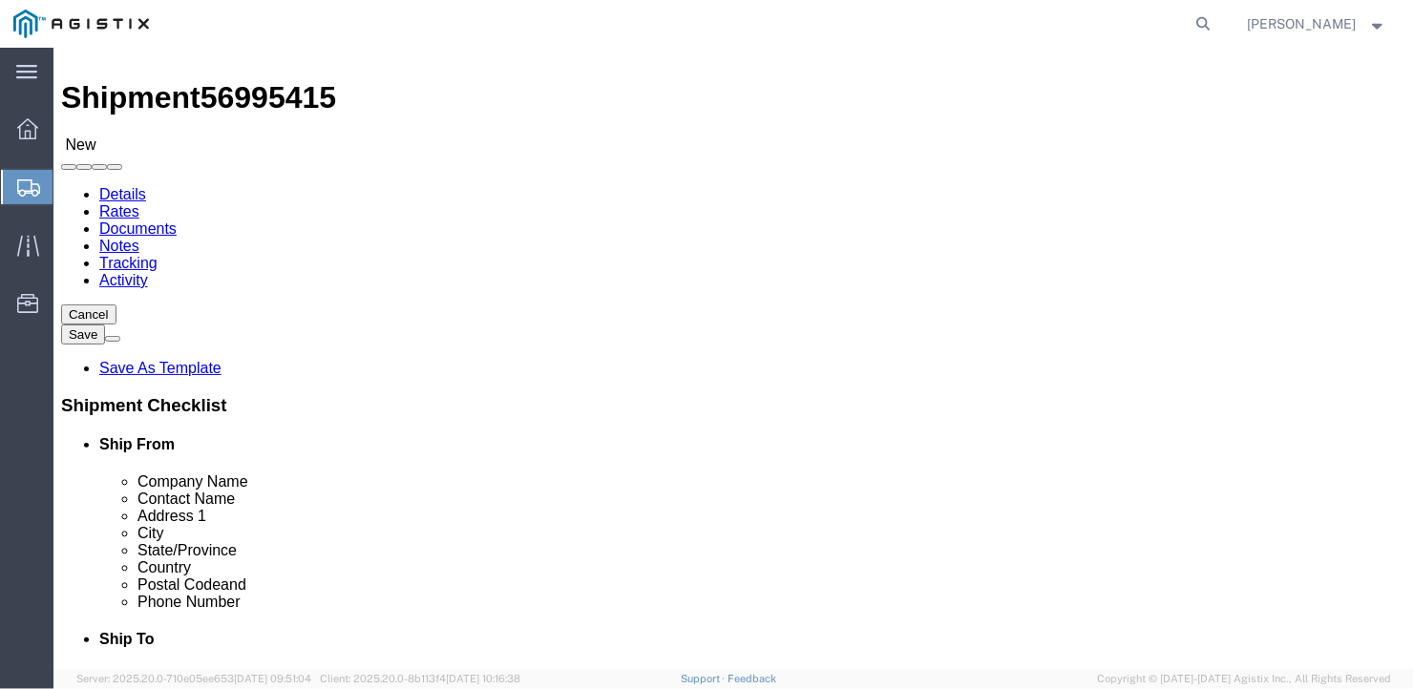
click button "Rate Shipment"
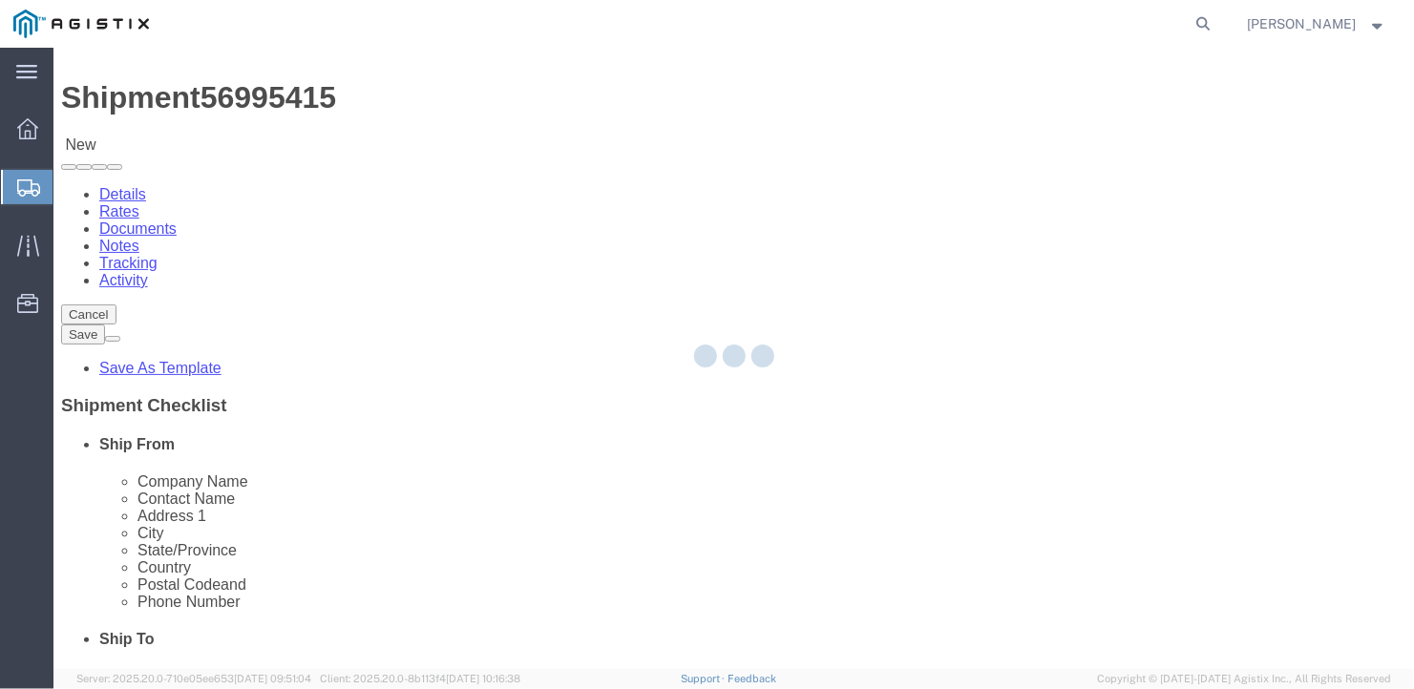
scroll to position [0, 0]
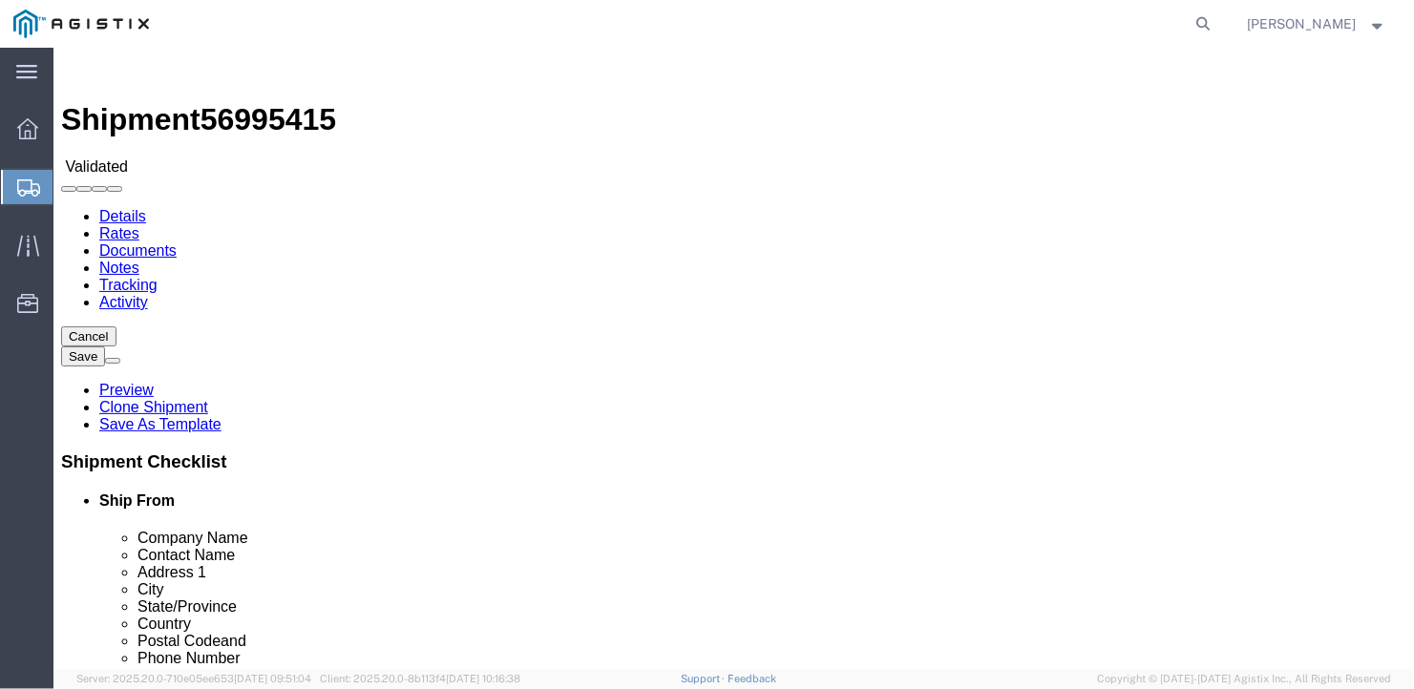
drag, startPoint x: 992, startPoint y: 223, endPoint x: 939, endPoint y: 176, distance: 71.7
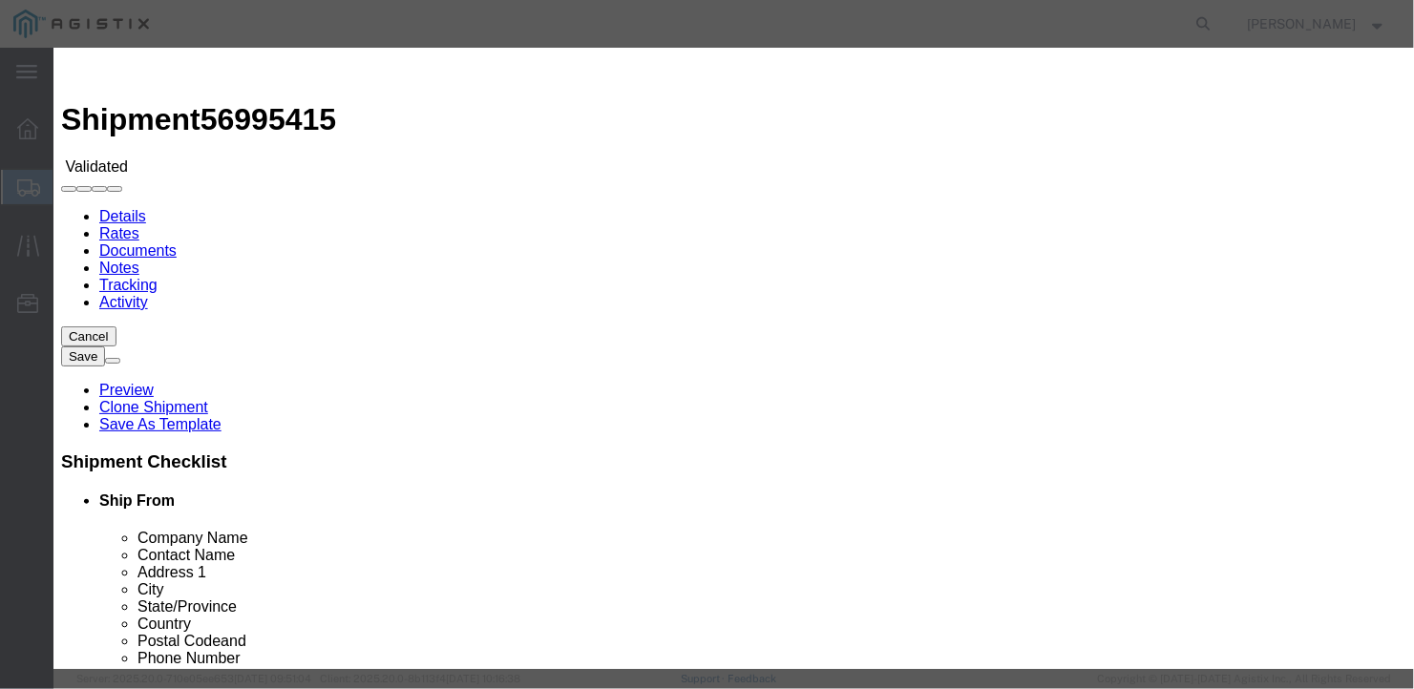
select select "6922"
select select "16774"
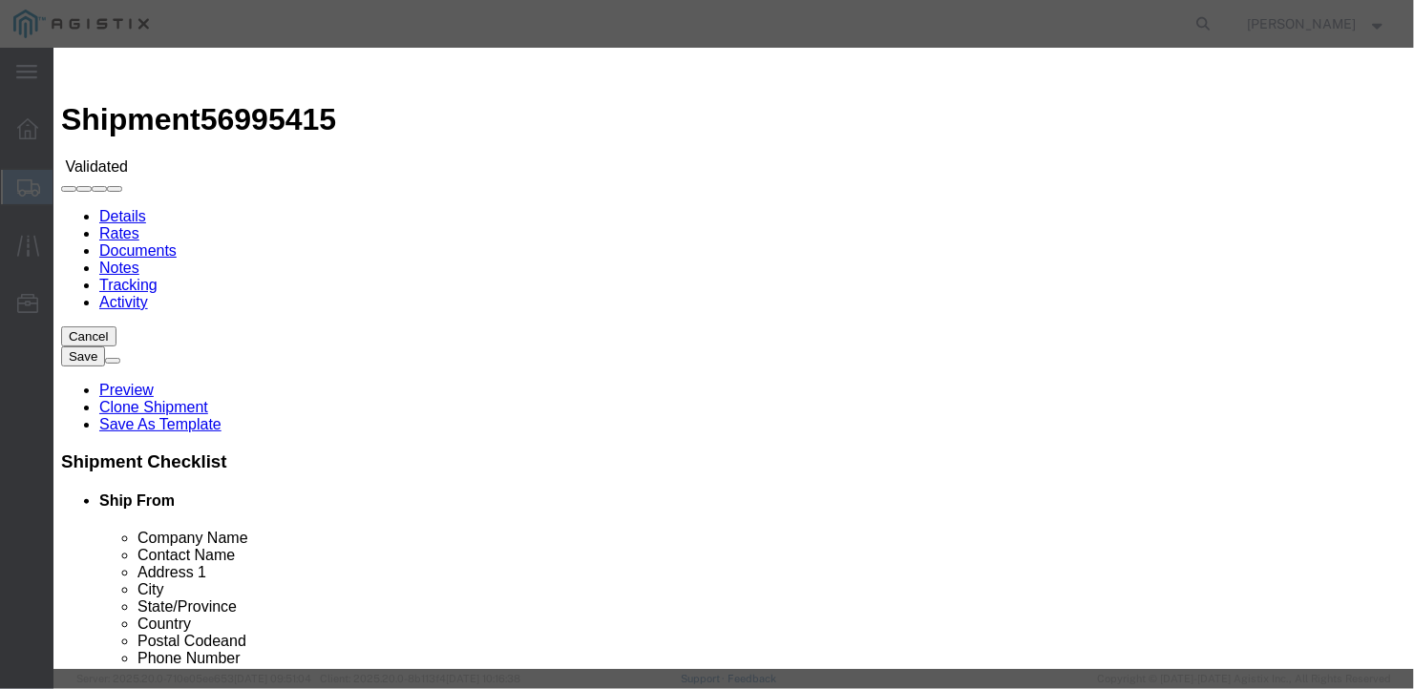
type input "2200"
type input "2,200.00"
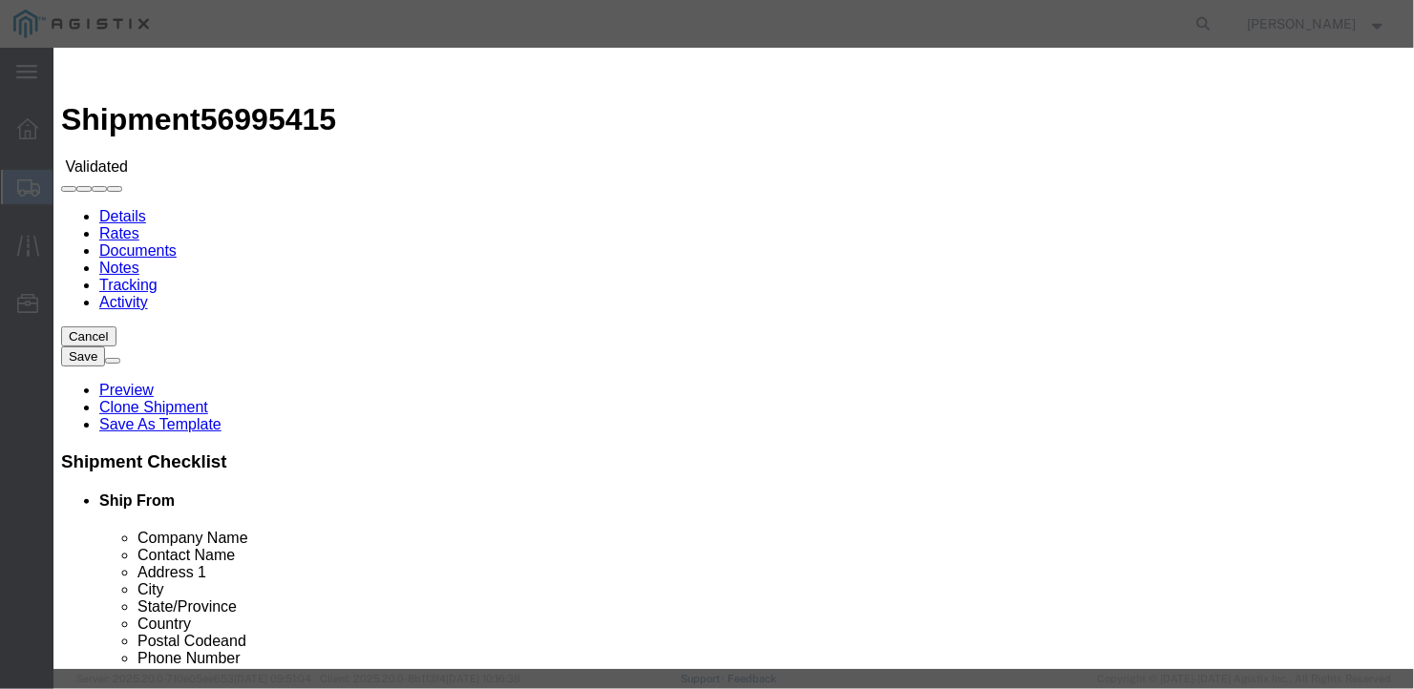
type input "27258a"
type input "[PERSON_NAME]"
type input "[PHONE_NUMBER]"
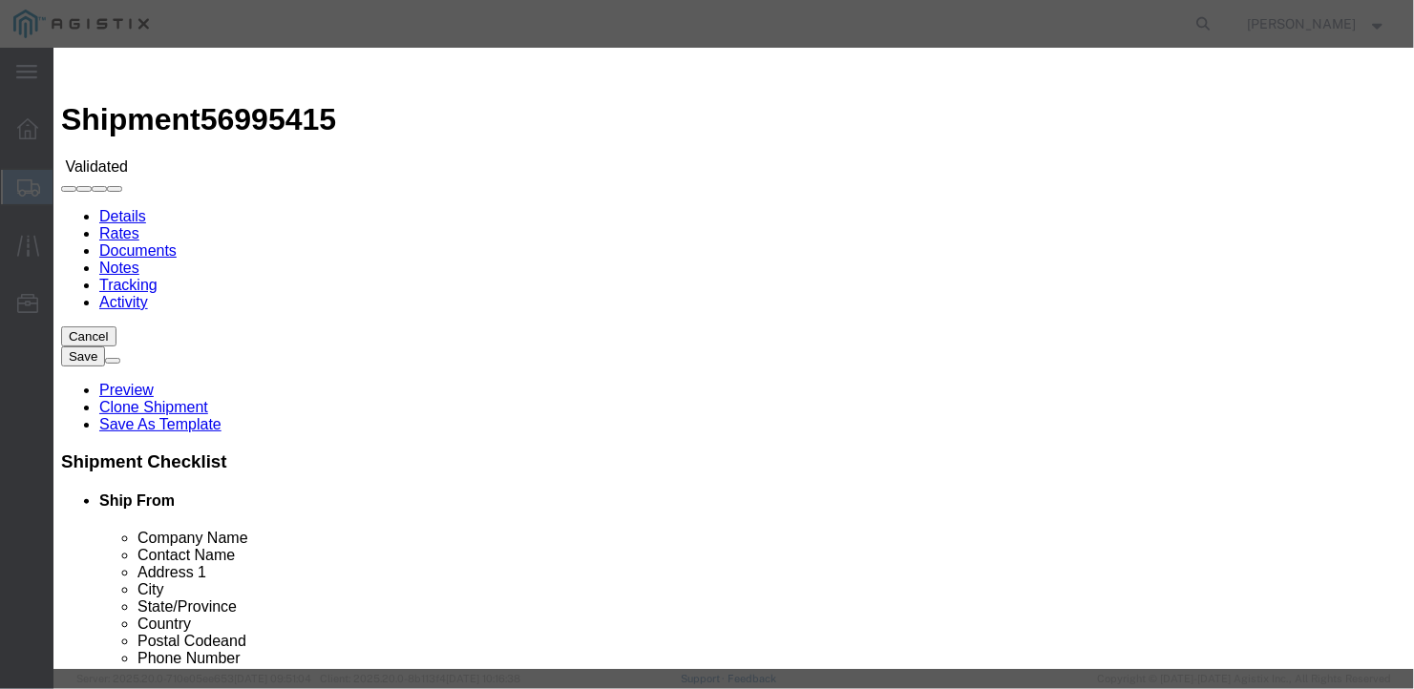
type input "[DATE]"
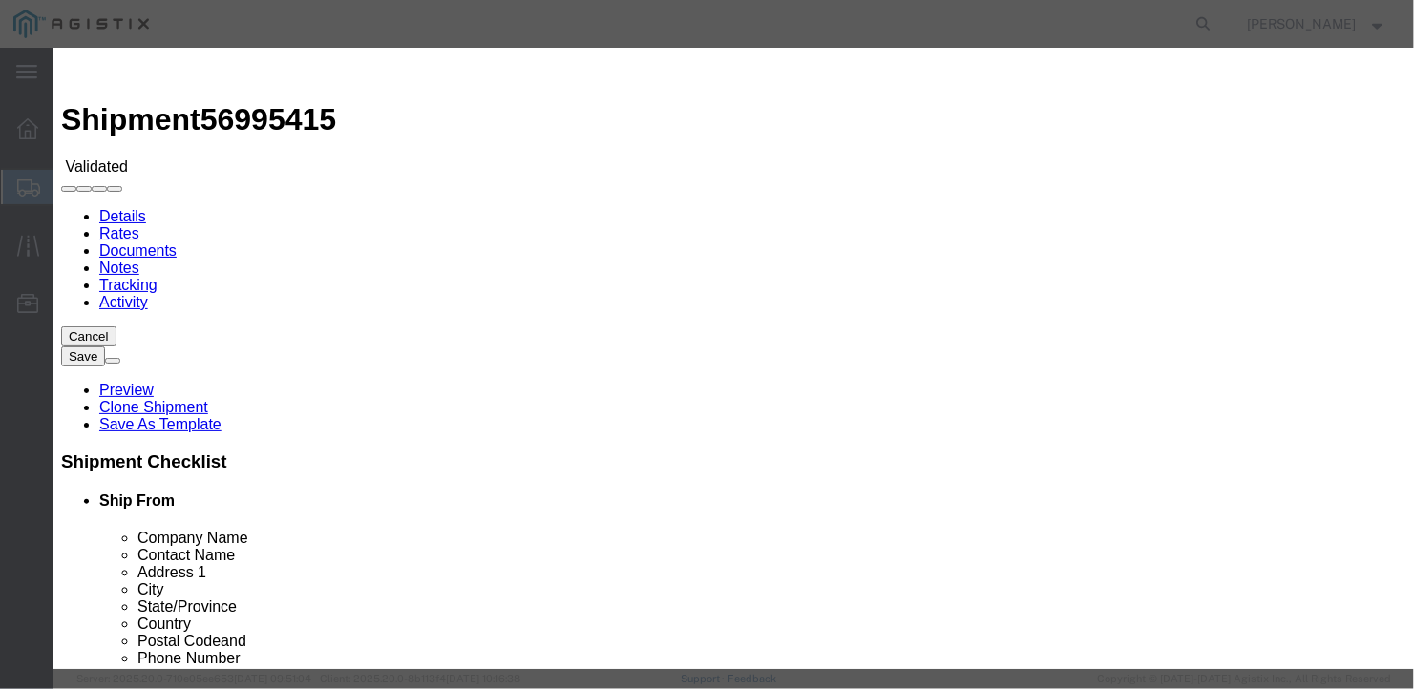
type input "[DATE]"
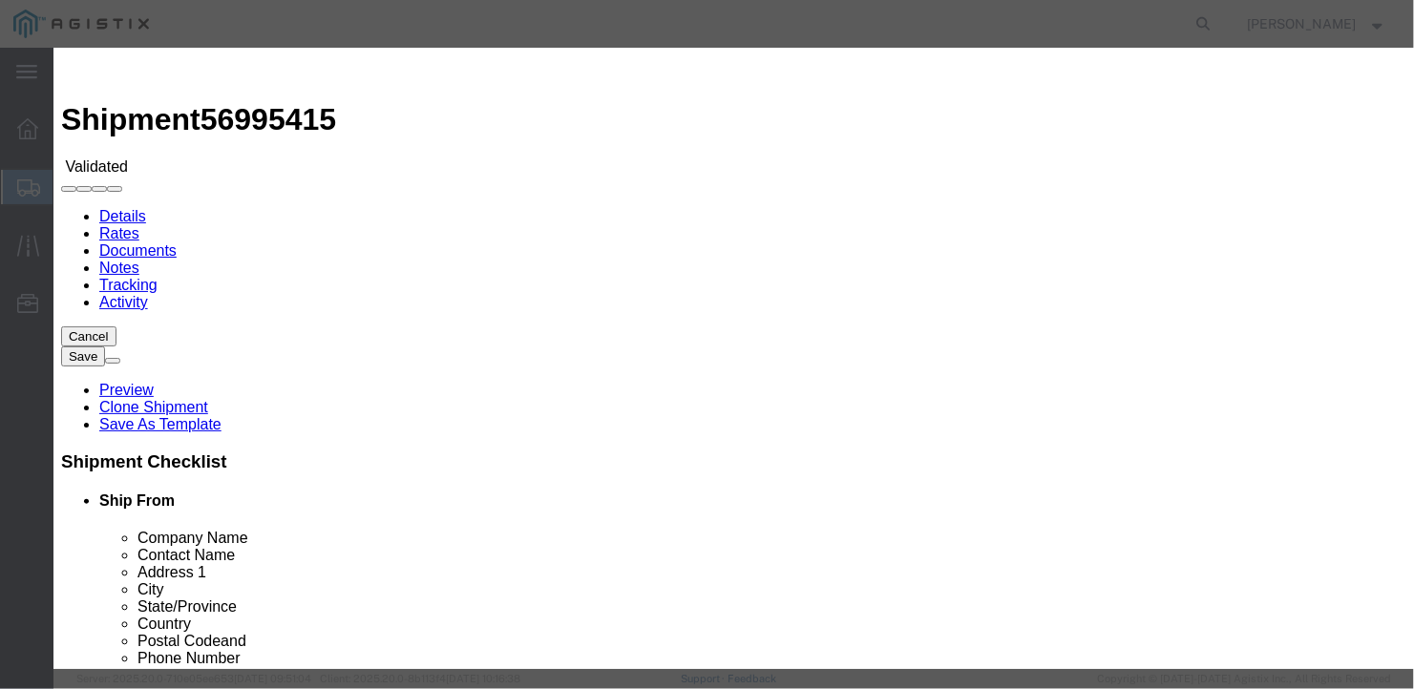
type input "[DATE]"
select select "1100"
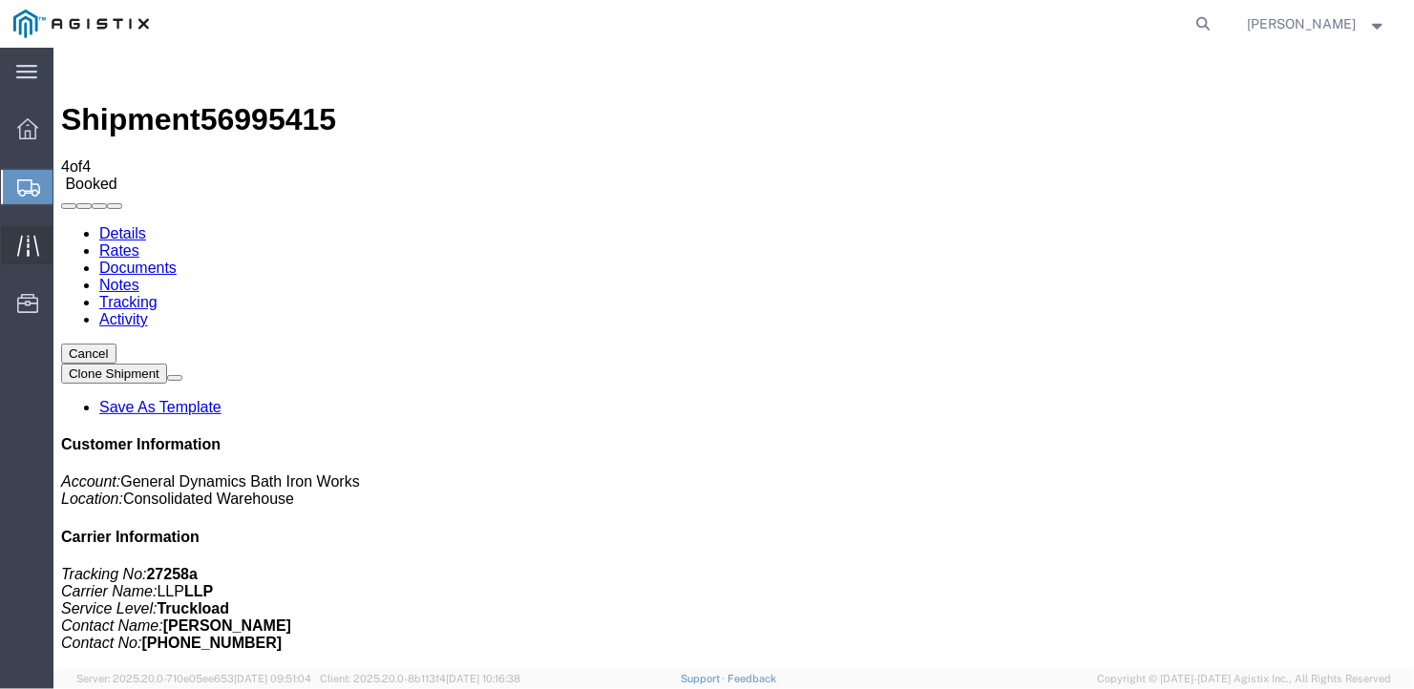
click at [66, 239] on span "Traffic" at bounding box center [59, 245] width 13 height 38
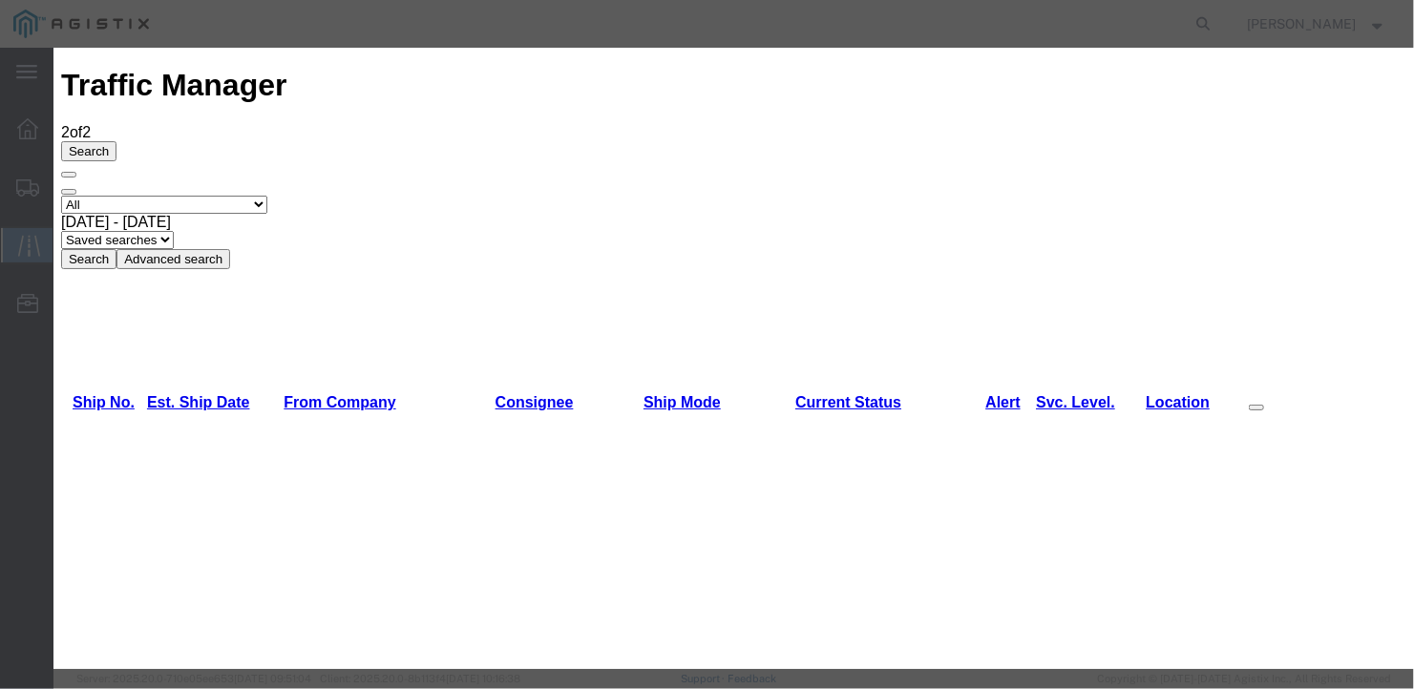
type input "[DATE]"
type input "12:00 PM"
select select "DELIVRED"
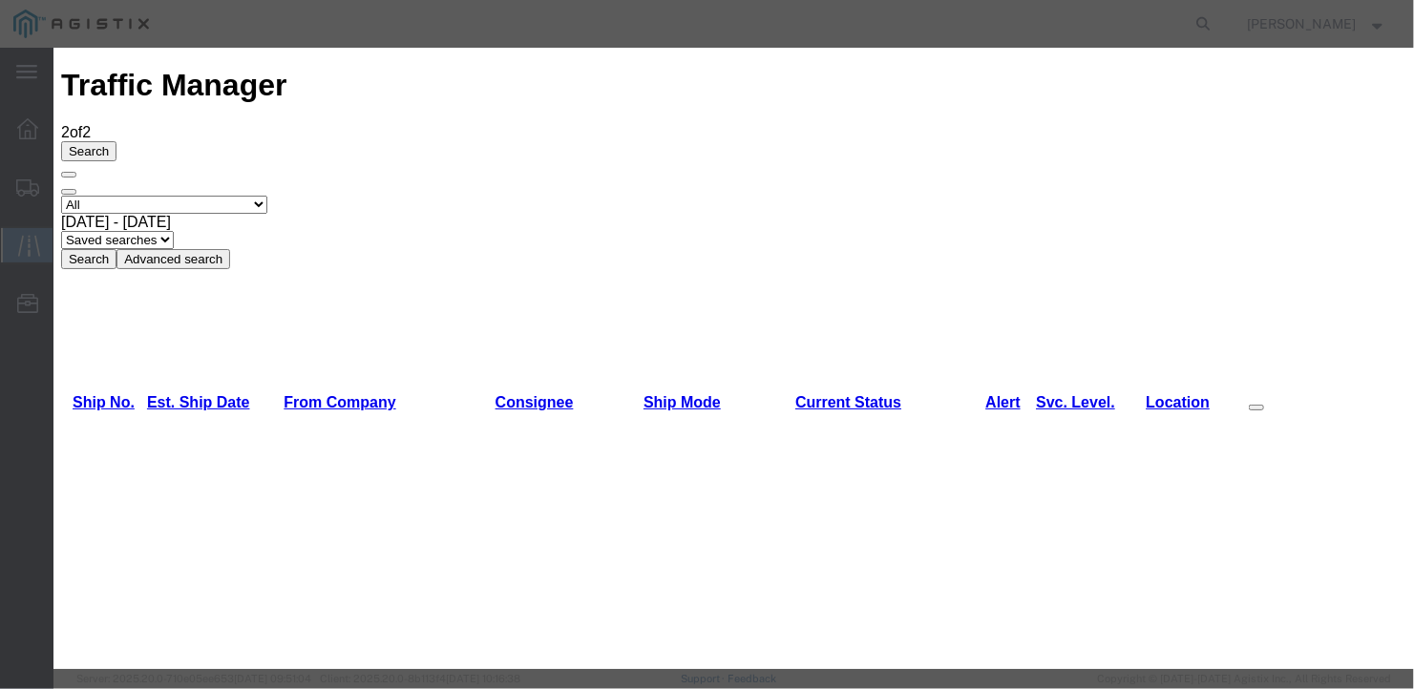
type input "[DATE]"
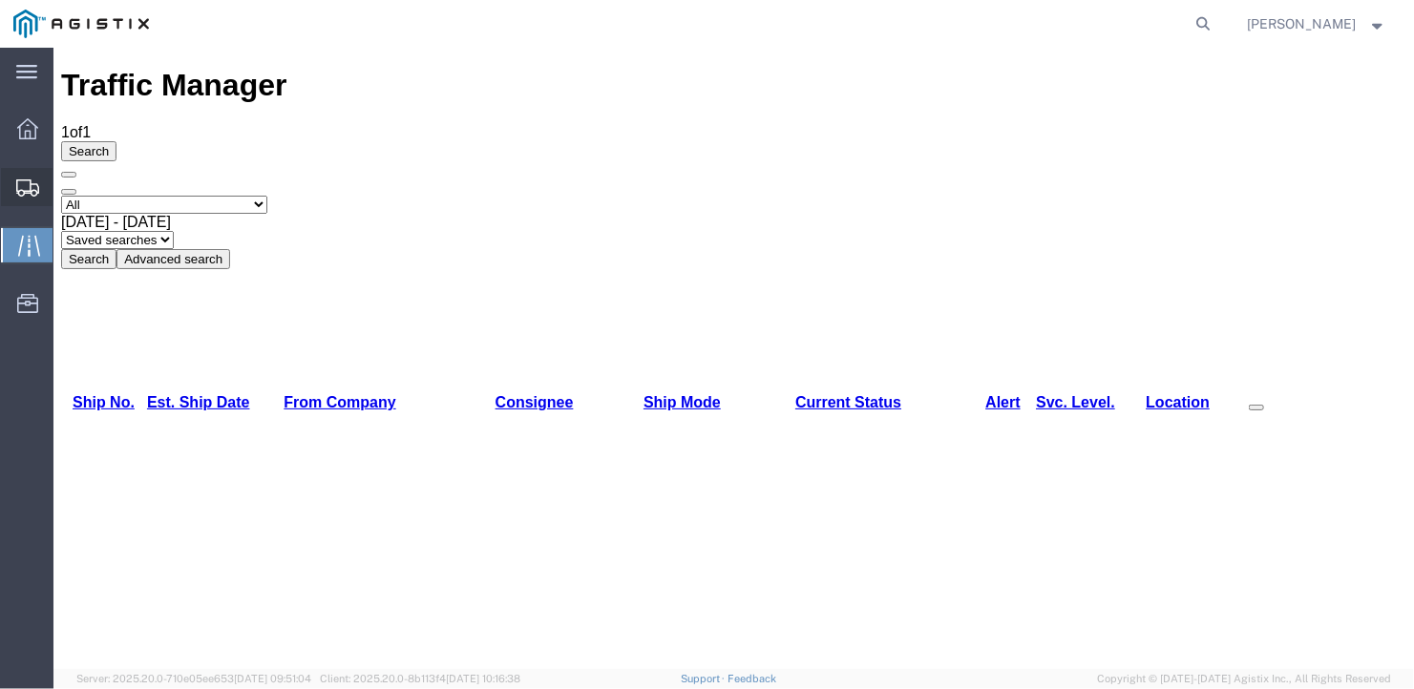
click at [0, 0] on span "Create Shipment" at bounding box center [0, 0] width 0 height 0
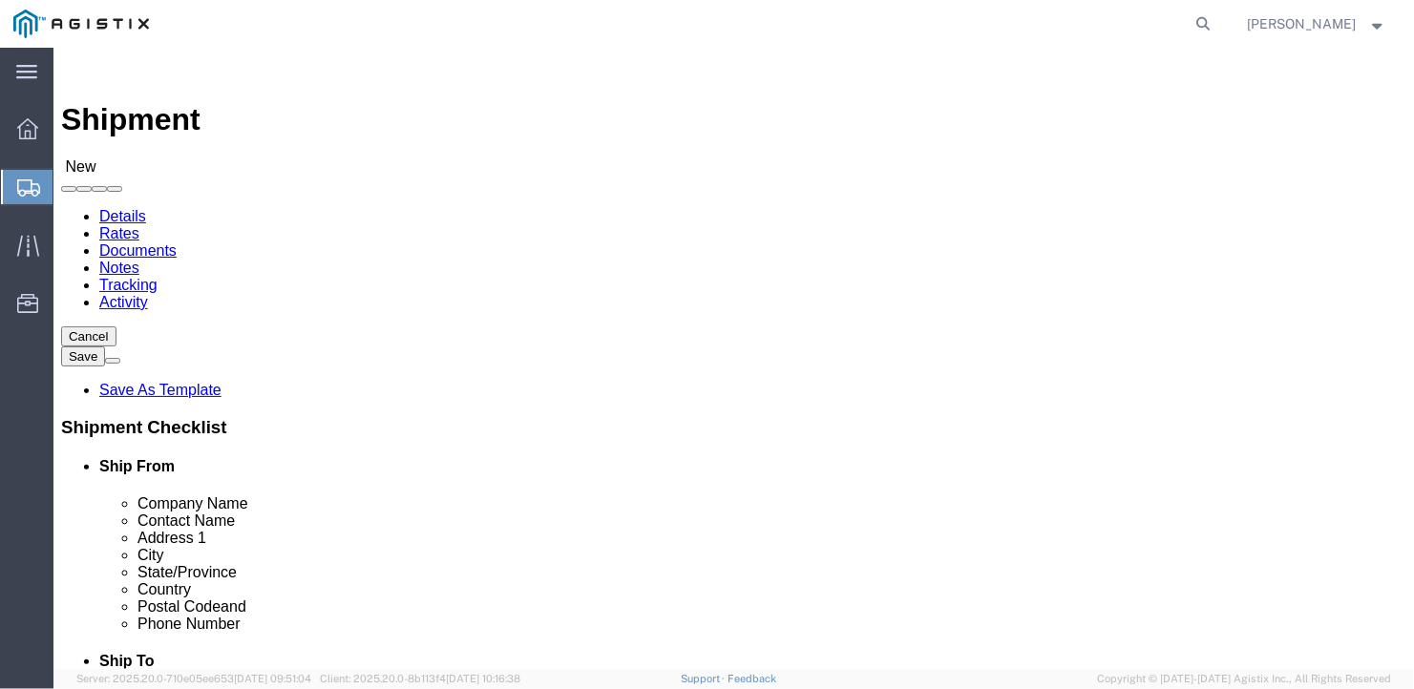
click select "Select General Dynamics Bath Iron Works"
select select "8114"
click select "Select General Dynamics Bath Iron Works"
select select
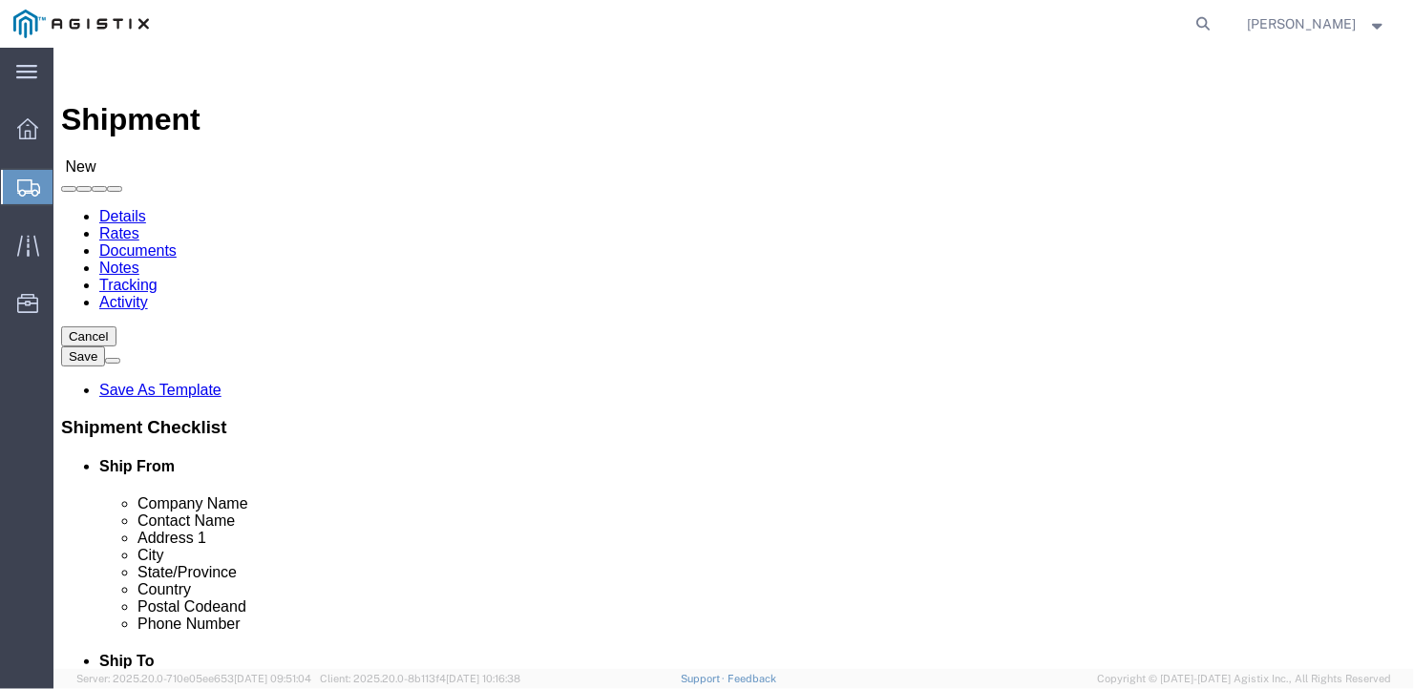
click input "text"
type input "[PERSON_NAME] Door"
type input "[STREET_ADDRESS]"
drag, startPoint x: 337, startPoint y: 553, endPoint x: 196, endPoint y: 564, distance: 141.8
click div "Location ACE [GEOGRAPHIC_DATA] [GEOGRAPHIC_DATA] - 50 YARD REC [US_STATE] [GEOG…"
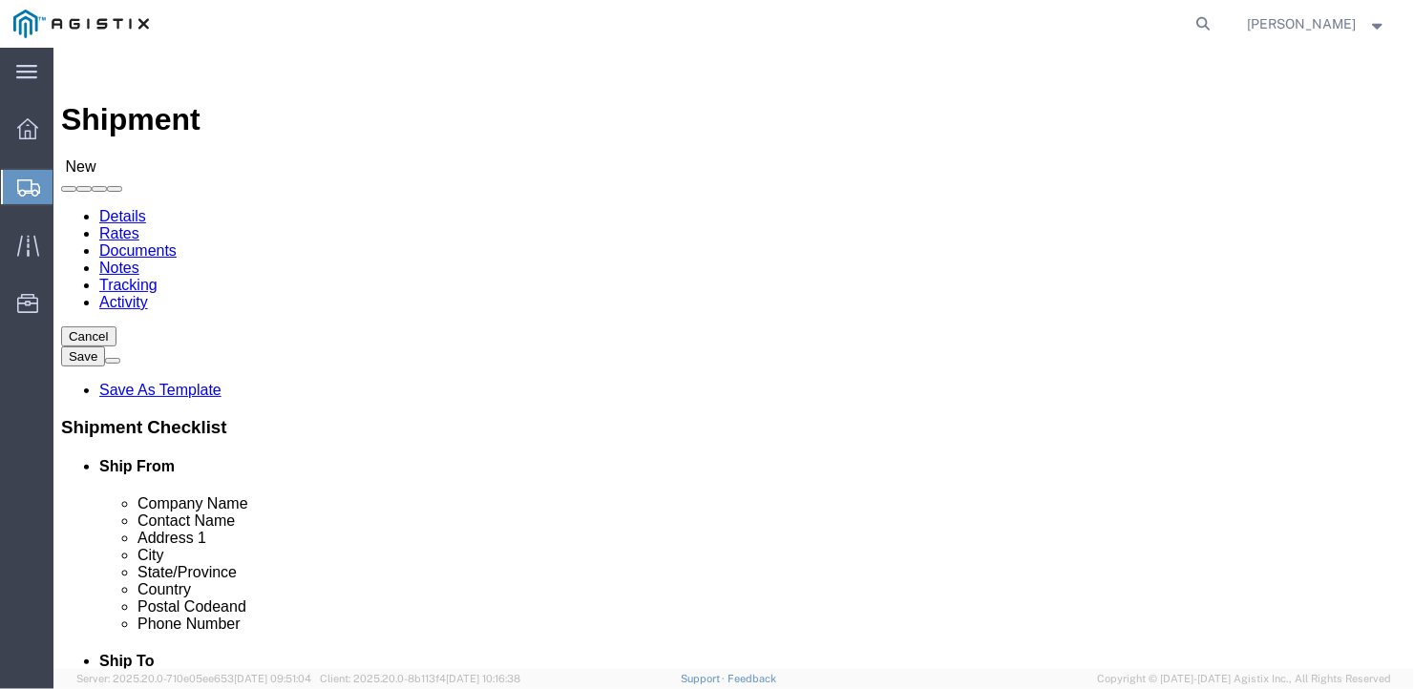
click input "text"
paste input "[STREET_ADDRESS]"
type input "[STREET_ADDRESS]"
drag, startPoint x: 361, startPoint y: 551, endPoint x: 176, endPoint y: 544, distance: 185.3
click div "[STREET_ADDRESS]"
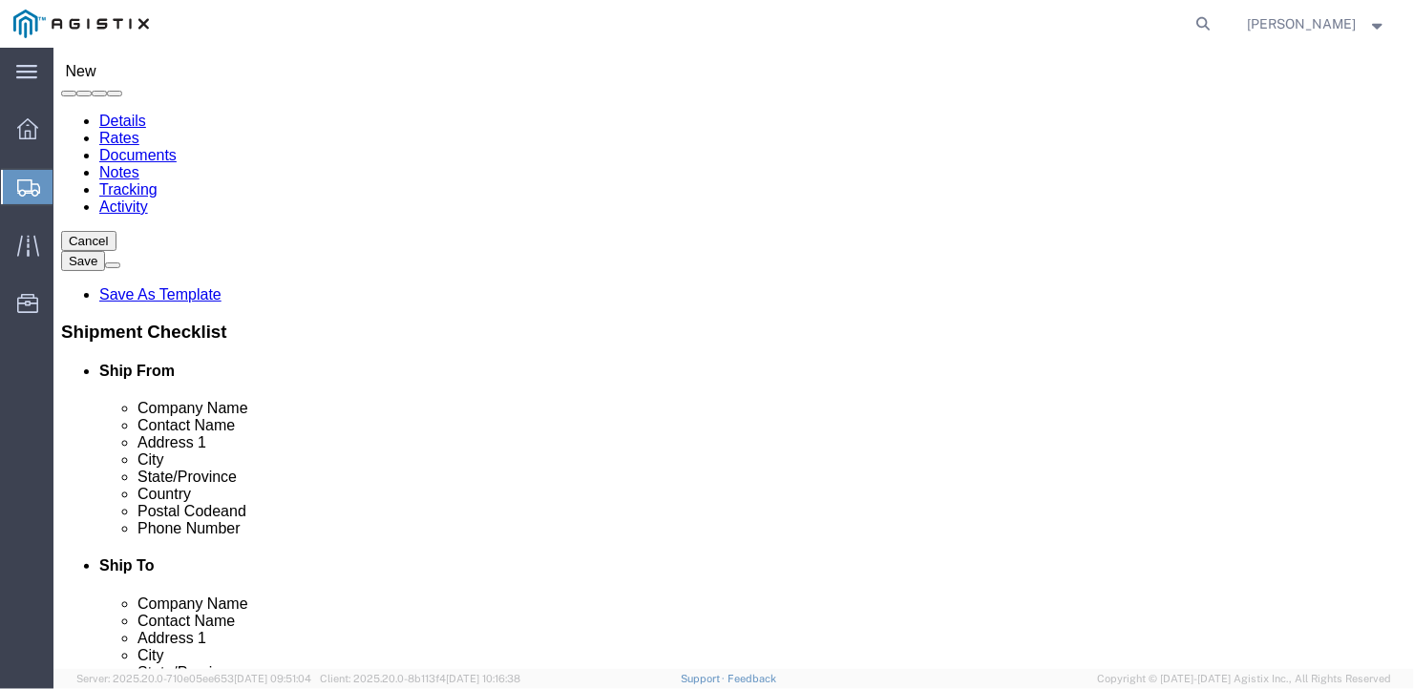
scroll to position [191, 0]
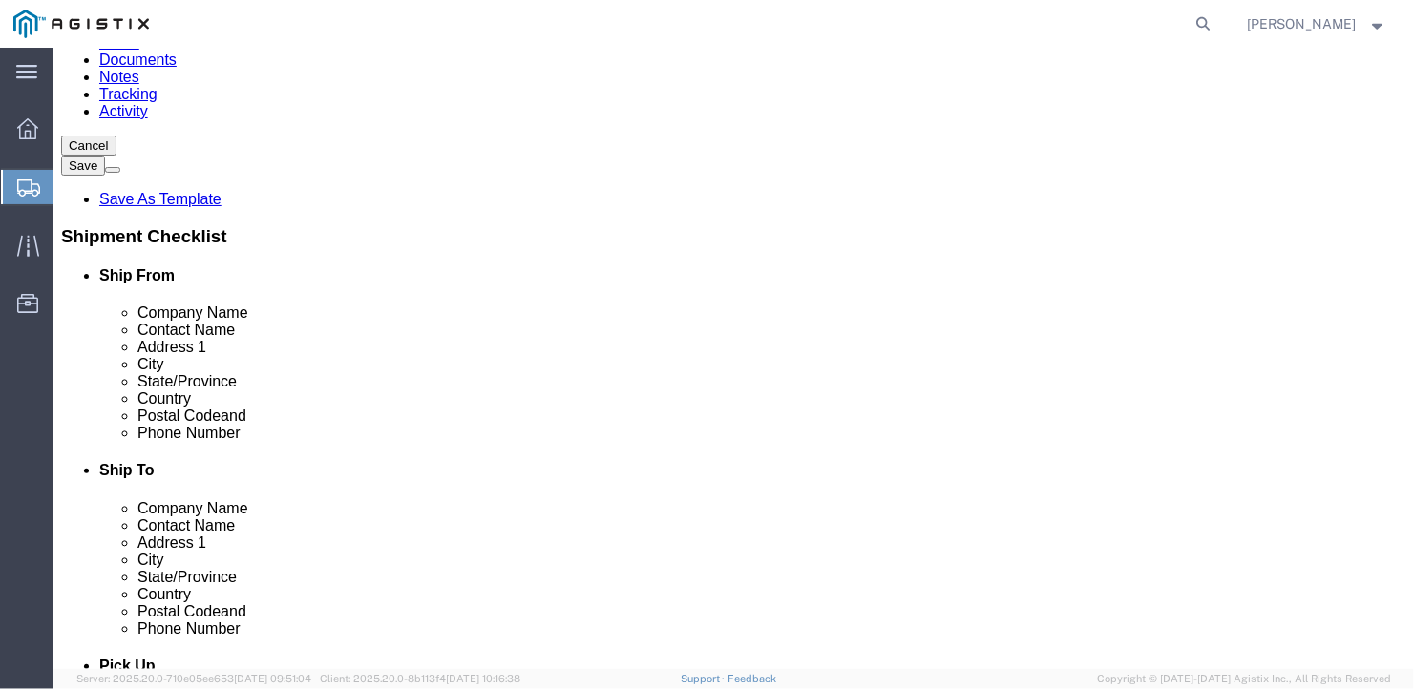
type input "Ben"
click input "text"
type input "Akron"
type input "N"
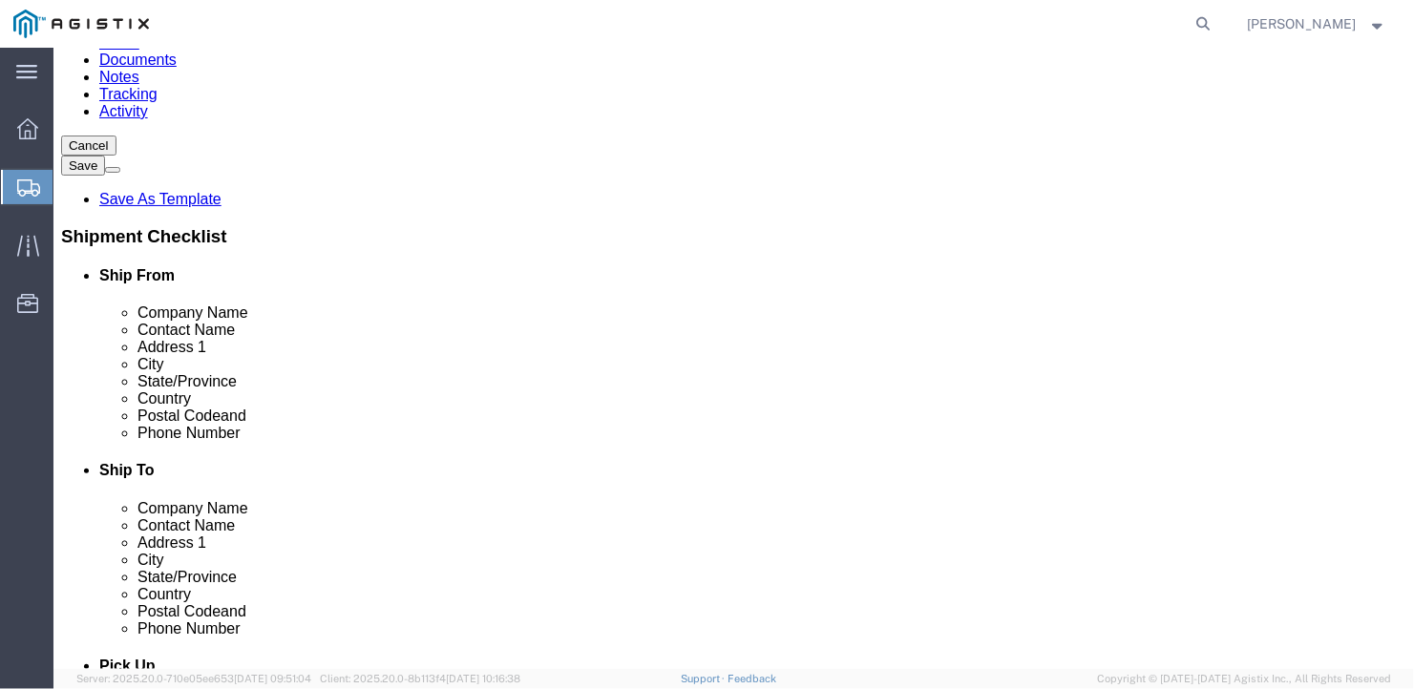
type input "New y"
type input "14001"
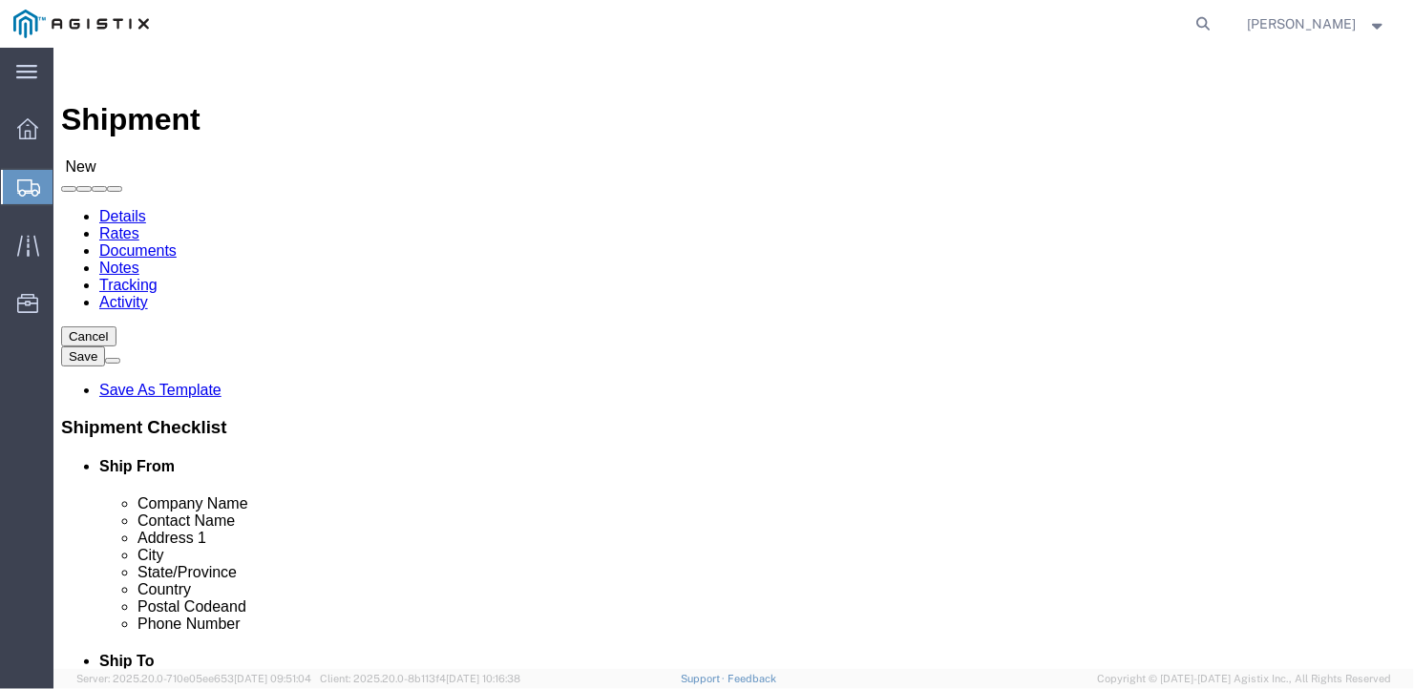
type input "[PHONE_NUMBER]"
click select "Select Bath - 50 YARD REC [US_STATE][GEOGRAPHIC_DATA] - 700 [US_STATE][GEOGRAPH…"
select select "15760"
click select "Select Bath - 50 YARD REC [US_STATE][GEOGRAPHIC_DATA] - 700 [US_STATE][GEOGRAPH…"
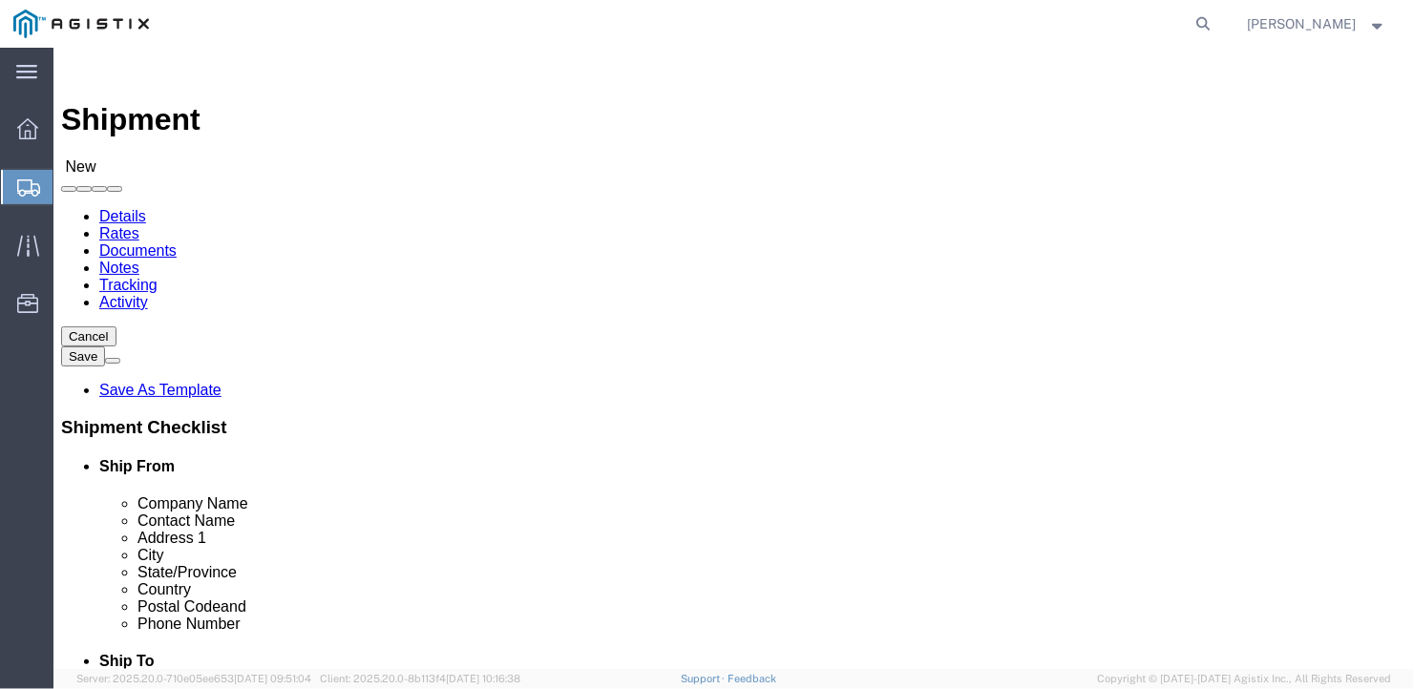
select select "15760"
select select "ME"
click input "text"
type input "Ben"
type input "[GEOGRAPHIC_DATA][PERSON_NAME]"
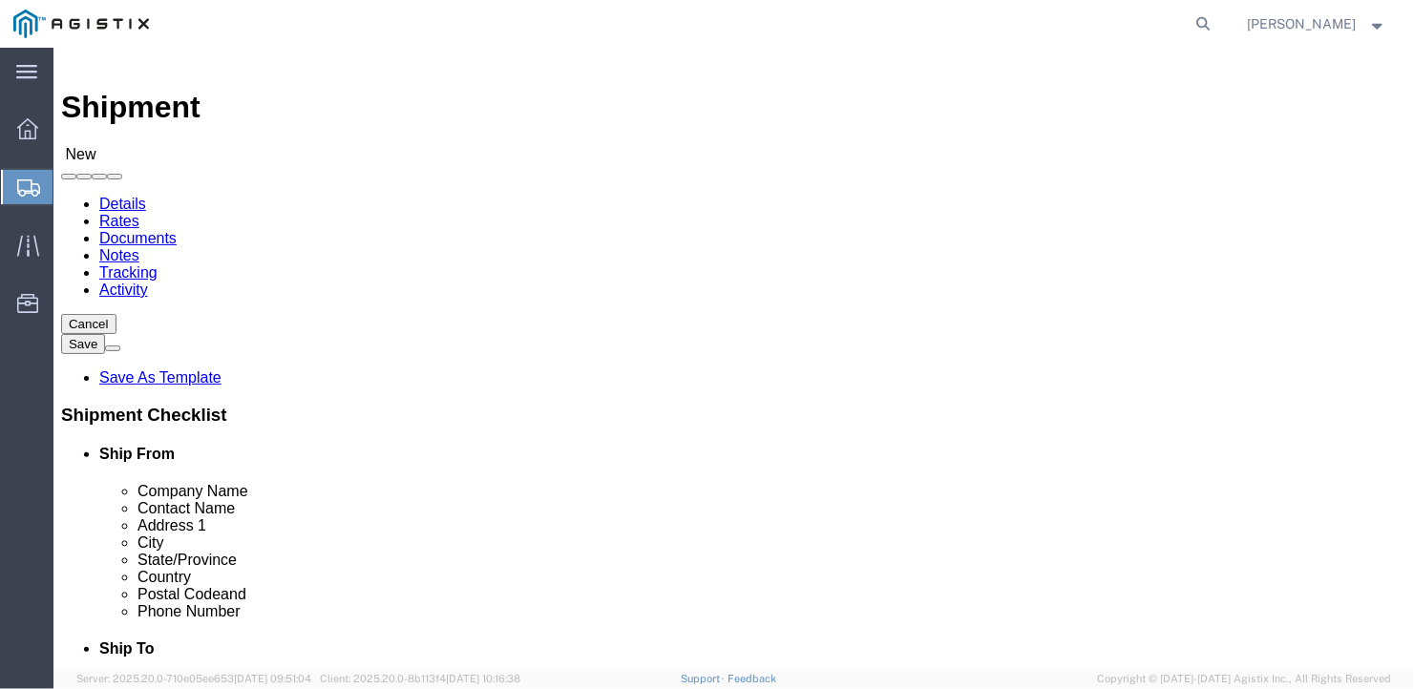
scroll to position [347, 0]
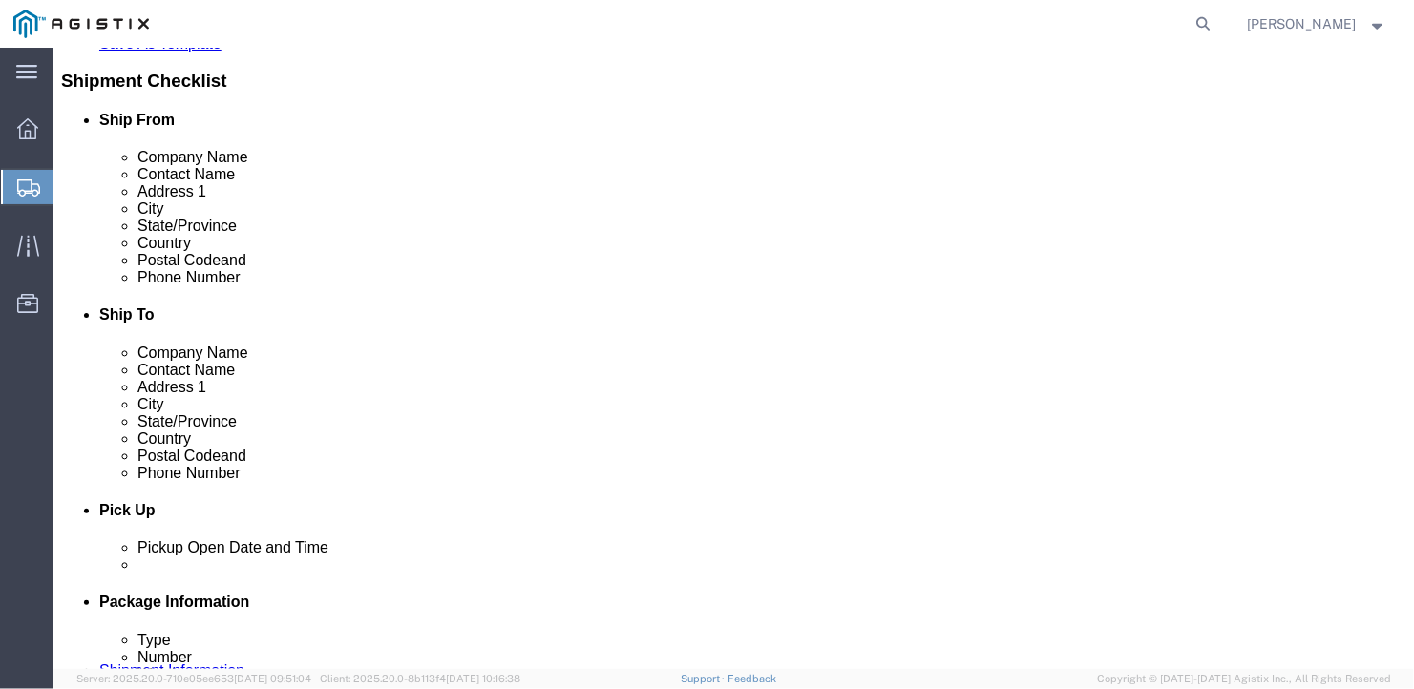
type input "[GEOGRAPHIC_DATA]"
type input "04011"
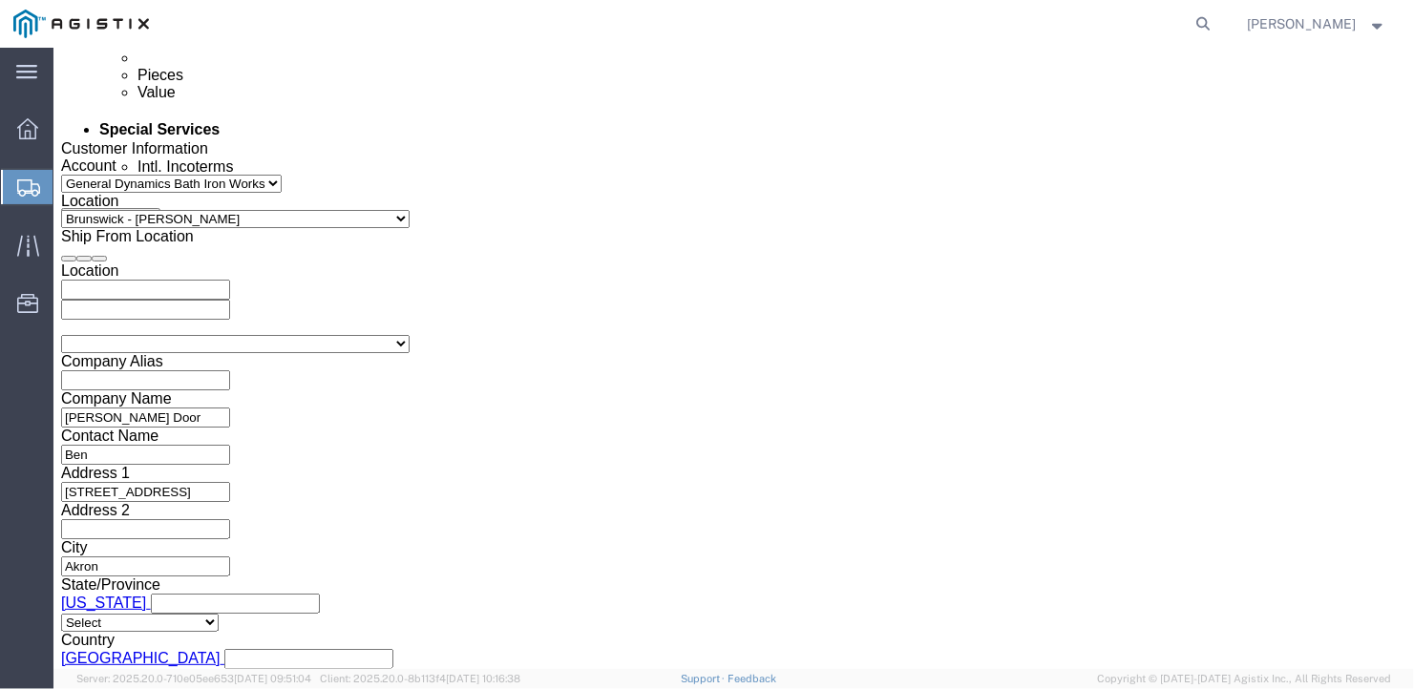
scroll to position [1301, 0]
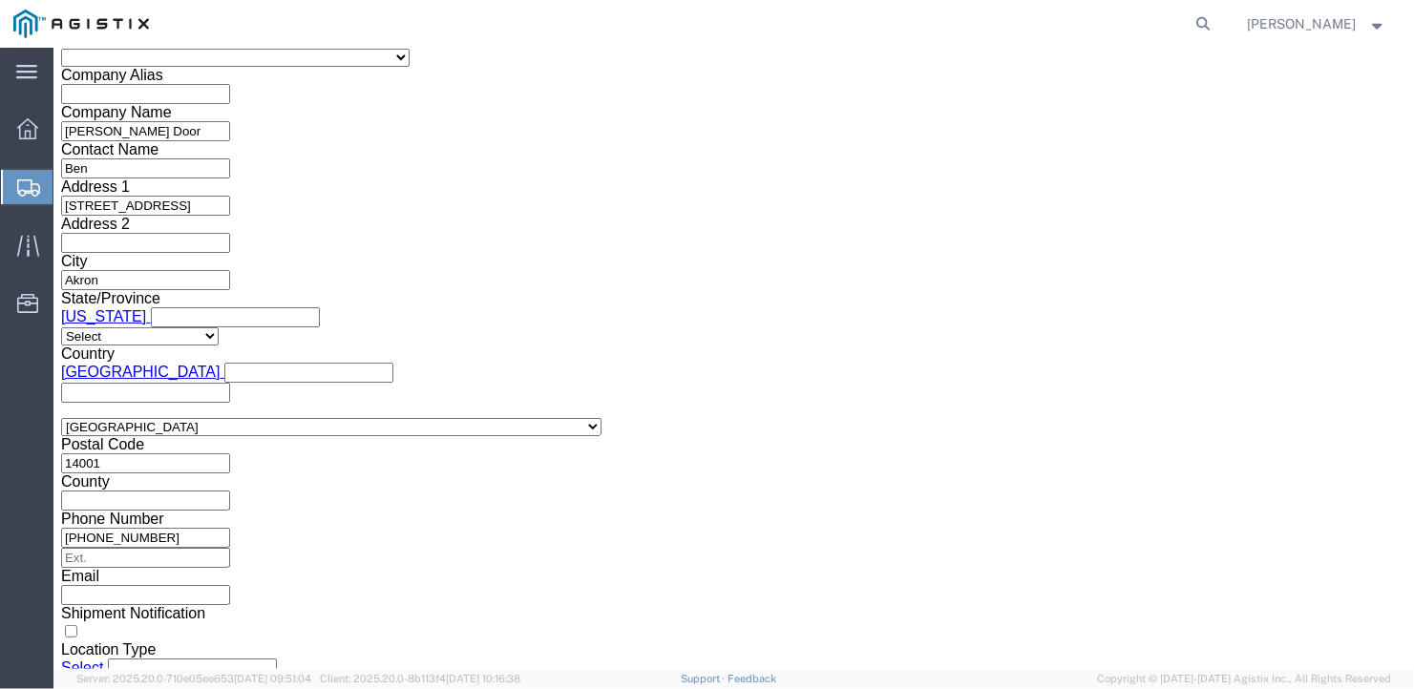
type input "[PHONE_NUMBER]"
click select "Select Air Less than Truckload Multi-Leg Ocean Freight Rail Small Parcel Truckl…"
select select "TL"
click select "Select Air Less than Truckload Multi-Leg Ocean Freight Rail Small Parcel Truckl…"
click select "Select 1-Ton (PSS) 10 Wheel 10 Yard Dump Truck 20 Yard Dump Truck Bobtail Botto…"
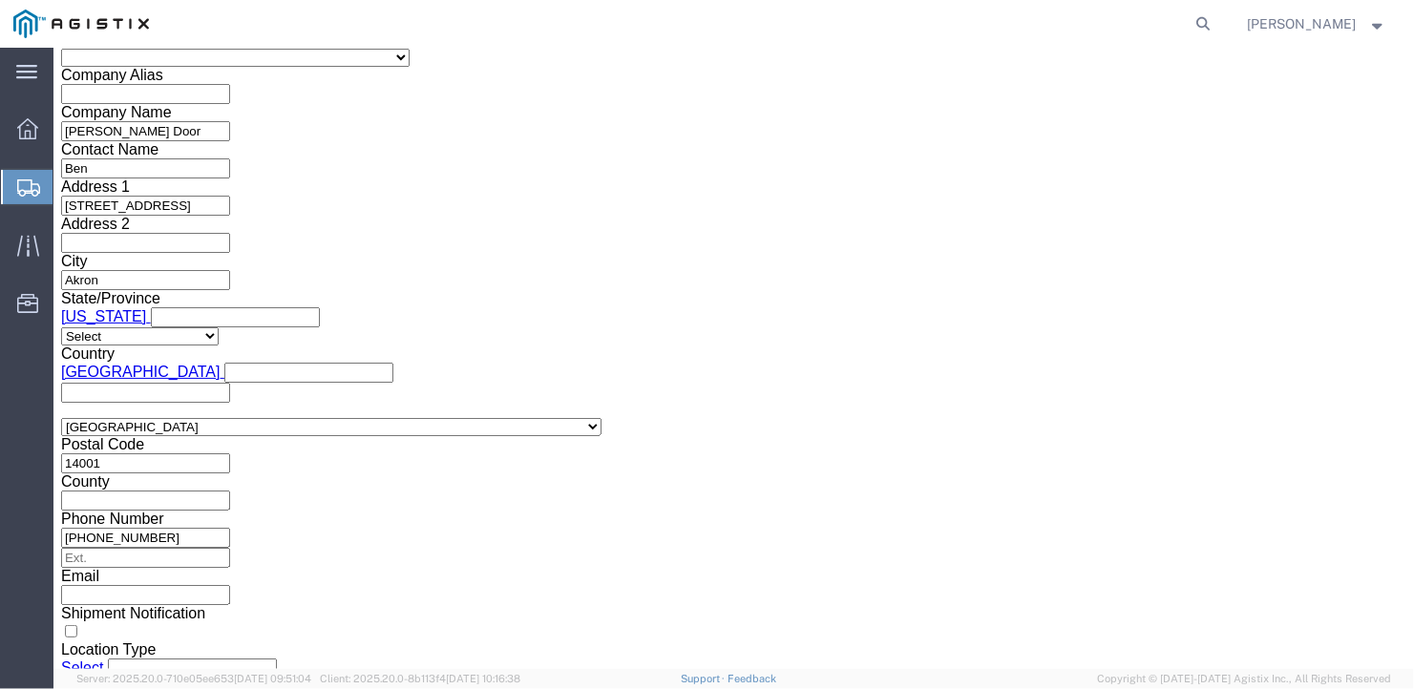
select select "FLBD"
click select "Select 1-Ton (PSS) 10 Wheel 10 Yard Dump Truck 20 Yard Dump Truck Bobtail Botto…"
click select "Select 35 Feet 20 Feet 28 Feet 53 Feet 40 Feet 48 Feet"
select select "53FT"
click select "Select 35 Feet 20 Feet 28 Feet 53 Feet 40 Feet 48 Feet"
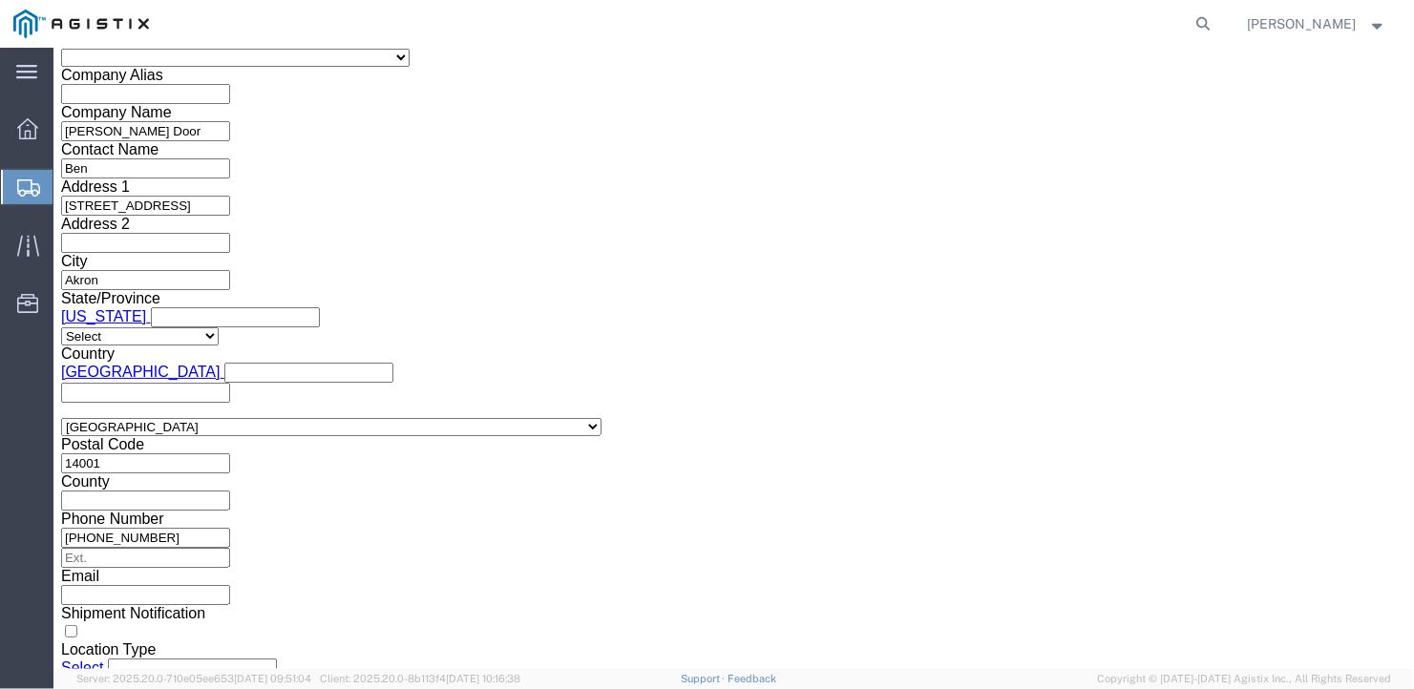
click button "Continue"
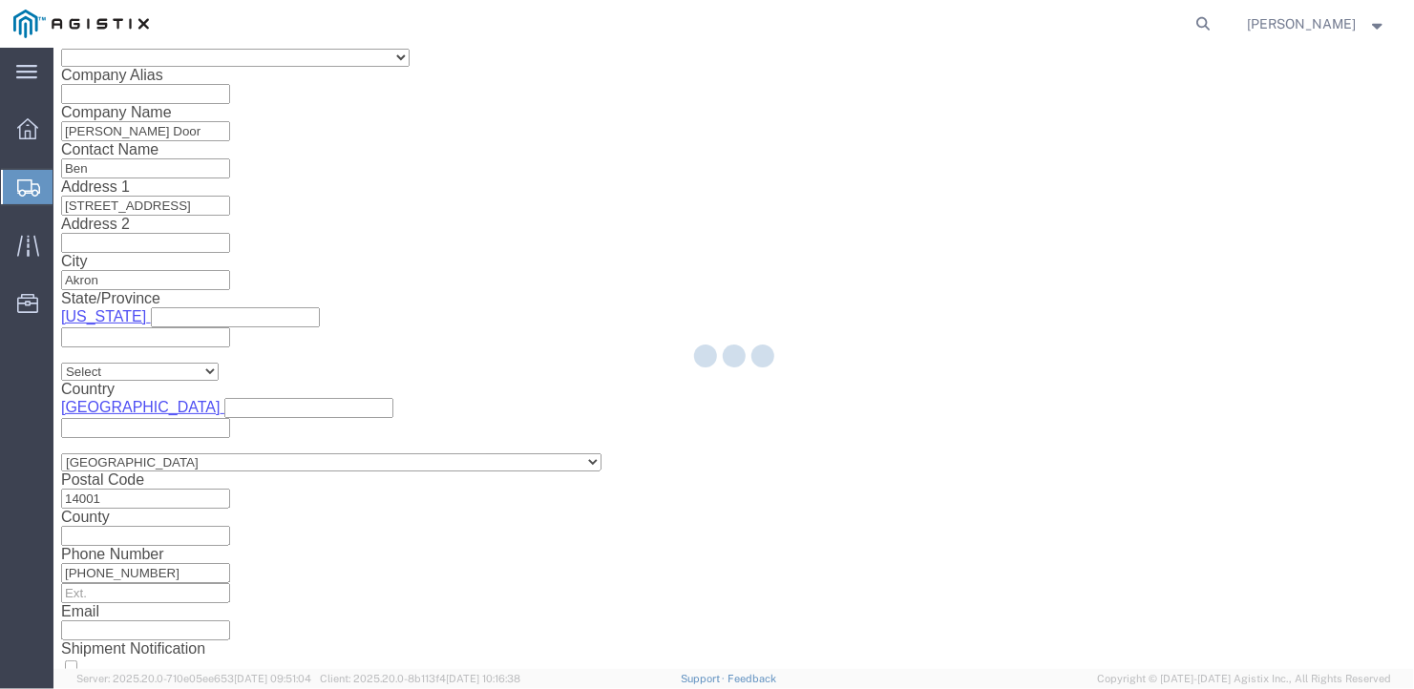
scroll to position [22, 0]
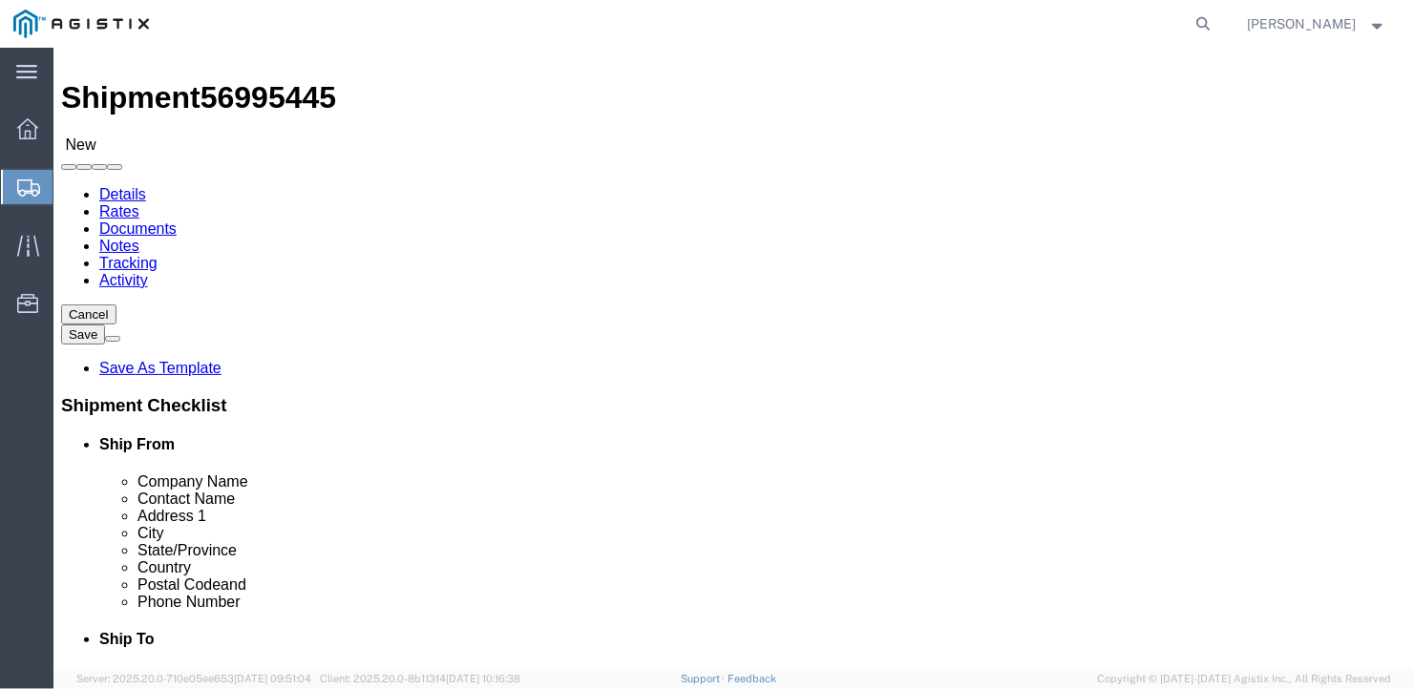
click select "Select Bale(s) Basket(s) Bolt(s) Bottle(s) Buckets Bulk Bundle(s) Can(s) Cardbo…"
select select "SKID"
click select "Select Bale(s) Basket(s) Bolt(s) Bottle(s) Buckets Bulk Bundle(s) Can(s) Cardbo…"
click input "text"
type input "5"
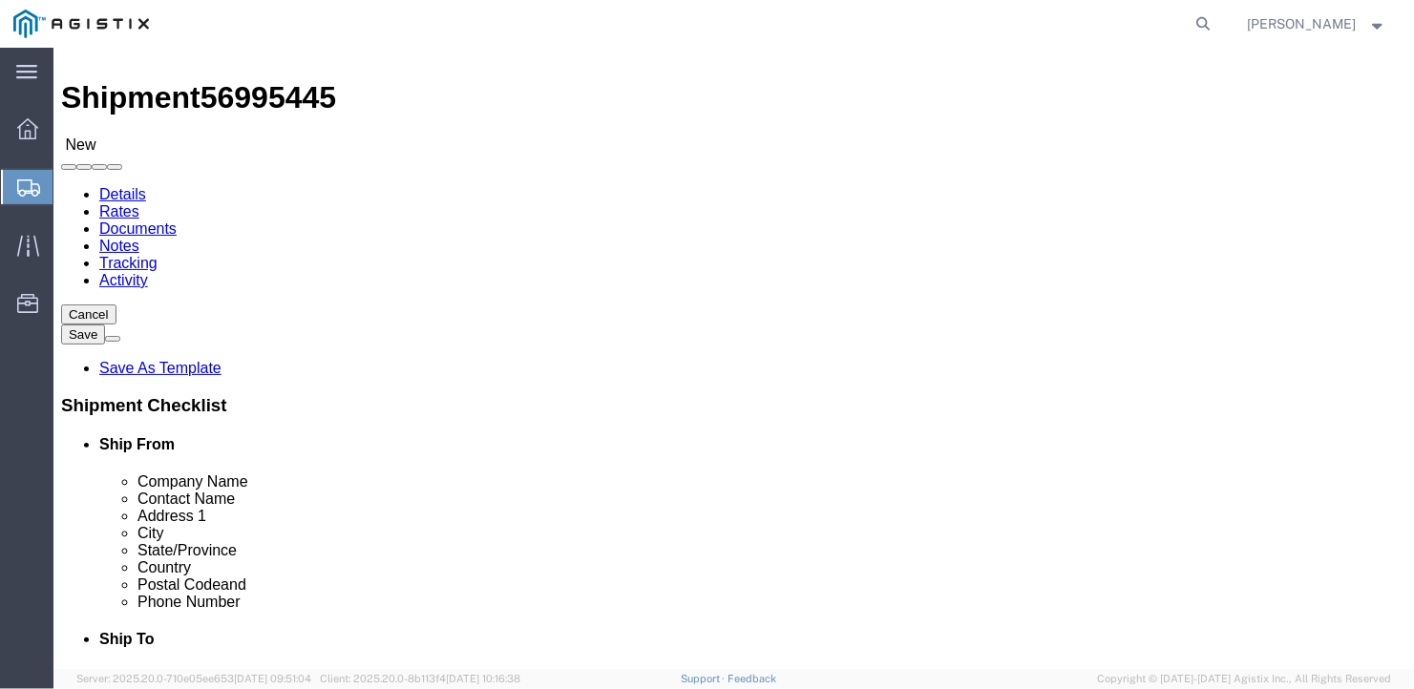
drag, startPoint x: 210, startPoint y: 422, endPoint x: 167, endPoint y: 429, distance: 43.5
click div "Number 1"
type input "5"
drag, startPoint x: 205, startPoint y: 378, endPoint x: 184, endPoint y: 376, distance: 21.1
click div "5"
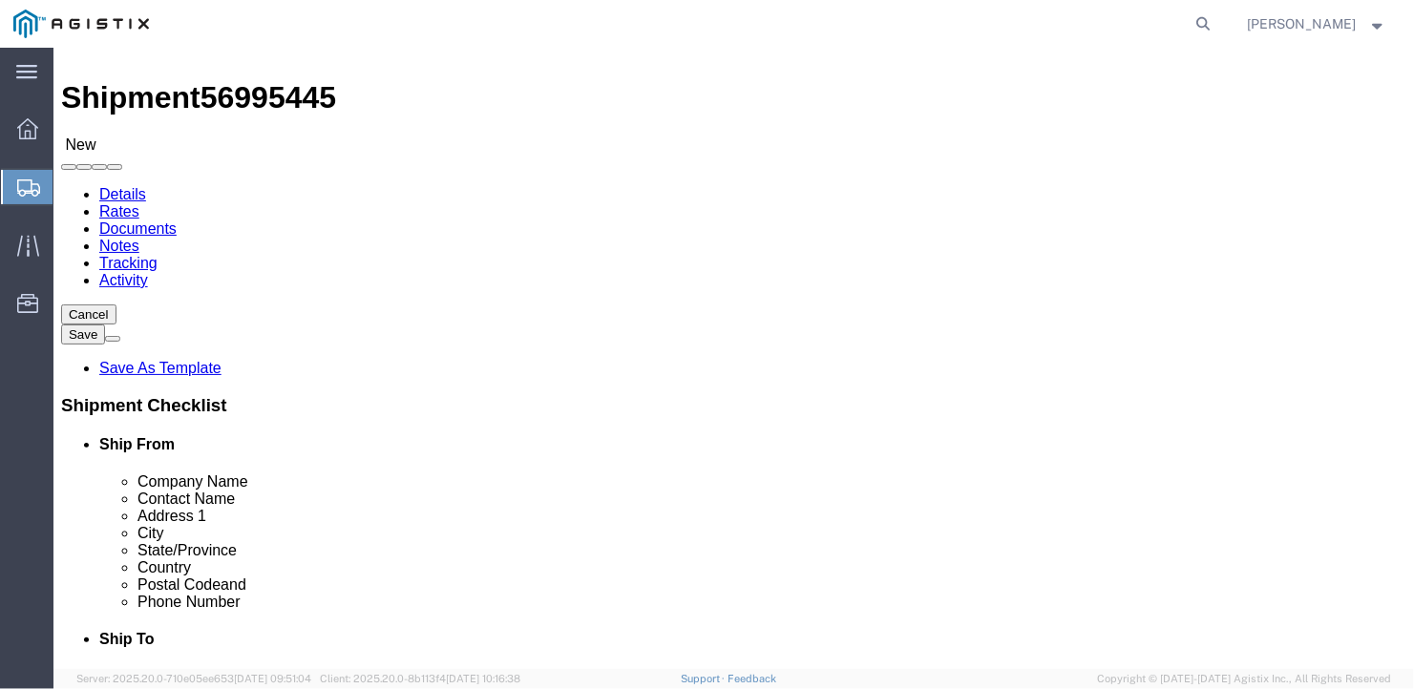
type input "1"
click input "text"
type input "86"
click input "text"
type input "54"
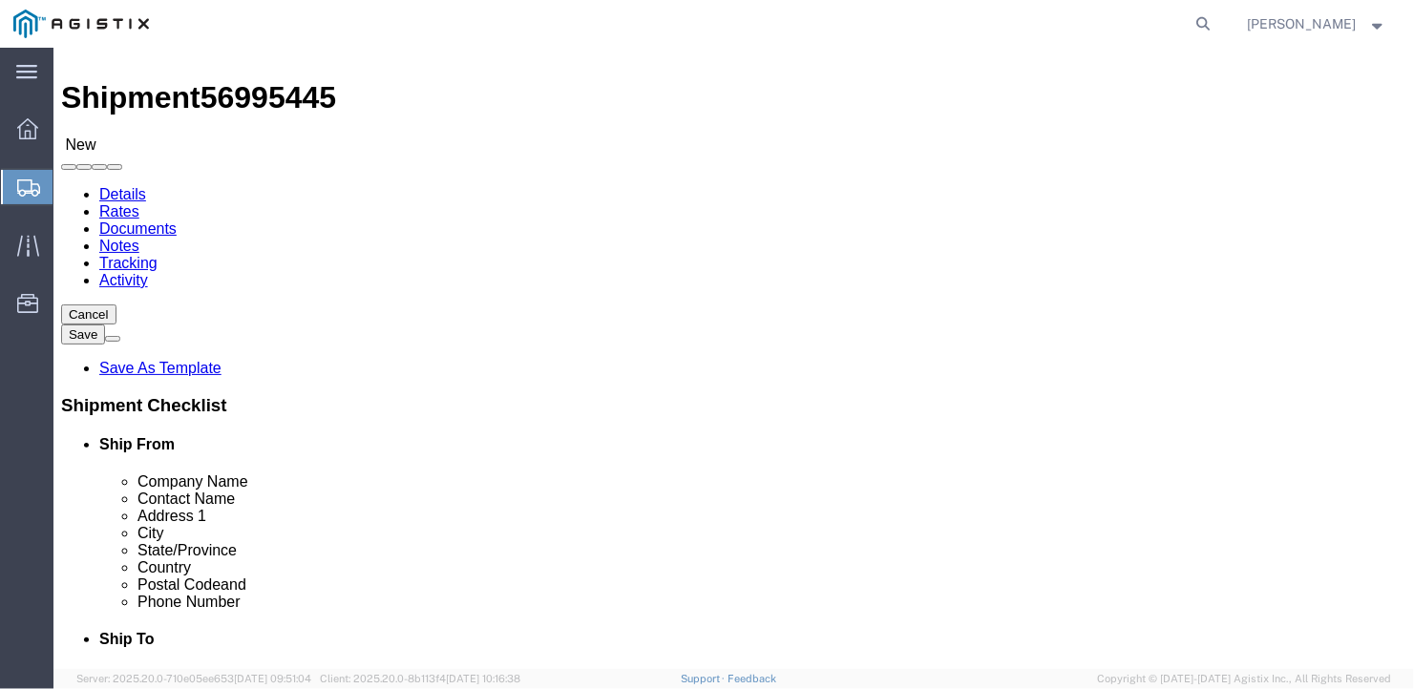
click input "text"
type input "26"
drag, startPoint x: 240, startPoint y: 490, endPoint x: 3, endPoint y: 536, distance: 241.2
click div "5 x Skid(s) Package Type Select Bale(s) Basket(s) Bolt(s) Bottle(s) Buckets Bul…"
type input "9455"
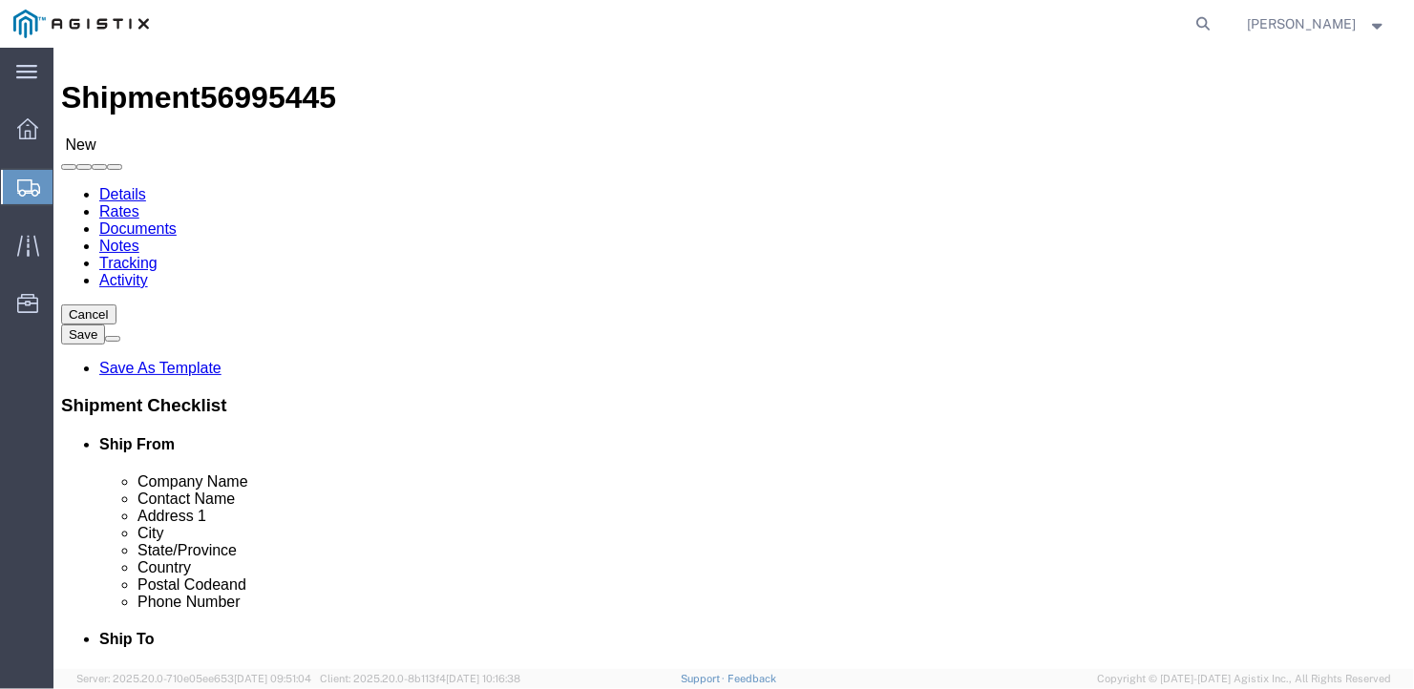
click div "5 x Skid(s) Package Type Select Bale(s) Basket(s) Bolt(s) Bottle(s) Buckets Bul…"
click link "Add Content"
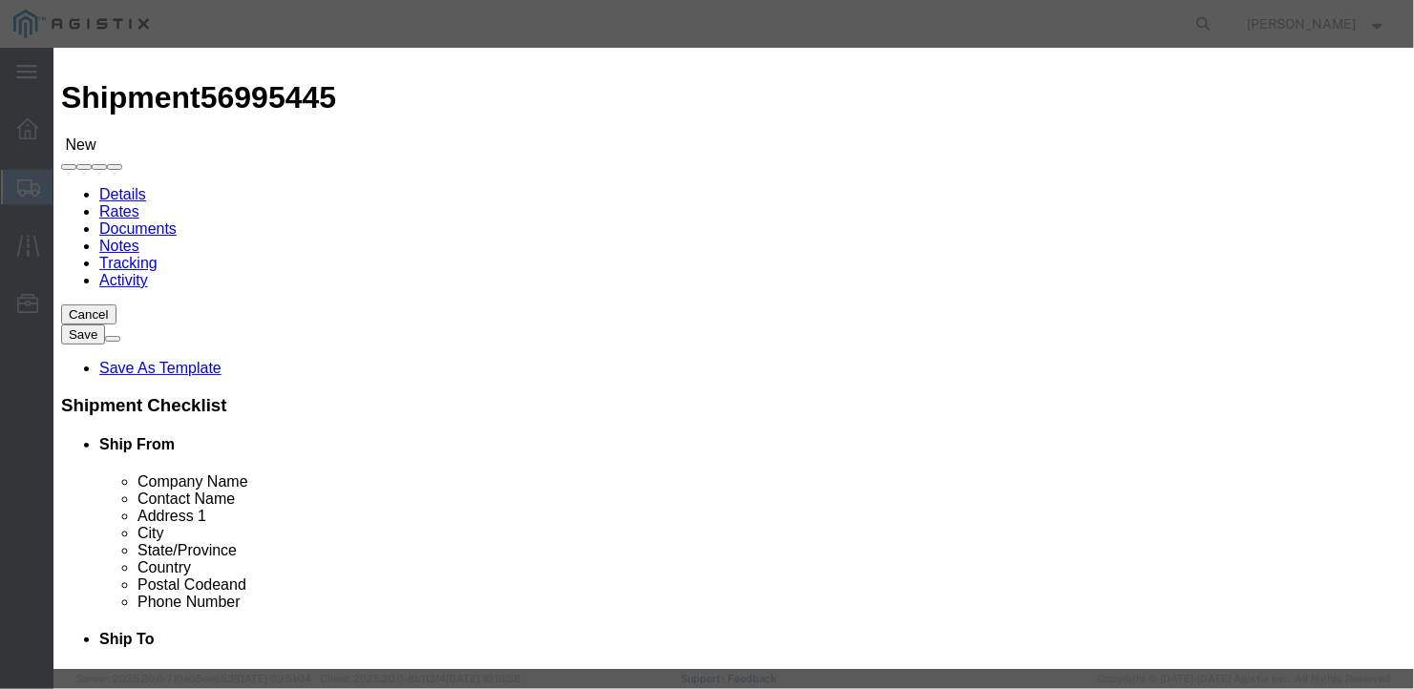
click input "text"
type input "doors?"
type input "5"
click input "doors?"
type input "doors? or parts"
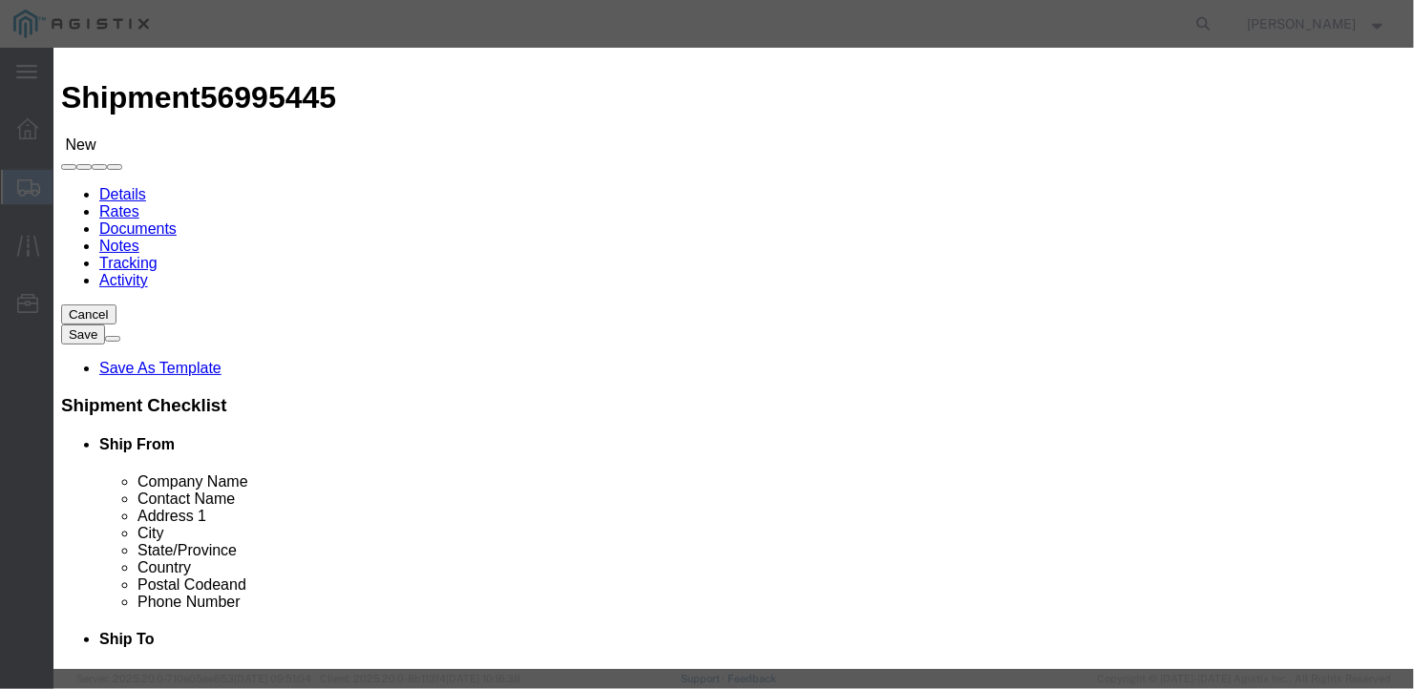
click input "text"
type input "1"
click button "Save & Close"
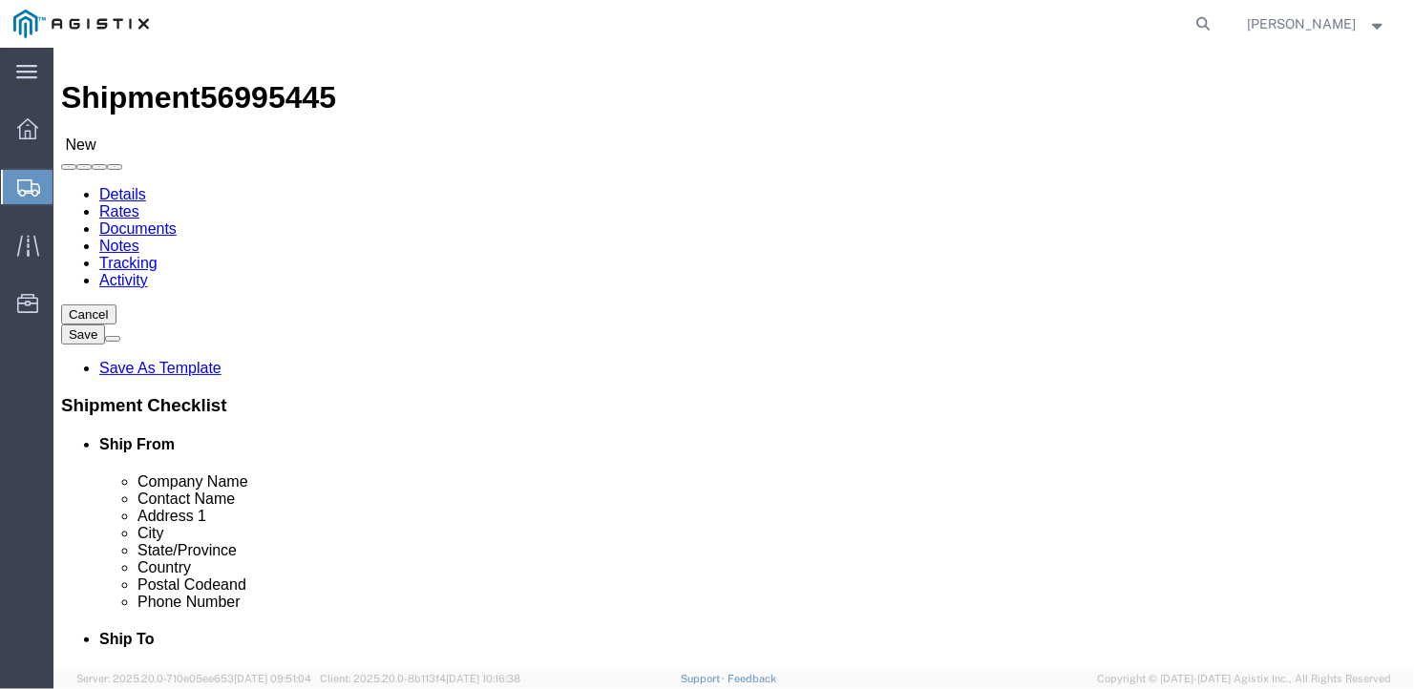
click button "Rate Shipment"
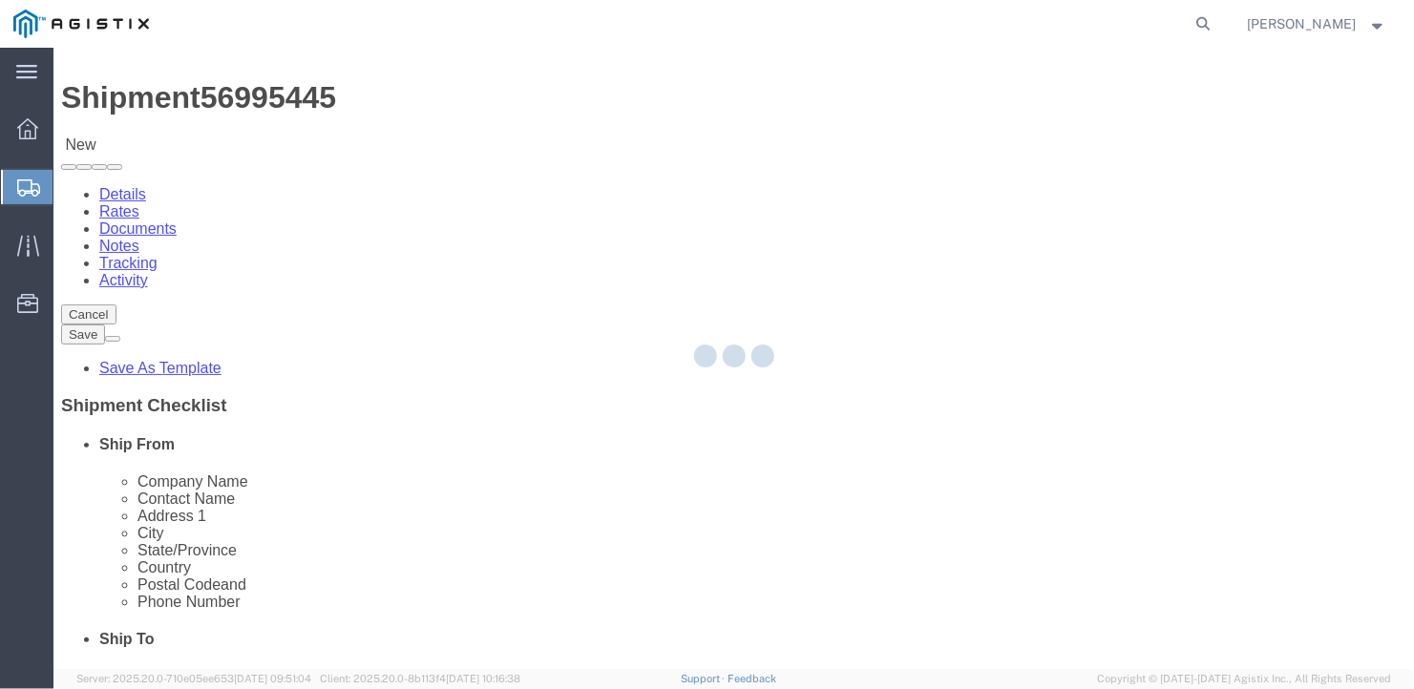
scroll to position [0, 0]
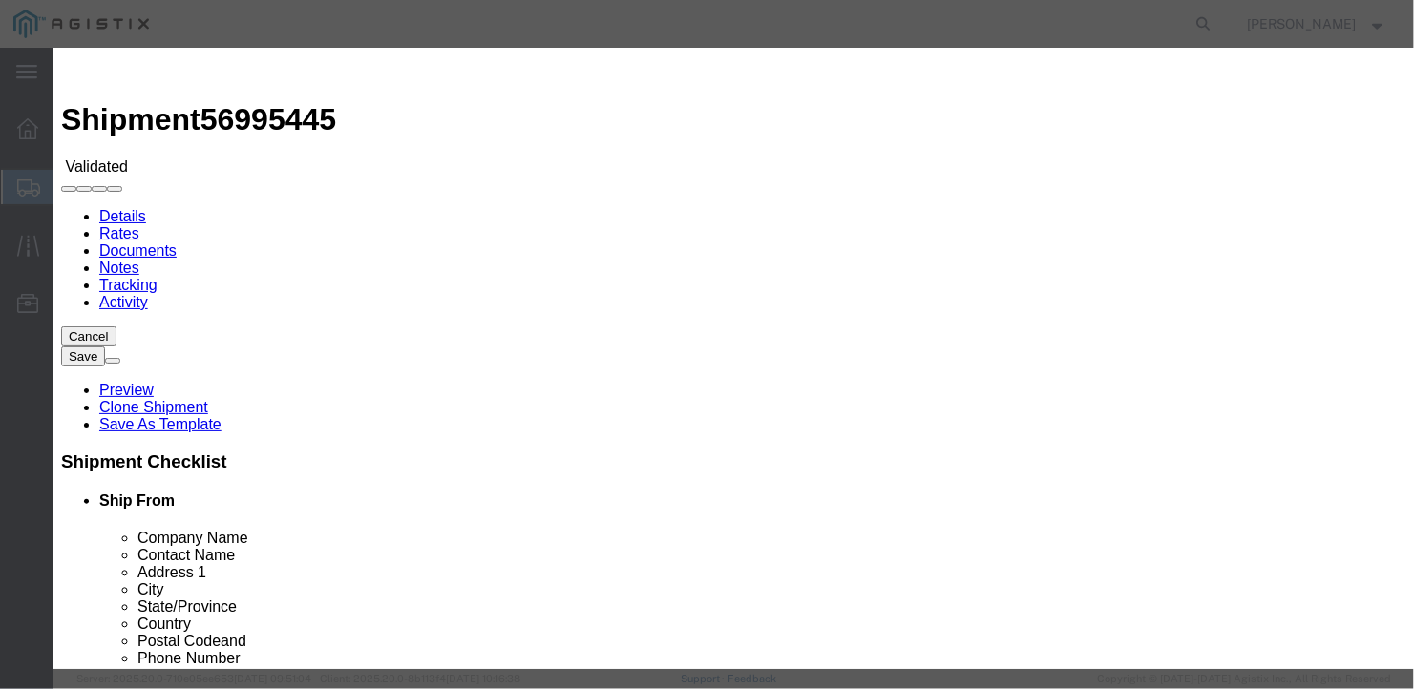
select select "6922"
drag, startPoint x: 521, startPoint y: 234, endPoint x: 518, endPoint y: 251, distance: 17.4
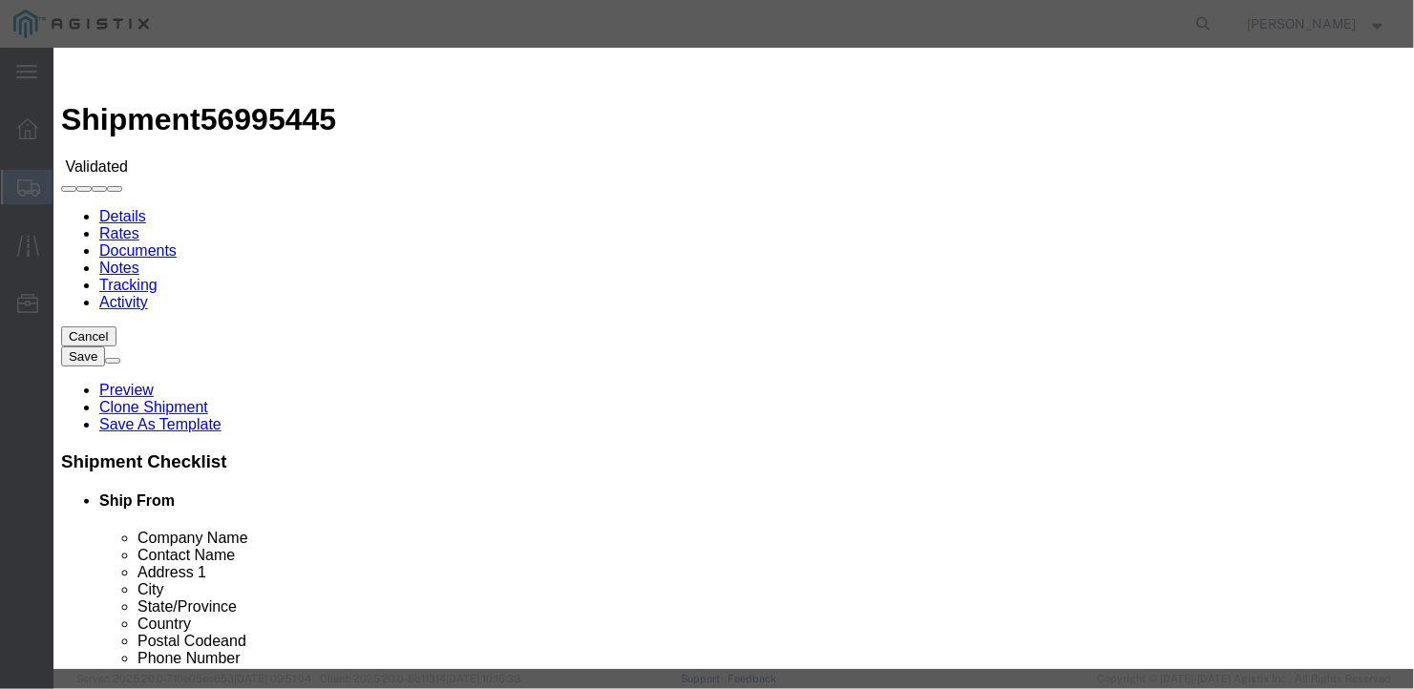
select select "16774"
type input "400"
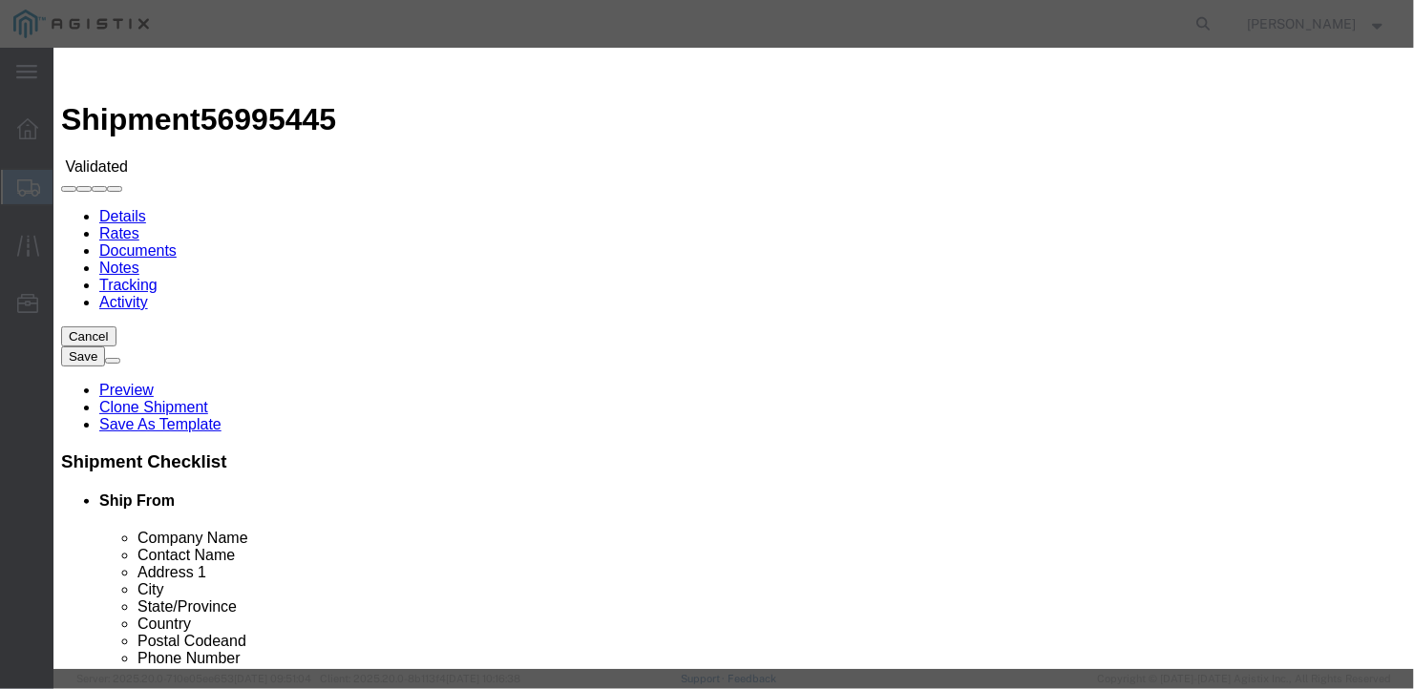
type input "400.00"
type input "27258"
type input "[PERSON_NAME]"
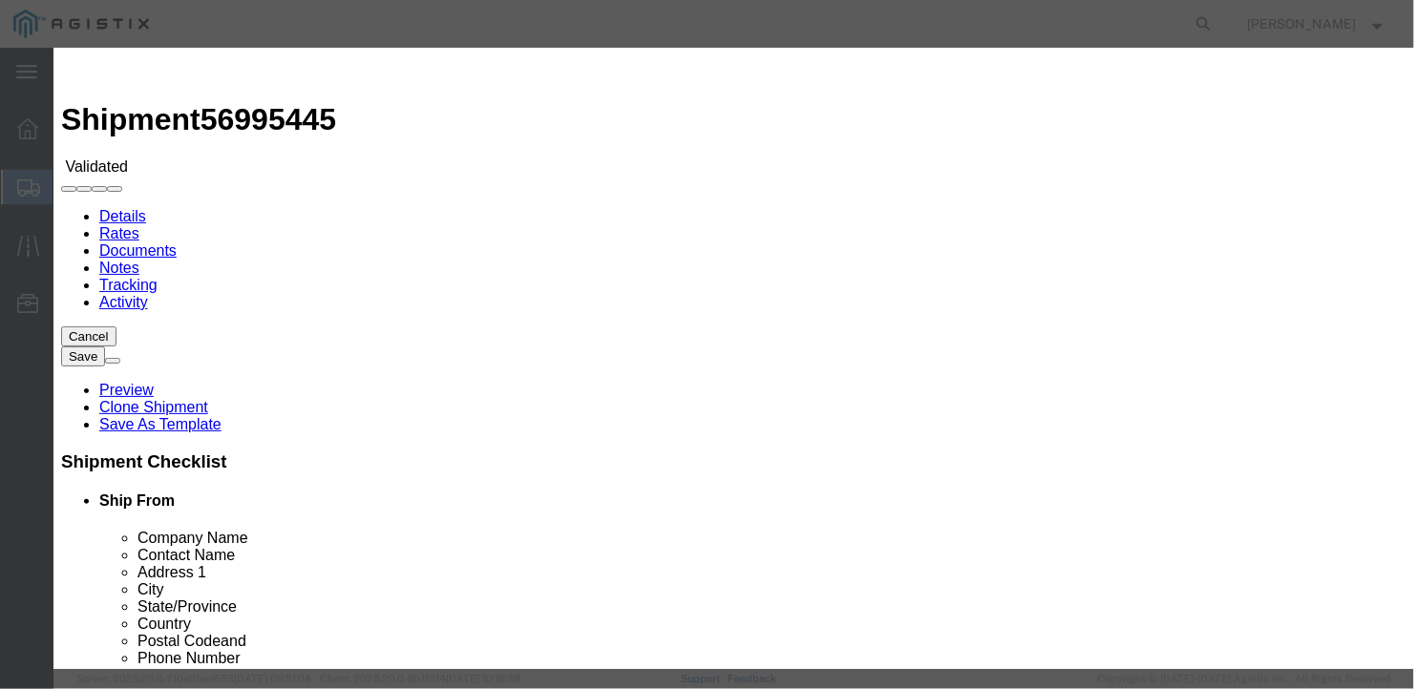
type input "[PHONE_NUMBER]"
type input "[DATE]"
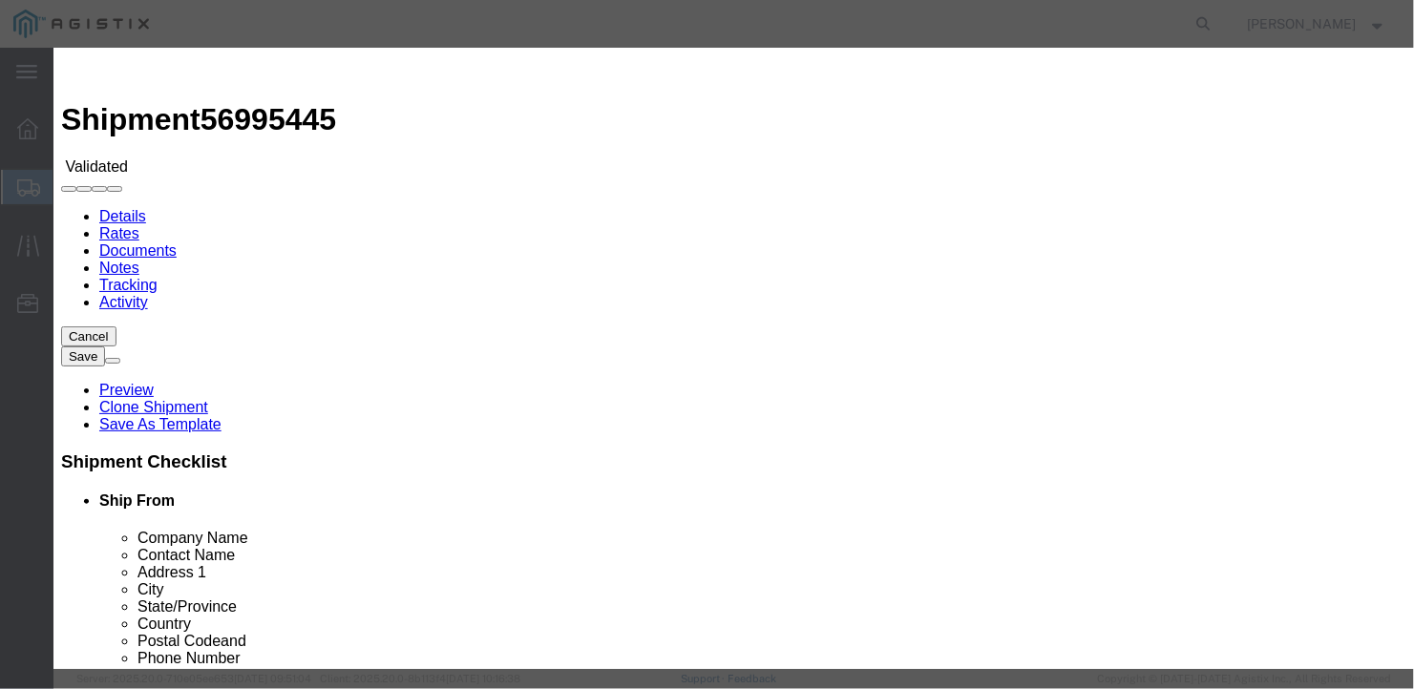
type input "[DATE]"
select select "1000"
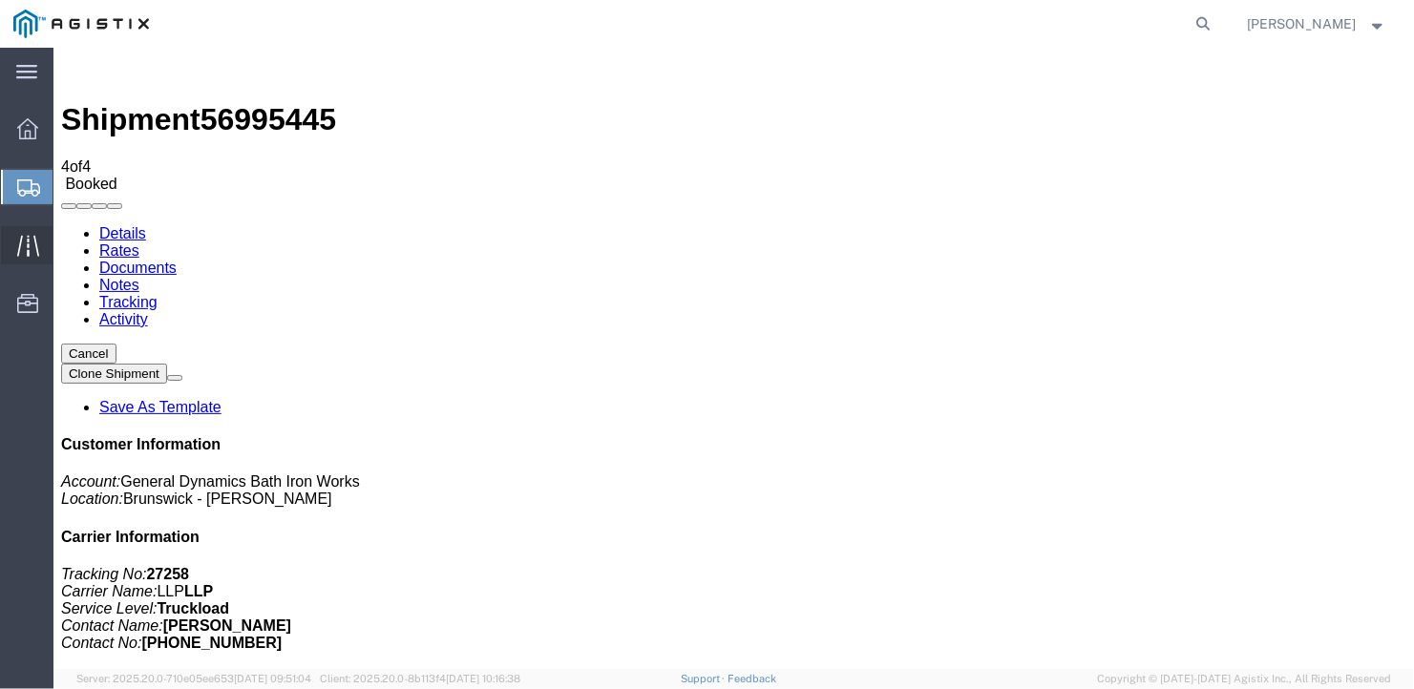
click at [17, 241] on icon at bounding box center [28, 246] width 22 height 22
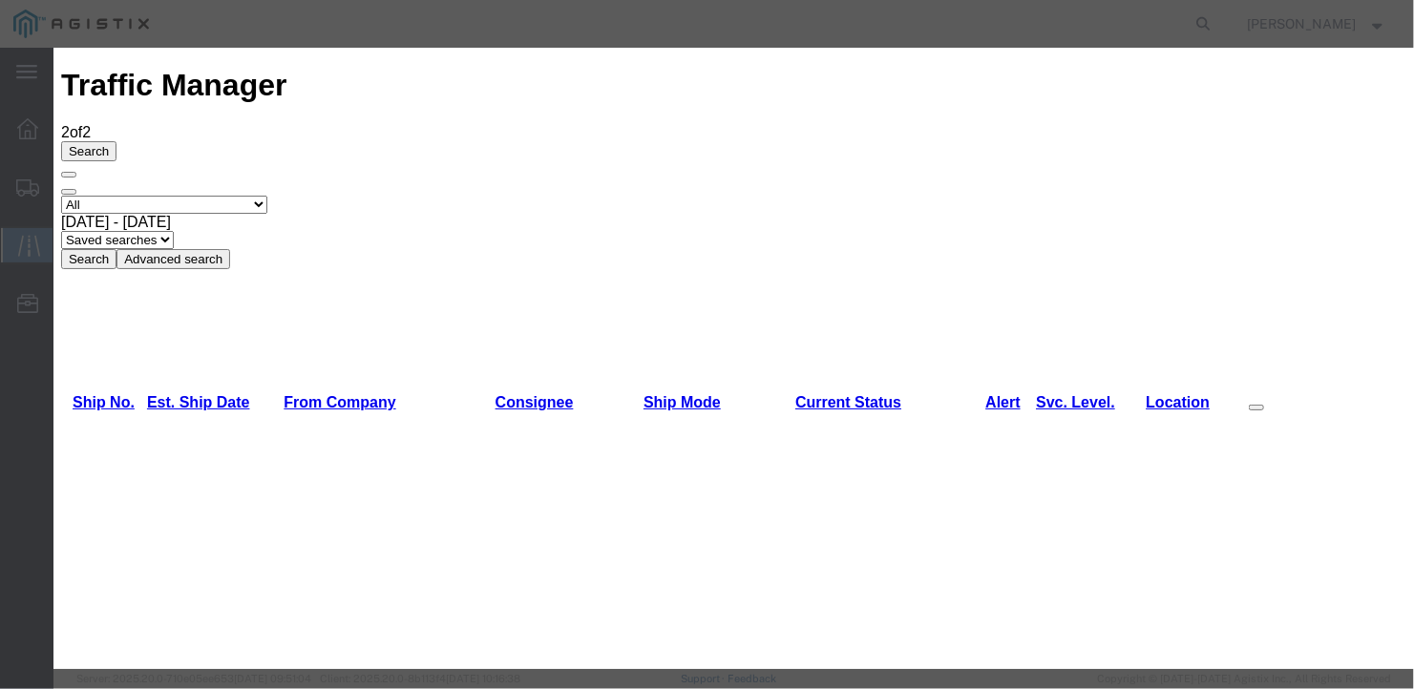
type input "[DATE]"
type input "12:00 PM"
select select "DELIVRED"
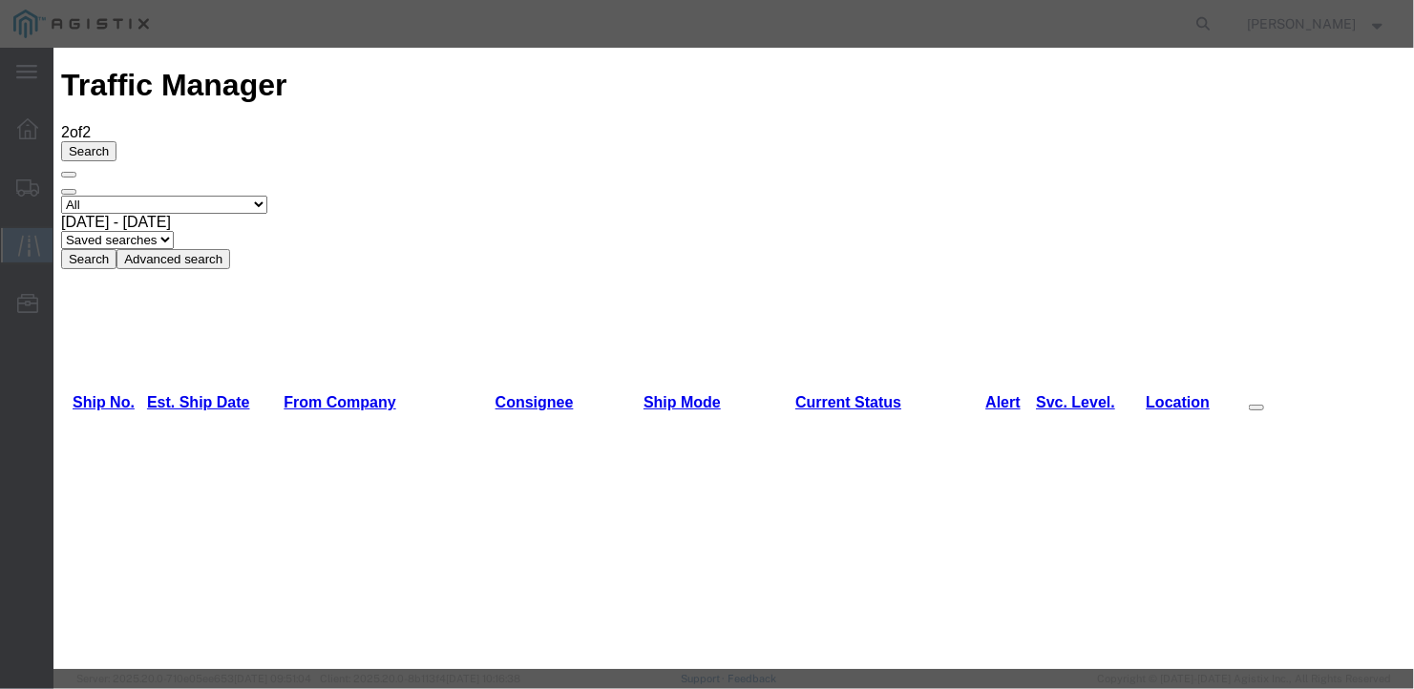
type input "[DATE]"
